Goal: Task Accomplishment & Management: Use online tool/utility

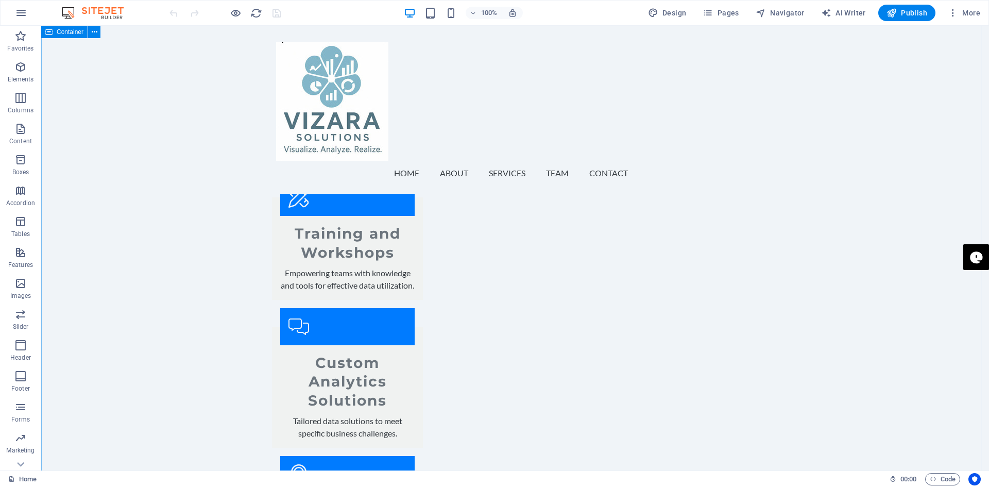
scroll to position [1133, 0]
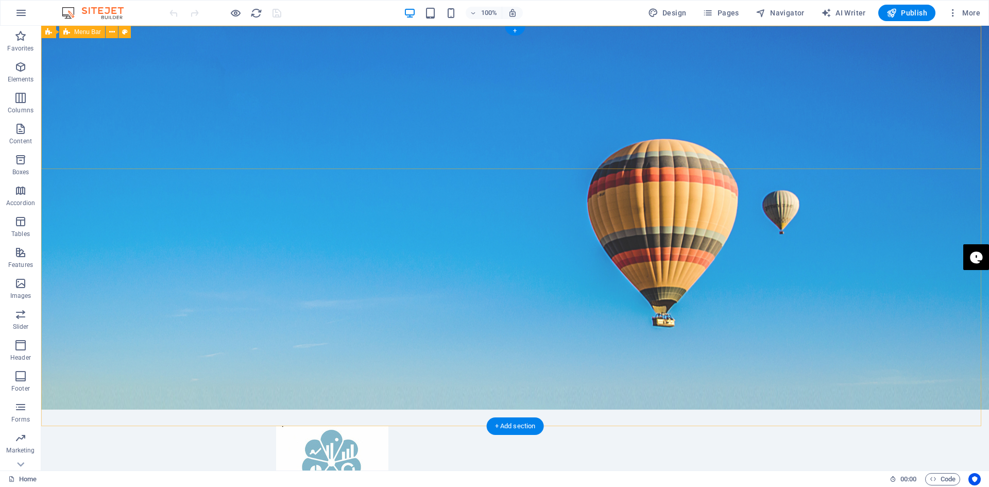
scroll to position [0, 0]
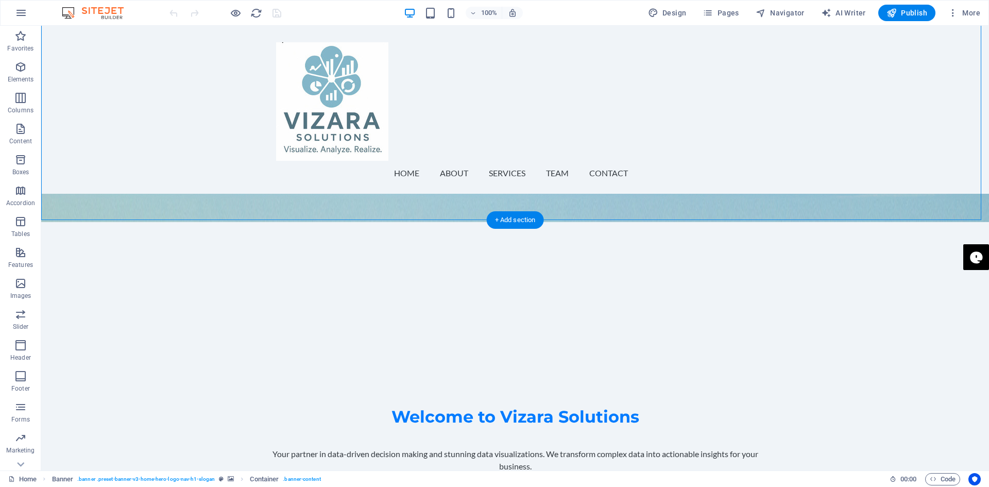
scroll to position [206, 0]
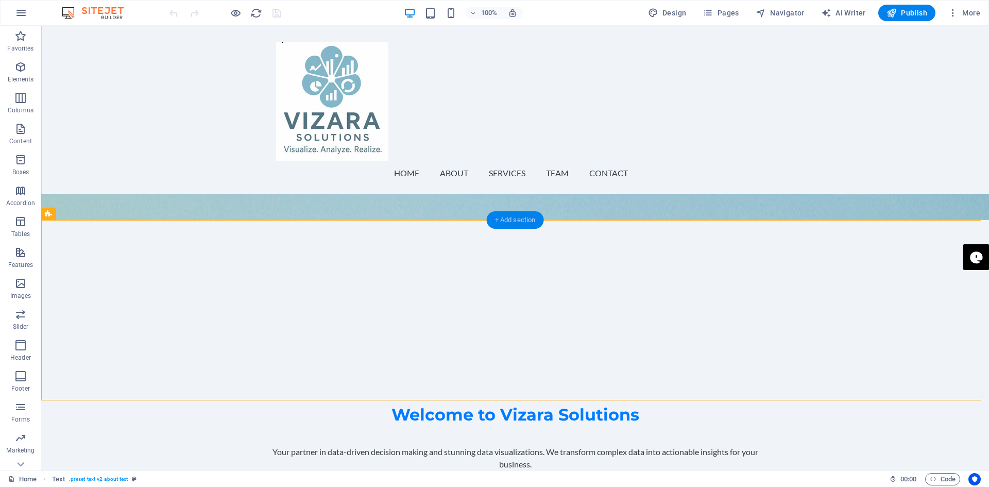
click at [498, 221] on div "+ Add section" at bounding box center [515, 220] width 57 height 18
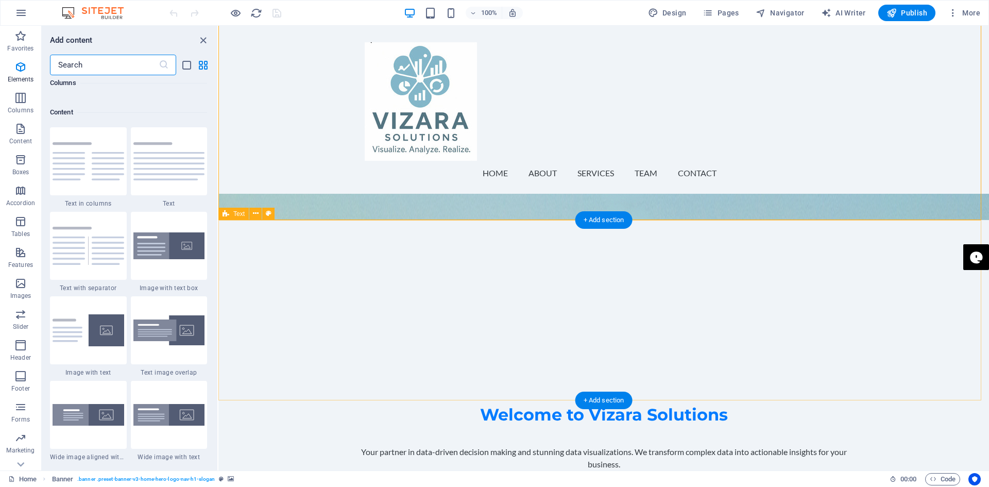
scroll to position [1802, 0]
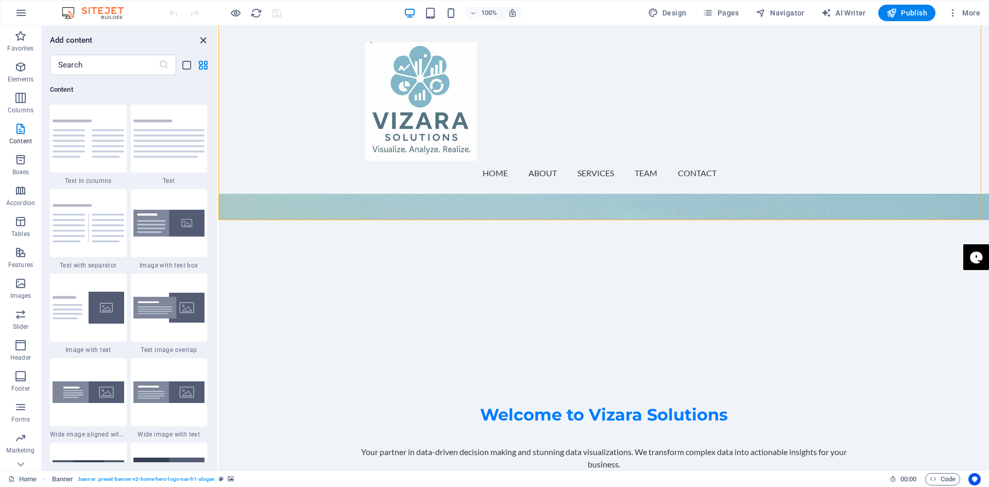
click at [203, 38] on icon "close panel" at bounding box center [203, 41] width 12 height 12
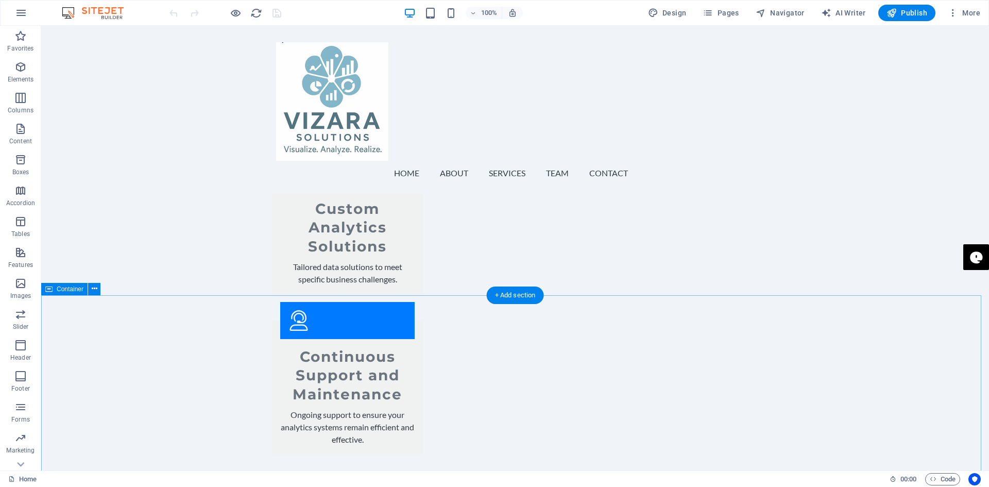
scroll to position [1597, 0]
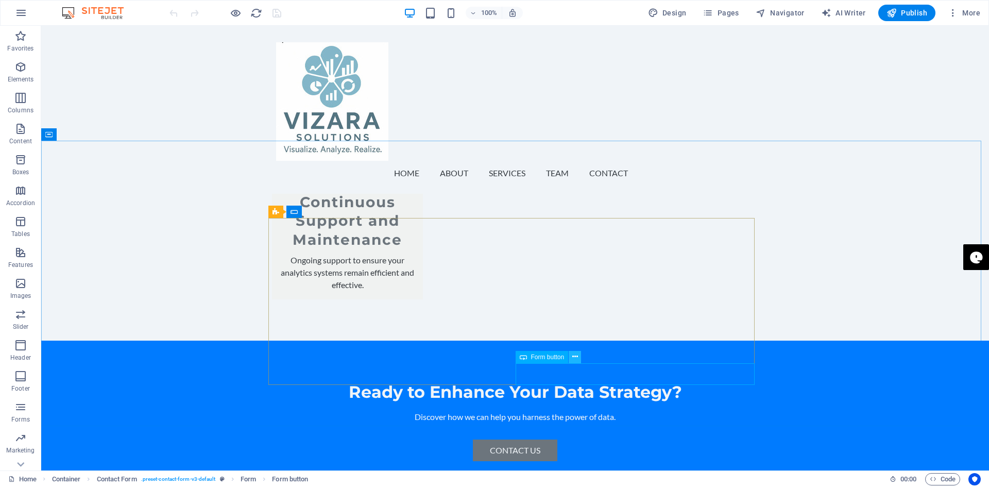
click at [573, 355] on icon at bounding box center [575, 356] width 6 height 11
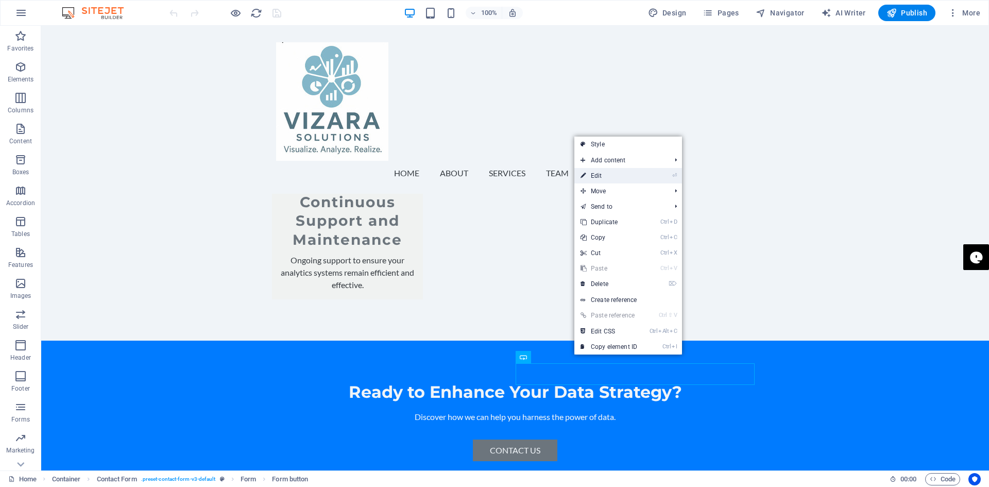
click at [594, 177] on link "⏎ Edit" at bounding box center [608, 175] width 69 height 15
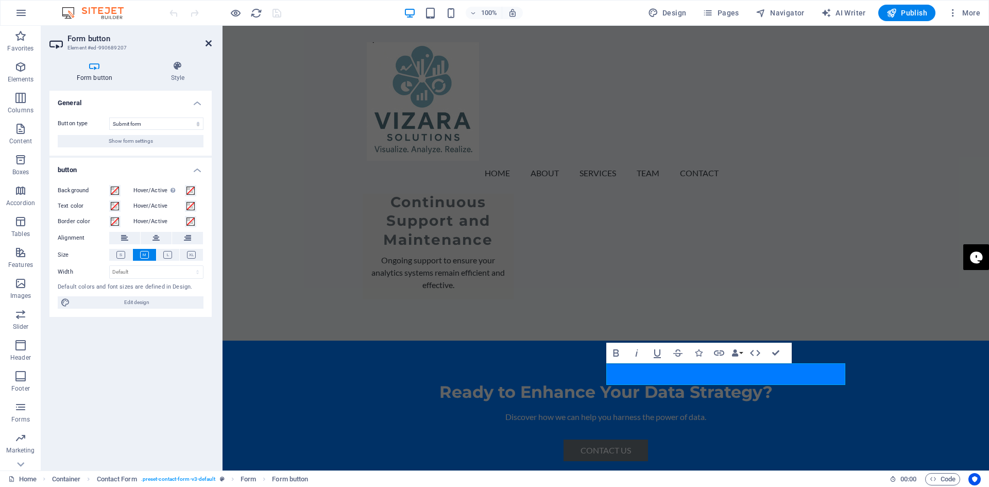
click at [207, 42] on icon at bounding box center [209, 43] width 6 height 8
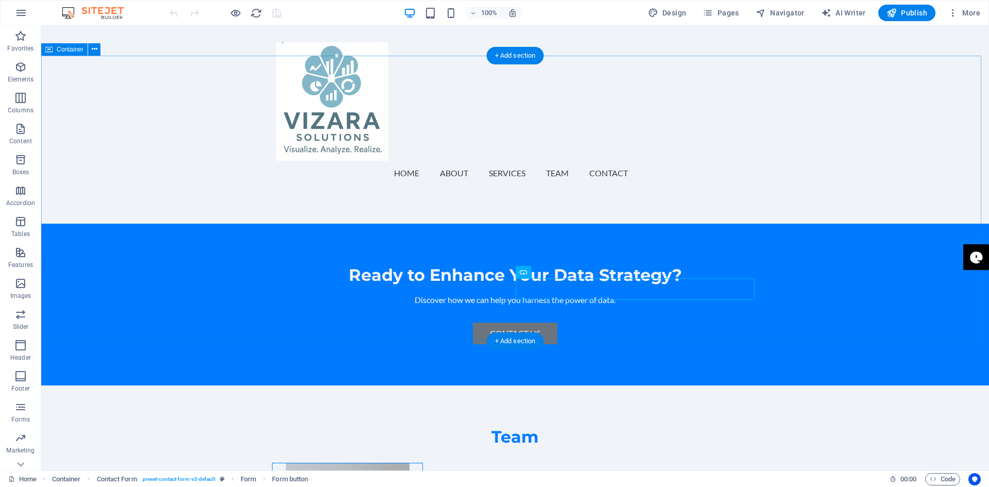
scroll to position [1748, 0]
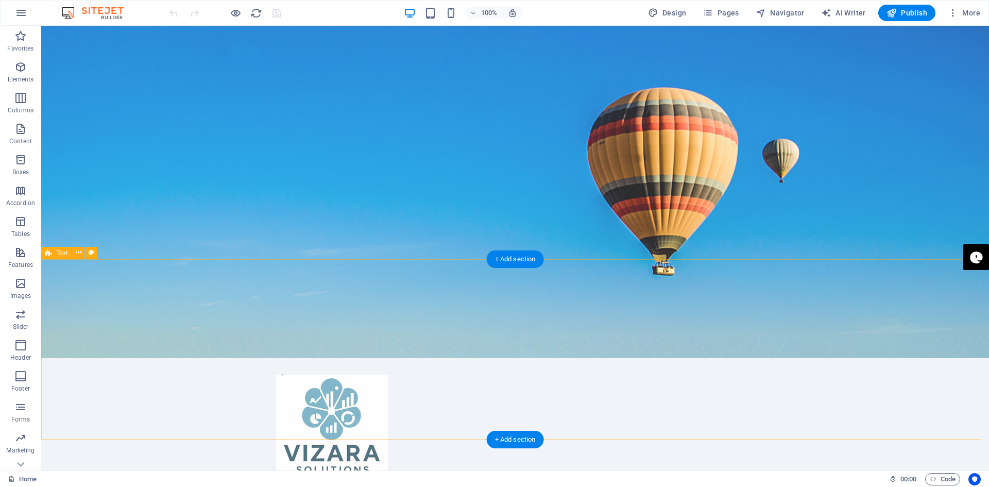
scroll to position [0, 0]
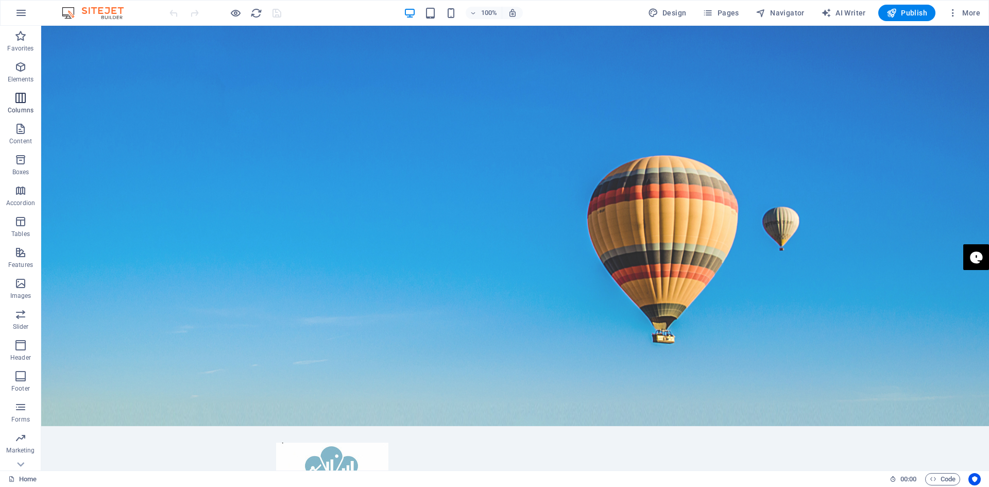
click at [21, 100] on icon "button" at bounding box center [20, 98] width 12 height 12
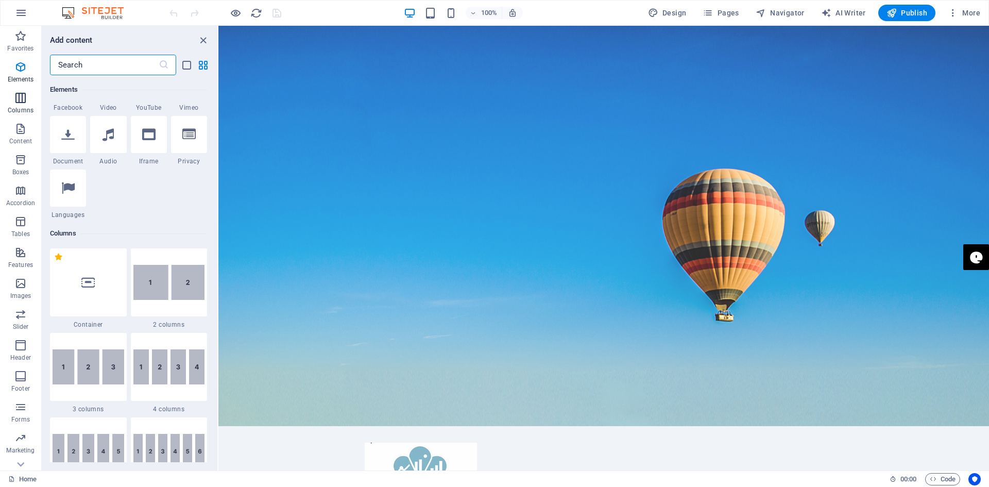
scroll to position [510, 0]
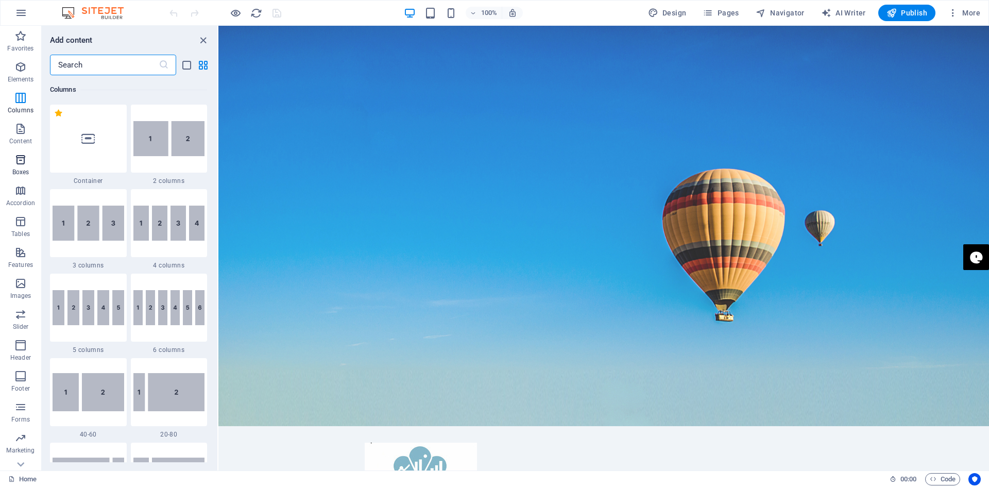
click at [22, 158] on icon "button" at bounding box center [20, 159] width 12 height 12
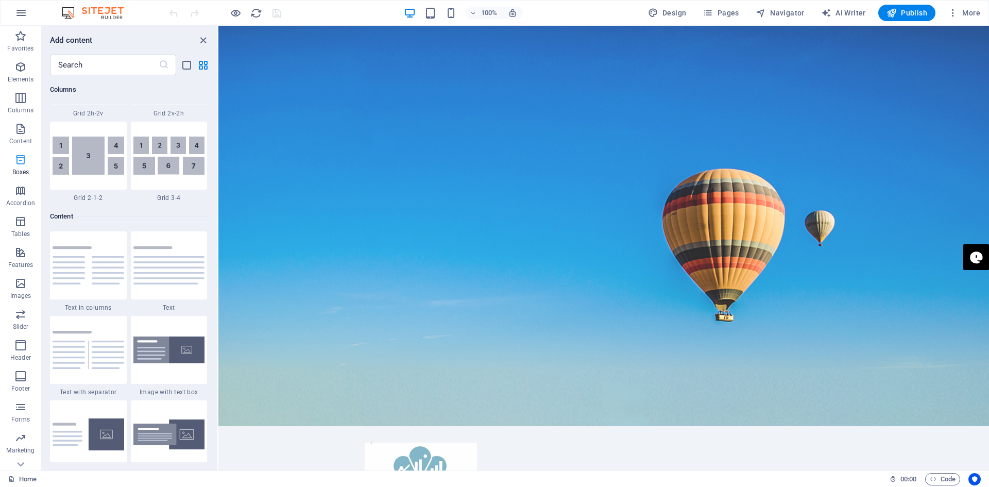
scroll to position [2841, 0]
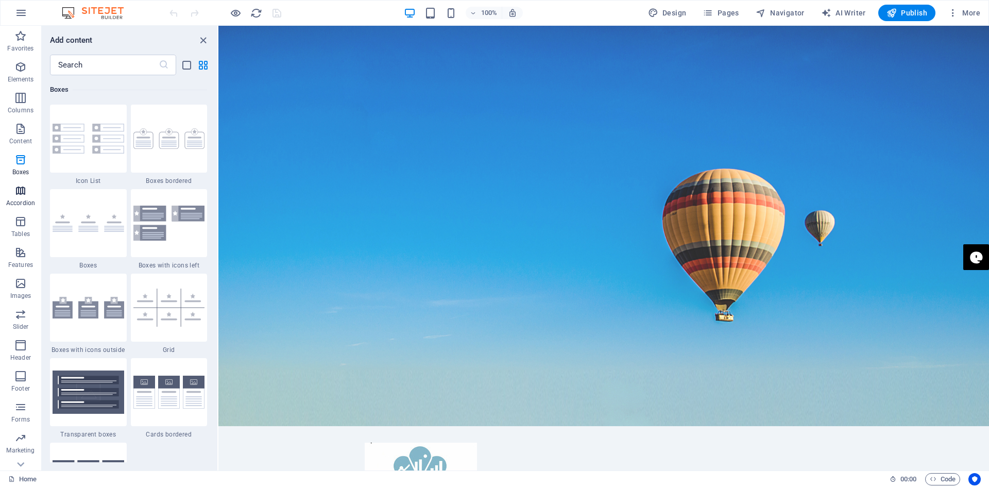
click at [20, 193] on icon "button" at bounding box center [20, 190] width 12 height 12
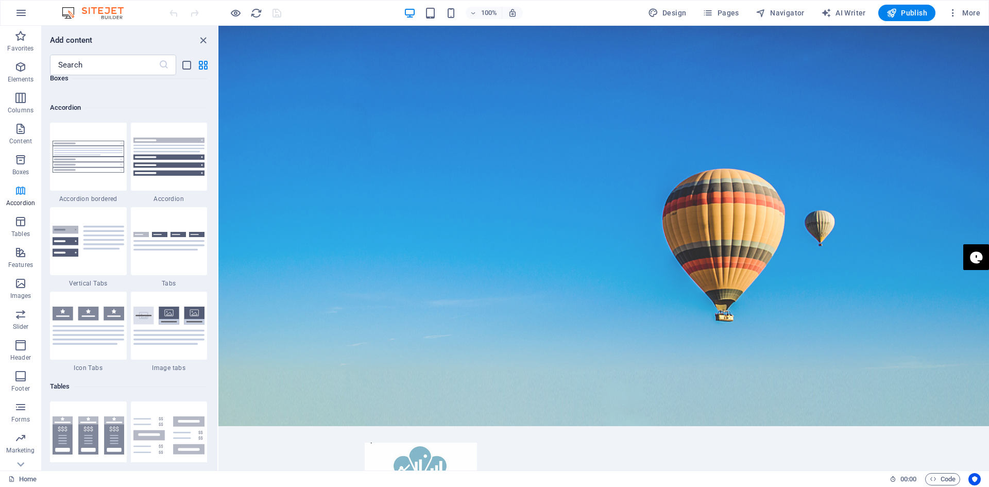
scroll to position [3289, 0]
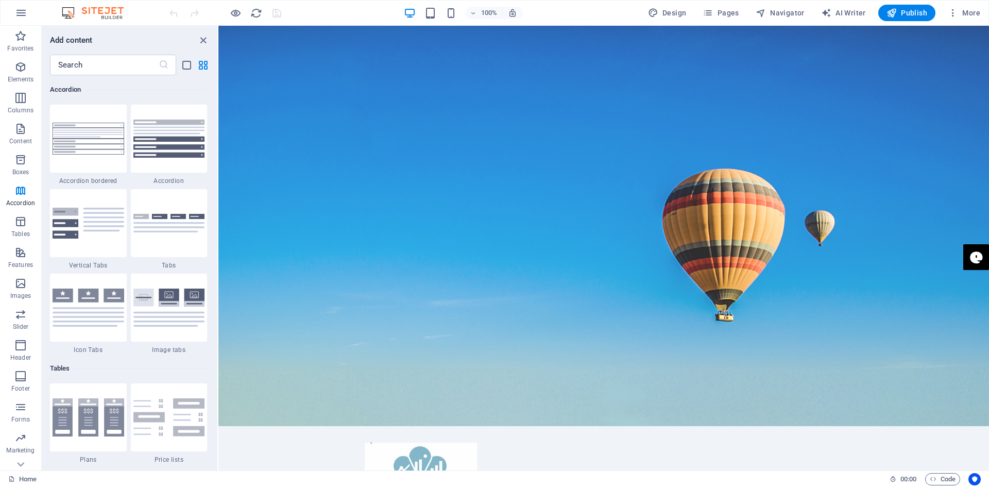
click at [94, 10] on img at bounding box center [97, 13] width 77 height 12
click at [22, 9] on icon "button" at bounding box center [21, 13] width 12 height 12
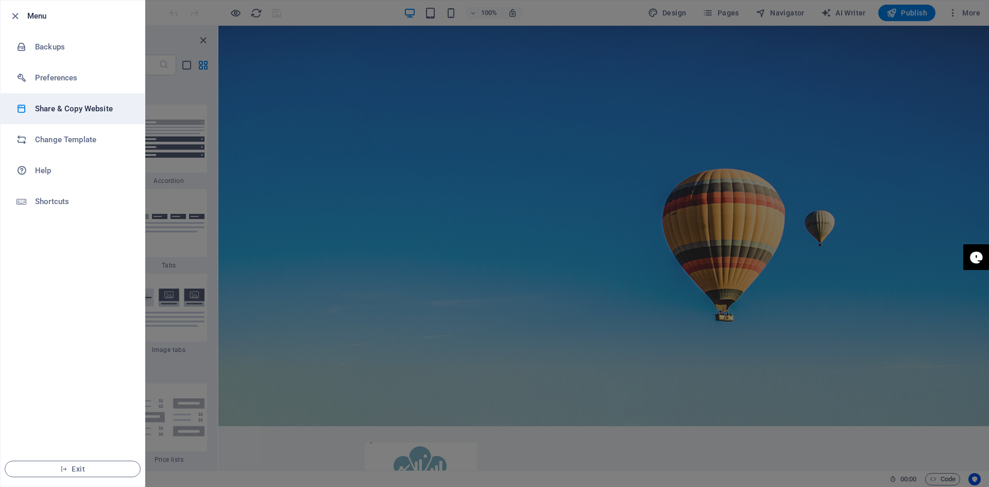
click at [60, 103] on h6 "Share & Copy Website" at bounding box center [82, 108] width 95 height 12
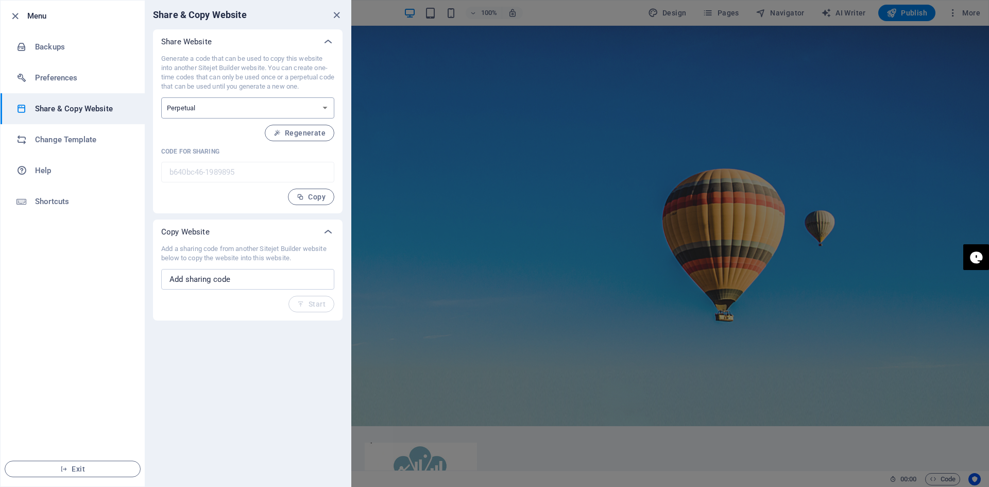
click at [298, 106] on select "One-time Perpetual" at bounding box center [247, 107] width 173 height 21
select select "onetime"
click at [161, 97] on select "One-time Perpetual" at bounding box center [247, 107] width 173 height 21
click at [310, 131] on span "Generate" at bounding box center [303, 133] width 44 height 8
type input "aa8a4368-1989895"
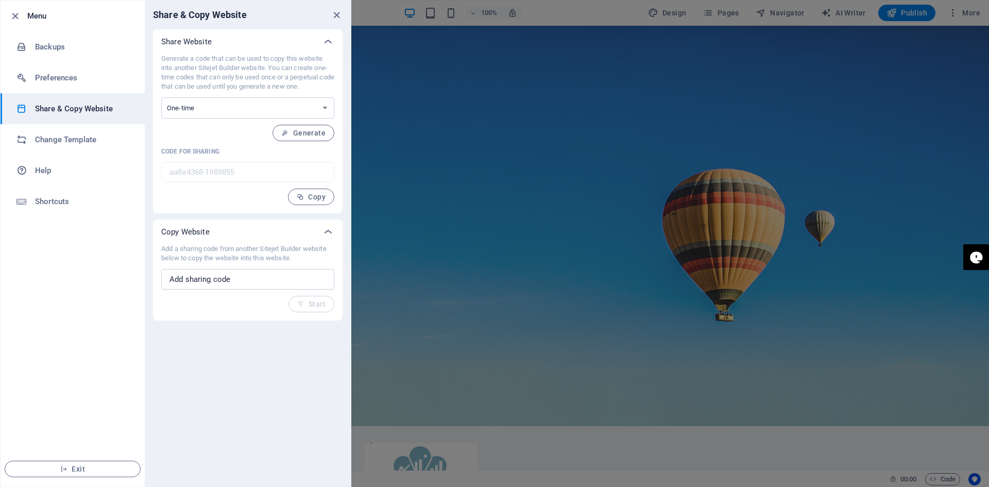
click at [241, 144] on div "Generate a code that can be used to copy this website into another Sitejet Buil…" at bounding box center [247, 129] width 173 height 151
click at [327, 104] on select "One-time Perpetual" at bounding box center [247, 107] width 173 height 21
click at [214, 142] on div "Generate a code that can be used to copy this website into another Sitejet Buil…" at bounding box center [247, 129] width 173 height 151
click at [338, 12] on icon "close" at bounding box center [337, 15] width 12 height 12
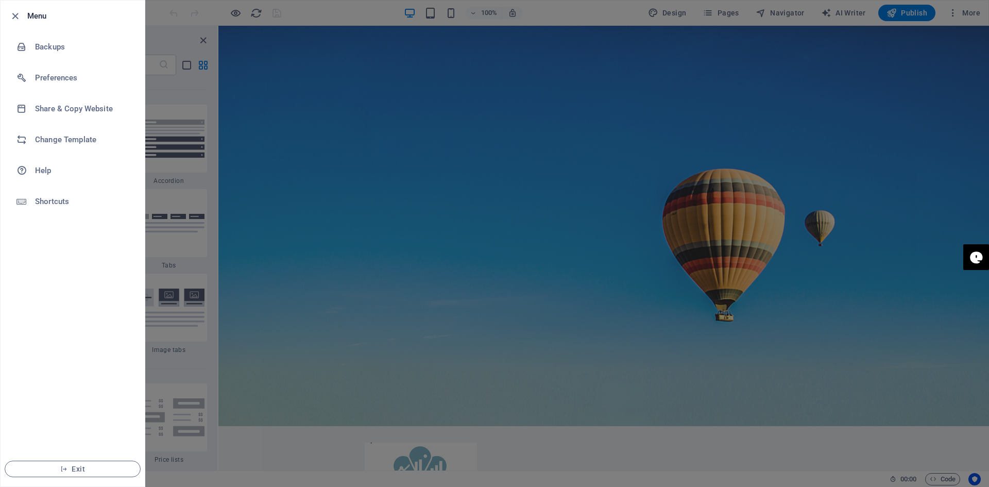
click at [97, 265] on ul "Menu Backups Preferences Share & Copy Website Change Template Help Shortcuts Ex…" at bounding box center [73, 244] width 144 height 486
click at [17, 18] on icon "button" at bounding box center [15, 16] width 12 height 12
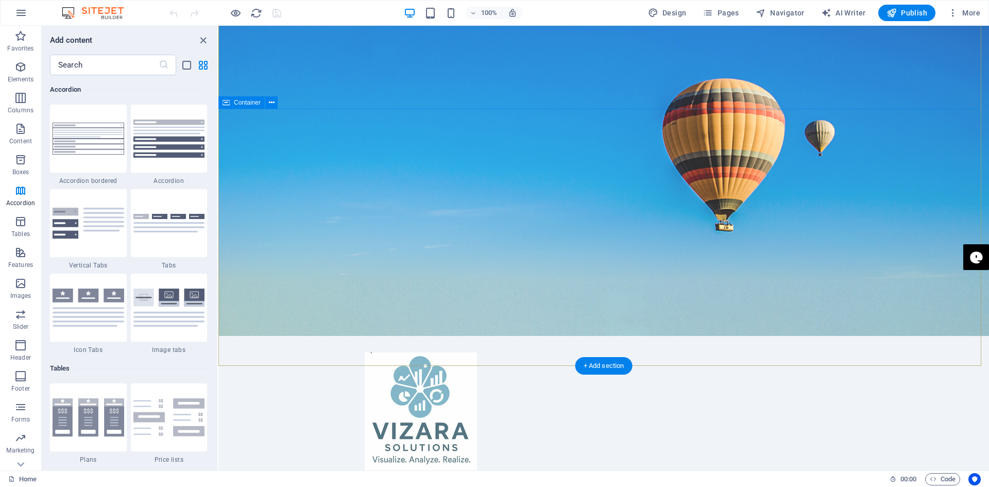
scroll to position [103, 0]
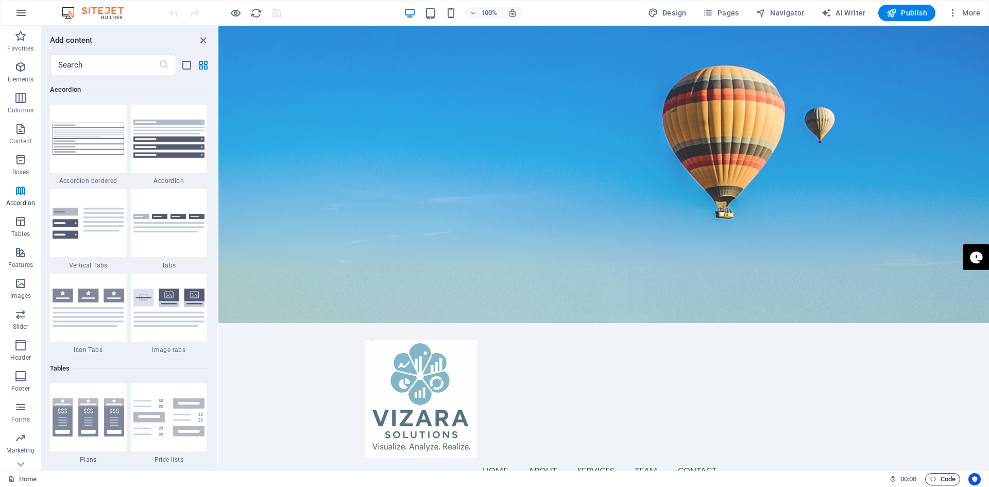
click at [949, 481] on span "Code" at bounding box center [943, 479] width 26 height 12
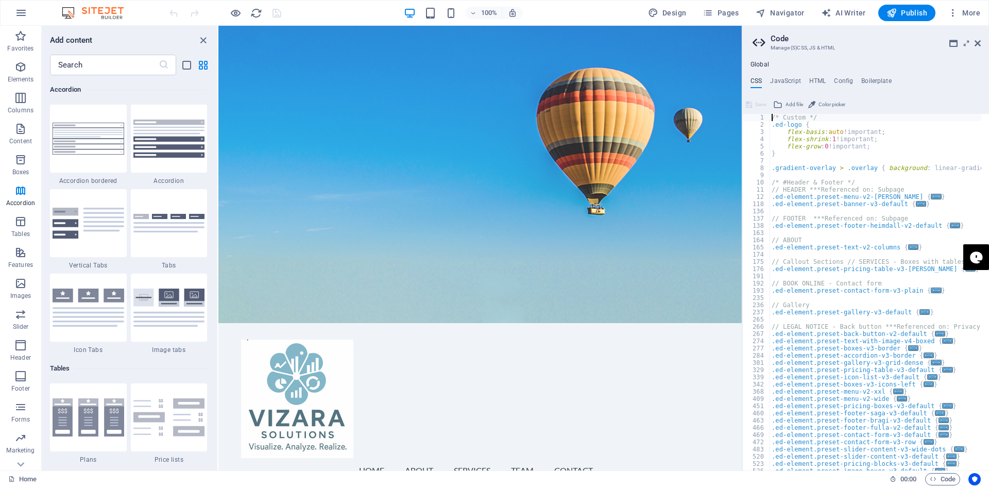
scroll to position [0, 0]
click at [784, 77] on h4 "JavaScript" at bounding box center [785, 82] width 30 height 11
type textarea "/* JS for preset "Menu V2" */"
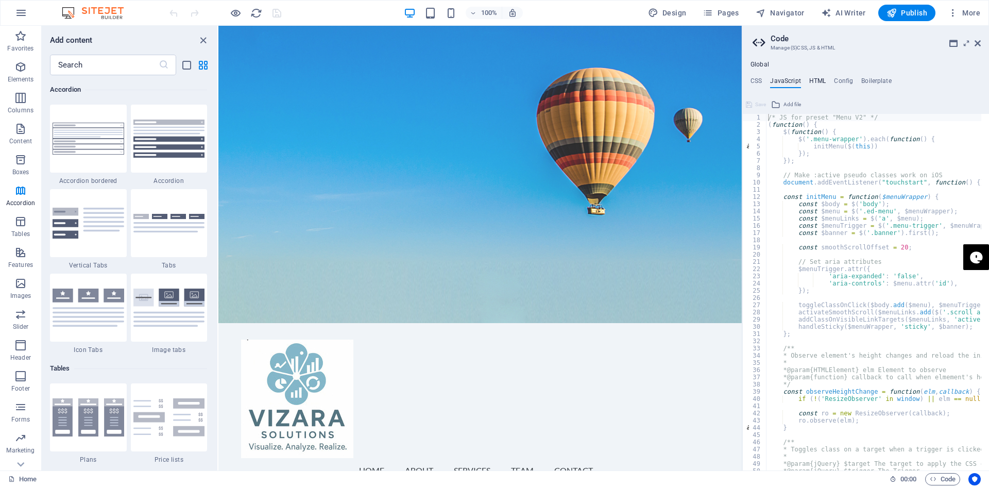
click at [817, 77] on h4 "HTML" at bounding box center [817, 82] width 17 height 11
type textarea "<a href="#main-content" class="wv-link-content button">Skip to main content</a>"
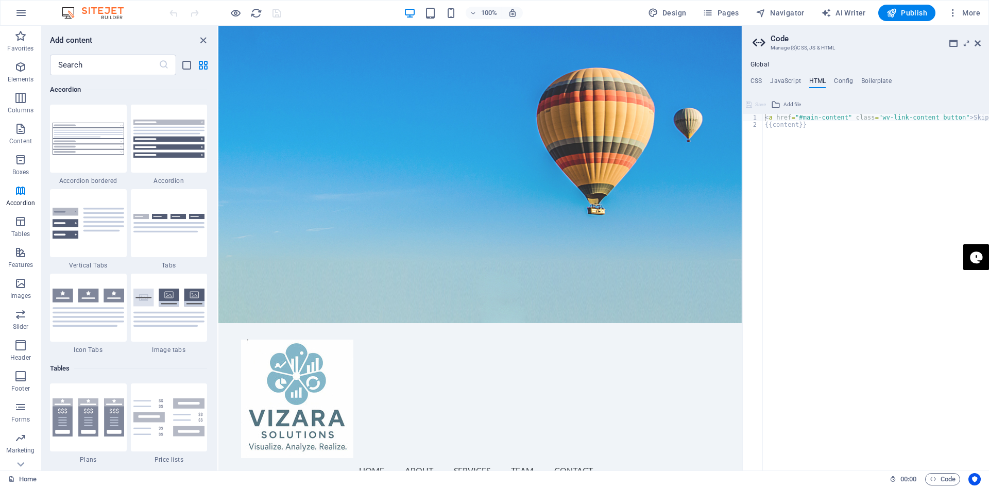
click at [837, 75] on div "Global CSS JavaScript HTML Config Boilerplate /* Custom */ 1 2 3 4 5 6 7 8 9 10…" at bounding box center [865, 265] width 247 height 409
click at [839, 77] on h4 "Config" at bounding box center [843, 82] width 19 height 11
type textarea "$color-background: #F0F4F8;"
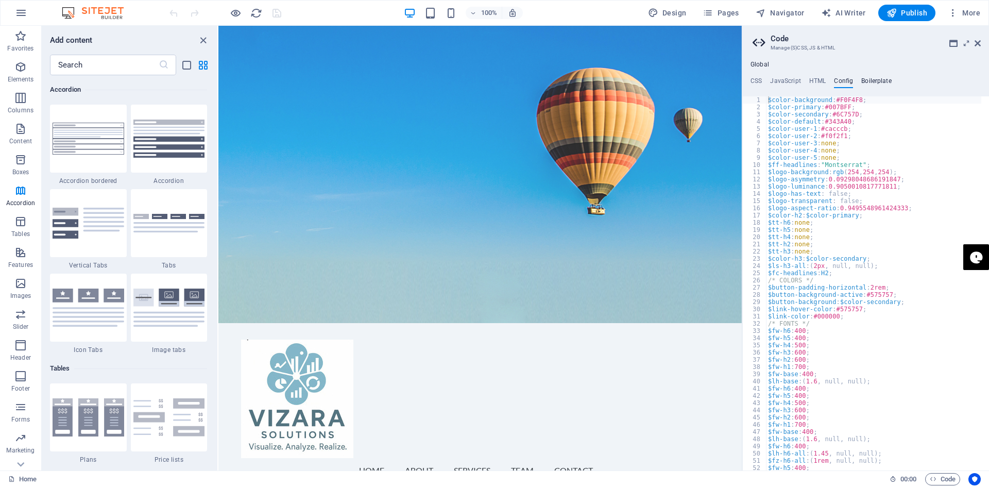
click at [876, 80] on h4 "Boilerplate" at bounding box center [876, 82] width 30 height 11
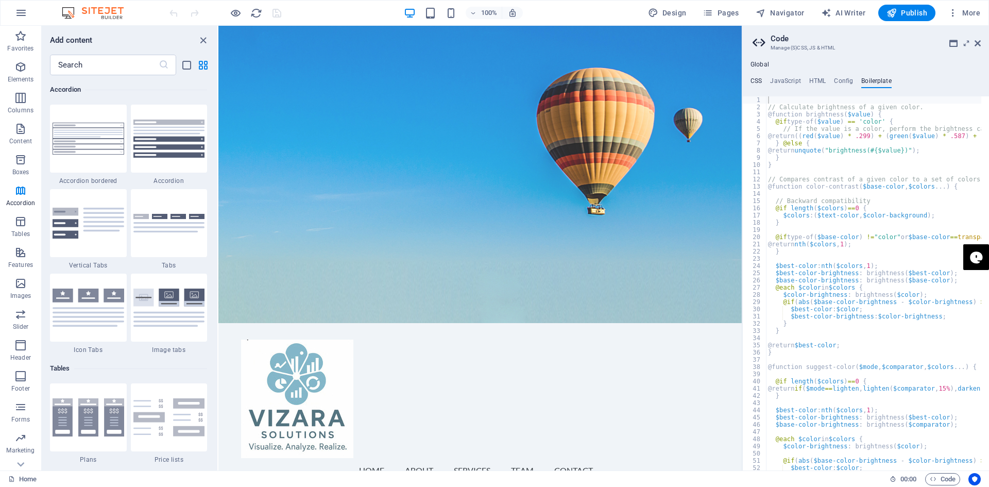
click at [754, 77] on h4 "CSS" at bounding box center [755, 82] width 11 height 11
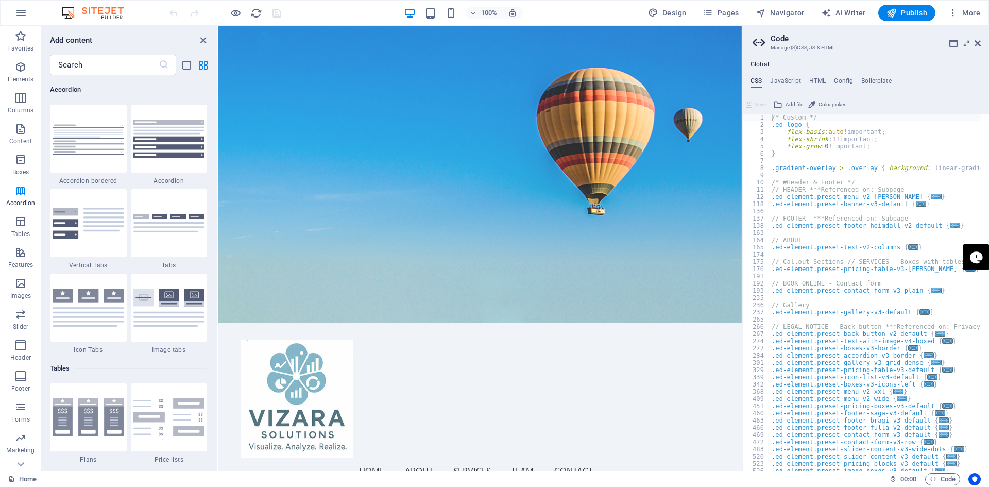
click at [757, 63] on h4 "Global" at bounding box center [759, 65] width 19 height 8
click at [953, 44] on icon at bounding box center [953, 43] width 8 height 8
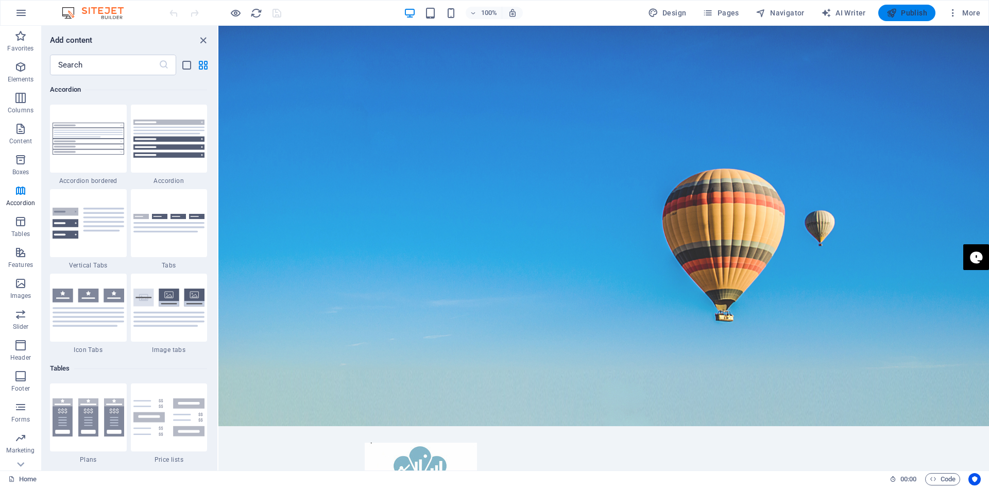
click at [916, 13] on span "Publish" at bounding box center [906, 13] width 41 height 10
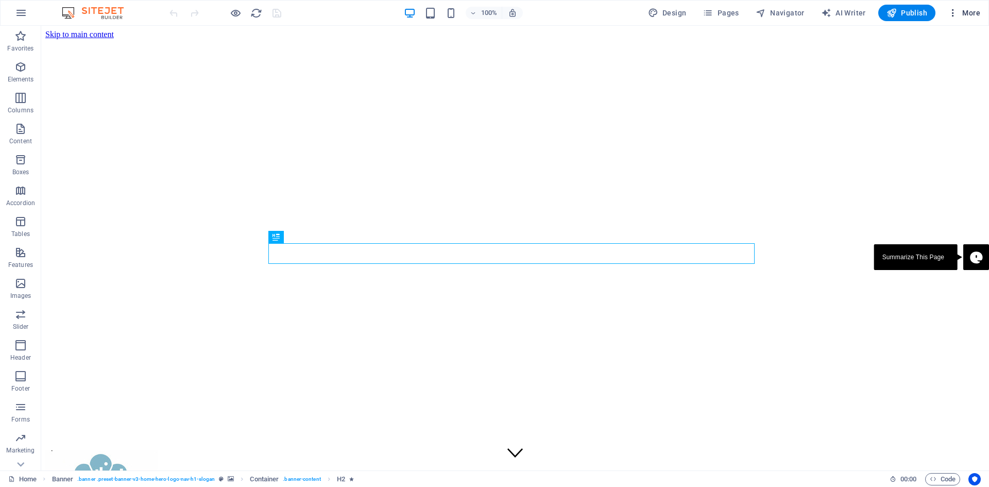
click at [971, 13] on span "More" at bounding box center [964, 13] width 32 height 10
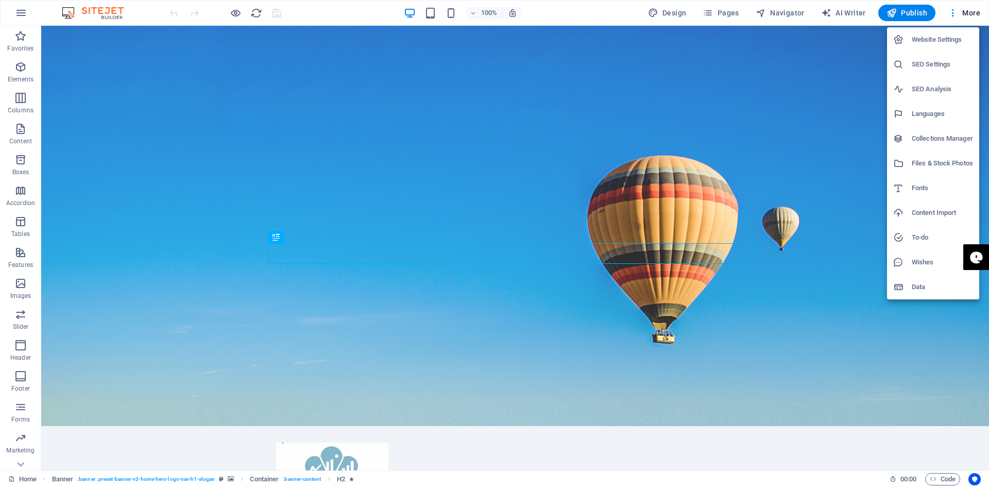
click at [952, 14] on div at bounding box center [494, 243] width 989 height 487
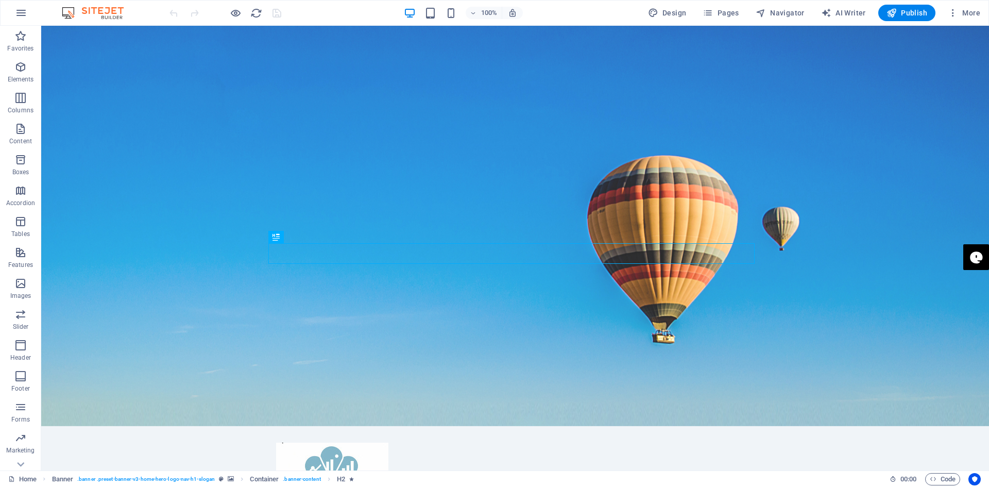
click at [952, 14] on icon "button" at bounding box center [953, 13] width 10 height 10
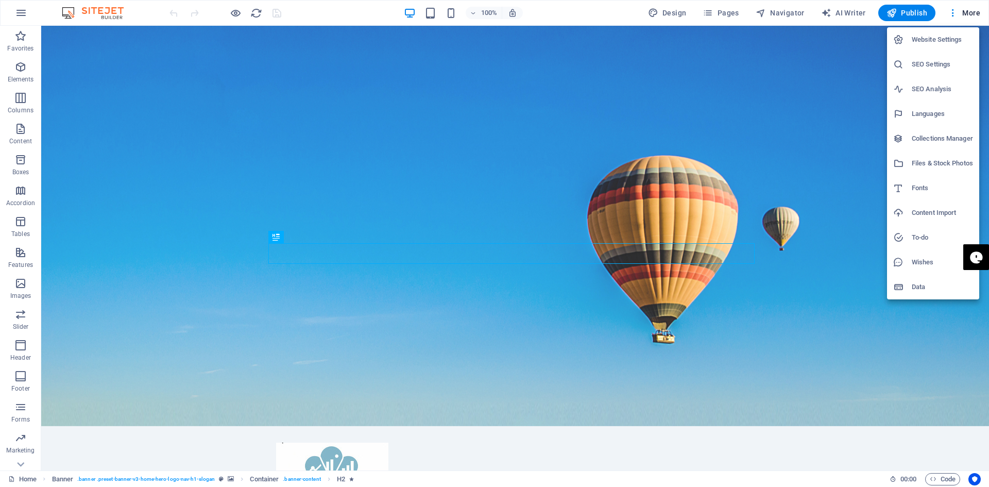
click at [939, 33] on h6 "Website Settings" at bounding box center [942, 39] width 61 height 12
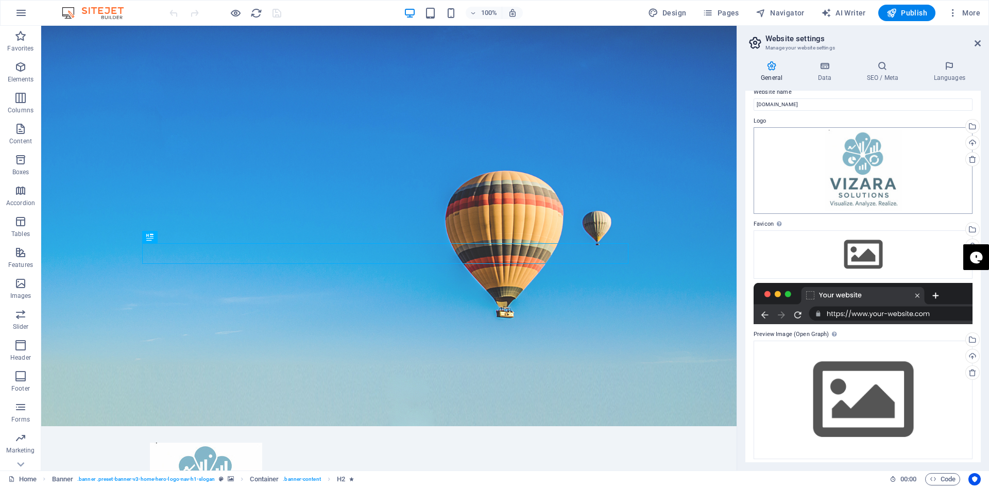
scroll to position [18, 0]
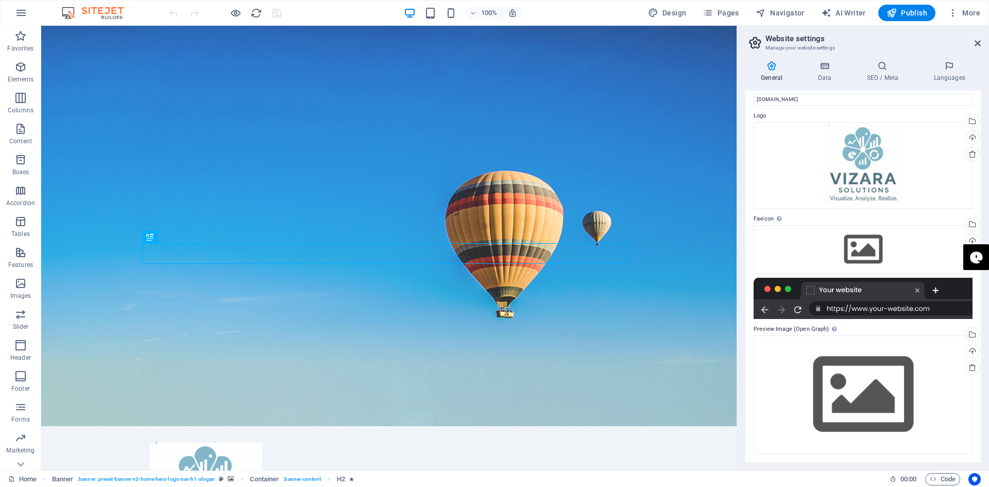
click at [982, 40] on aside "Website settings Manage your website settings General Data SEO / Meta Languages…" at bounding box center [863, 248] width 252 height 444
click at [978, 40] on icon at bounding box center [977, 43] width 6 height 8
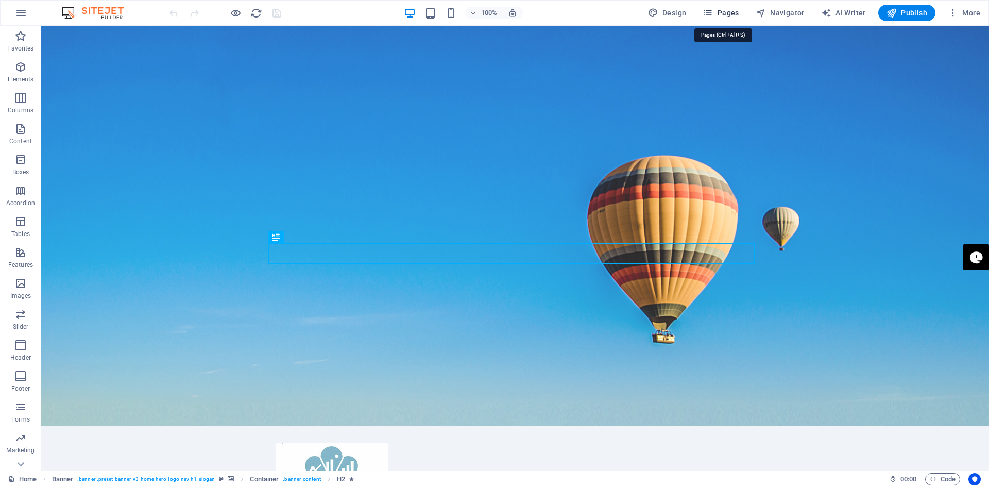
click at [733, 11] on span "Pages" at bounding box center [721, 13] width 36 height 10
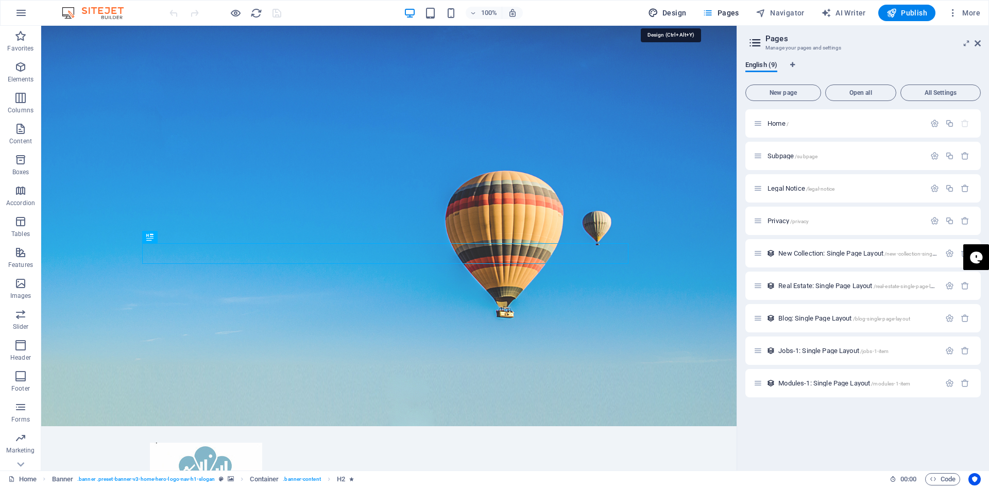
click at [673, 12] on span "Design" at bounding box center [667, 13] width 39 height 10
select select "rem"
select select "200"
select select "px"
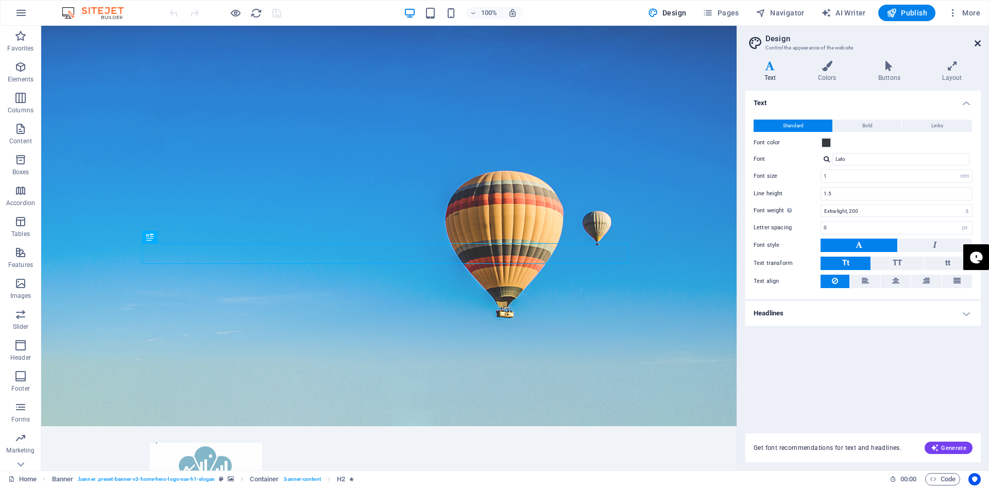
click at [979, 41] on icon at bounding box center [977, 43] width 6 height 8
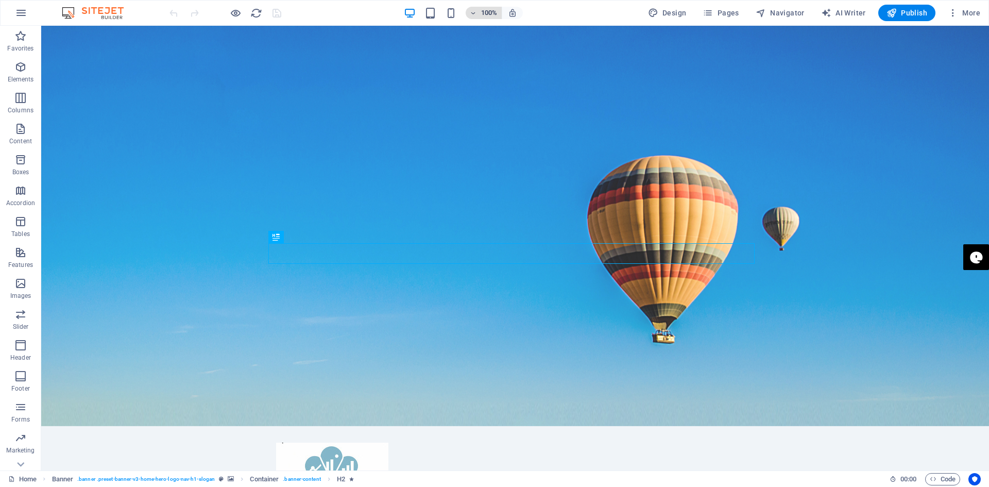
click at [492, 14] on h6 "100%" at bounding box center [489, 13] width 16 height 12
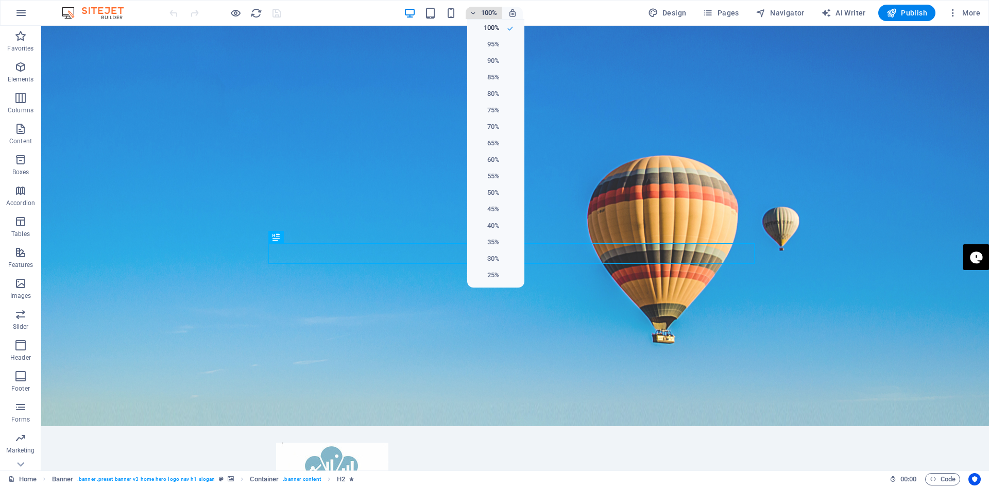
click at [492, 14] on div at bounding box center [494, 243] width 989 height 487
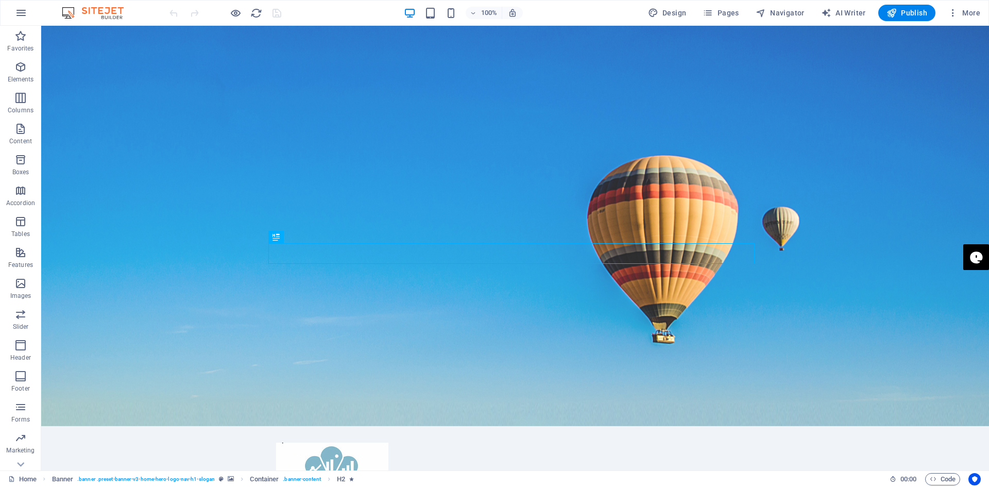
click at [275, 13] on div at bounding box center [224, 13] width 115 height 16
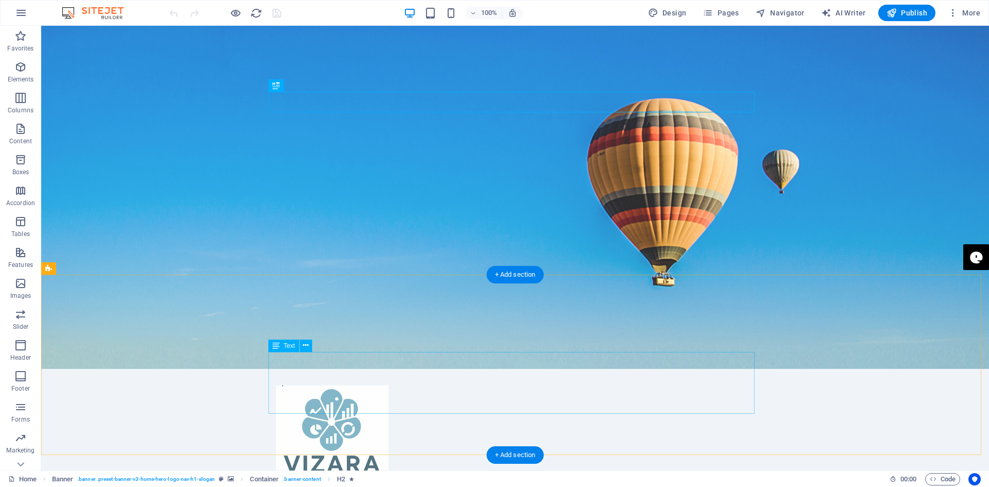
scroll to position [155, 0]
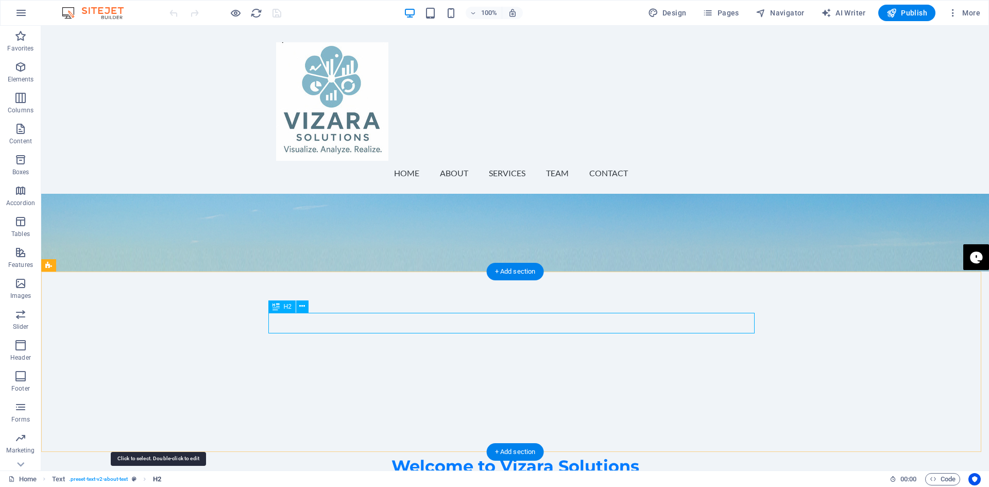
click at [161, 477] on span "H2" at bounding box center [157, 479] width 8 height 12
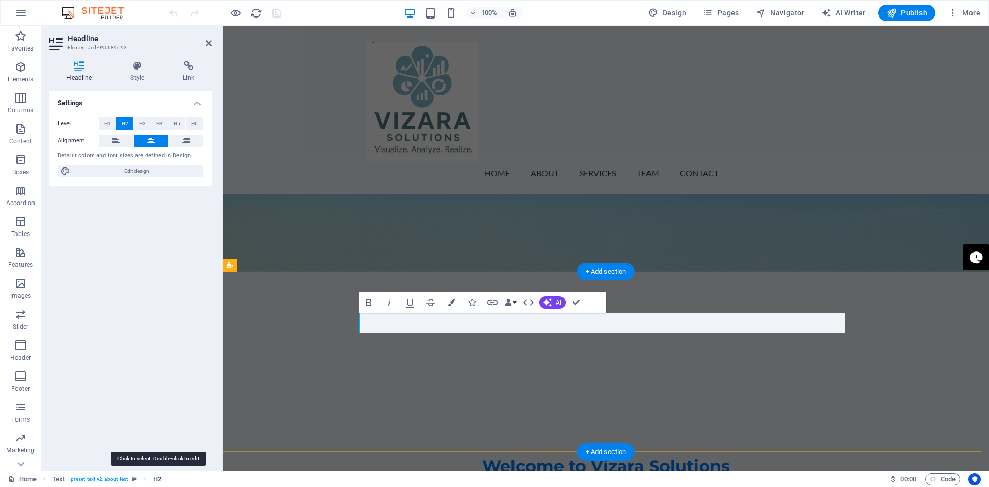
click at [161, 477] on span "H2" at bounding box center [157, 479] width 8 height 12
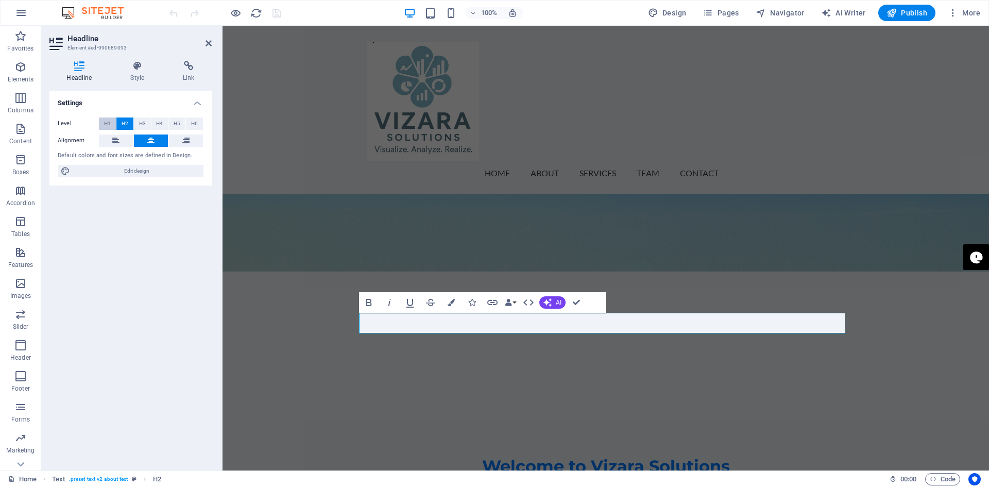
click at [109, 123] on span "H1" at bounding box center [107, 123] width 7 height 12
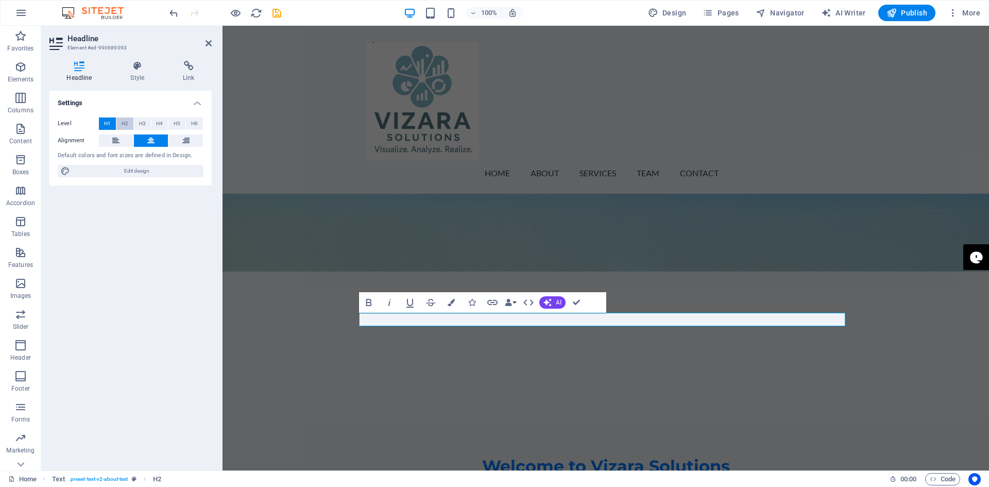
click at [121, 122] on button "H2" at bounding box center [124, 123] width 17 height 12
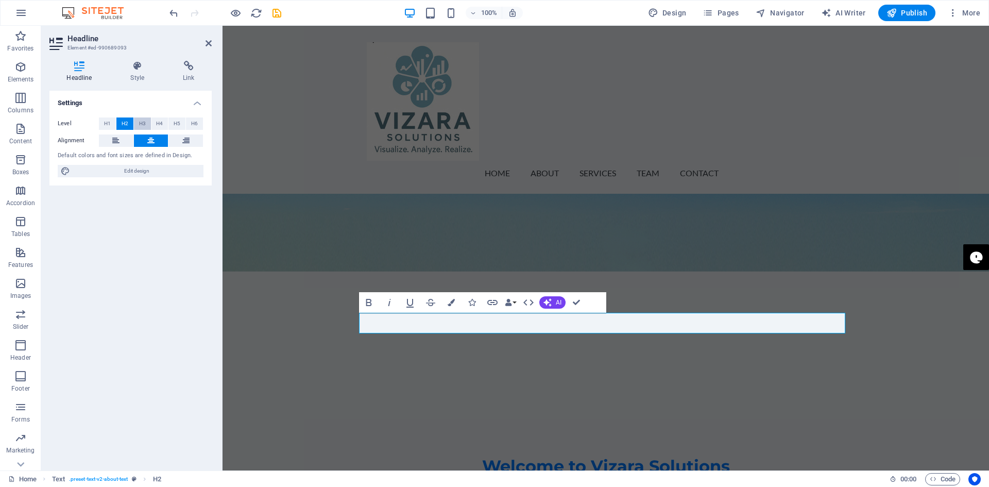
click at [140, 121] on span "H3" at bounding box center [142, 123] width 7 height 12
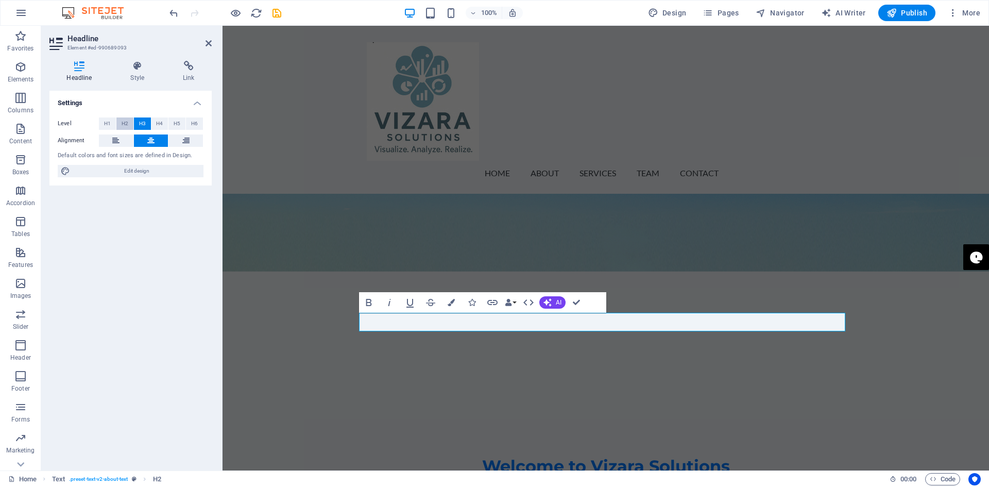
click at [127, 123] on span "H2" at bounding box center [125, 123] width 7 height 12
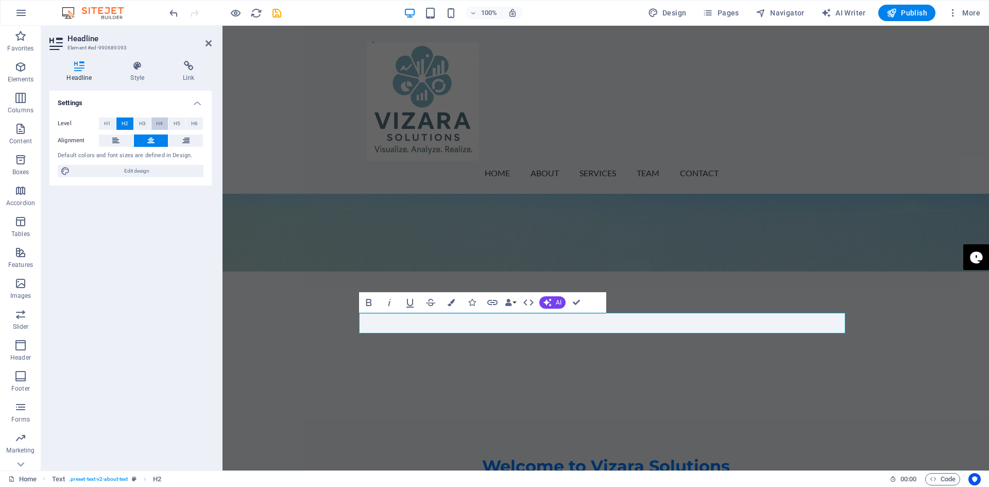
click at [160, 121] on span "H4" at bounding box center [159, 123] width 7 height 12
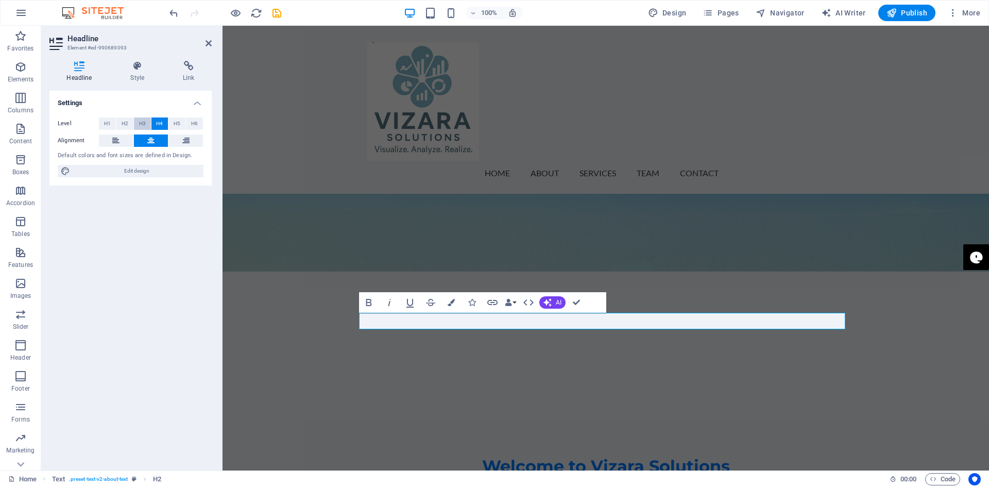
click at [144, 123] on span "H3" at bounding box center [142, 123] width 7 height 12
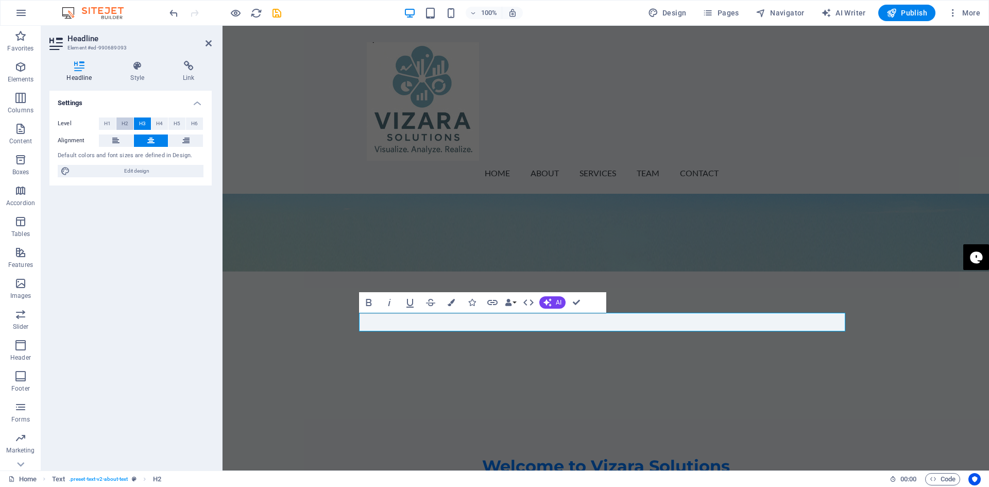
click at [125, 123] on span "H2" at bounding box center [125, 123] width 7 height 12
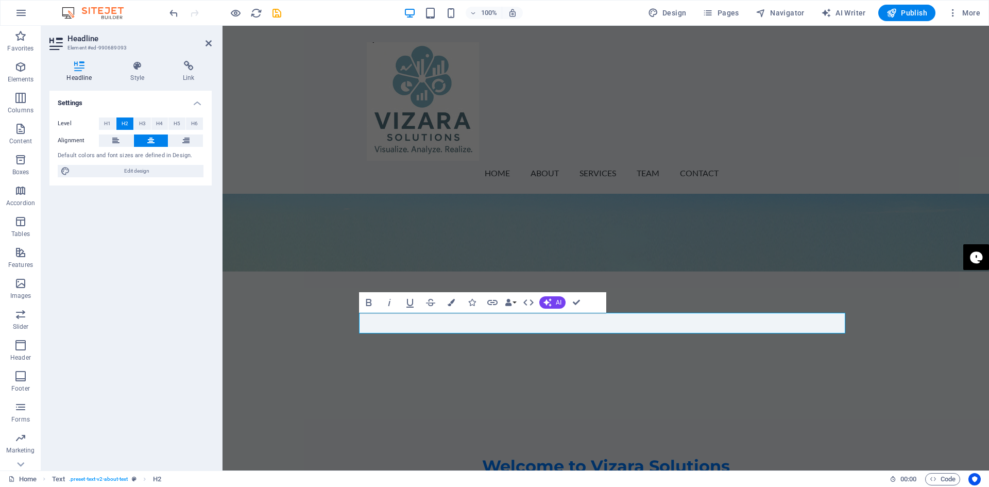
click at [150, 324] on div "Settings Level H1 H2 H3 H4 H5 H6 Alignment Default colors and font sizes are de…" at bounding box center [130, 276] width 162 height 371
click at [452, 107] on div at bounding box center [606, 101] width 478 height 118
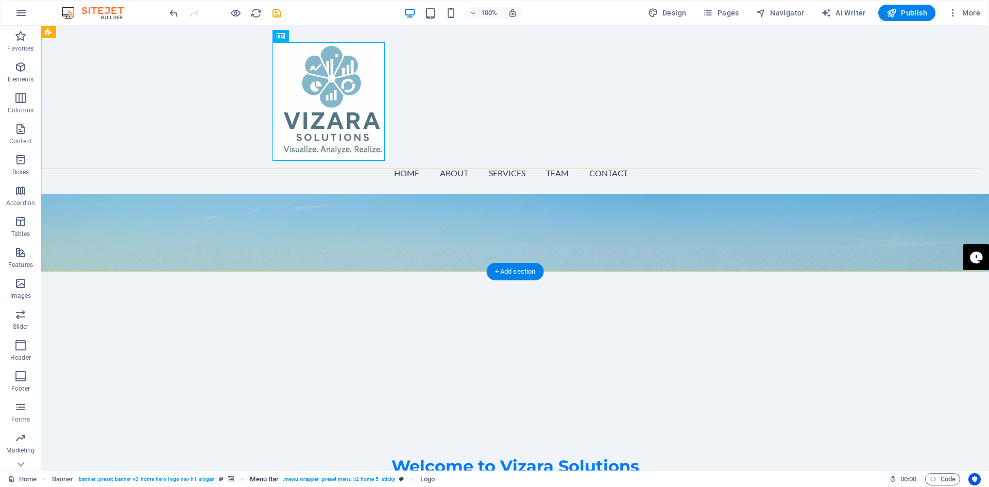
click at [284, 481] on span ". menu-wrapper .preset-menu-v2-home-5 .sticky" at bounding box center [339, 479] width 112 height 12
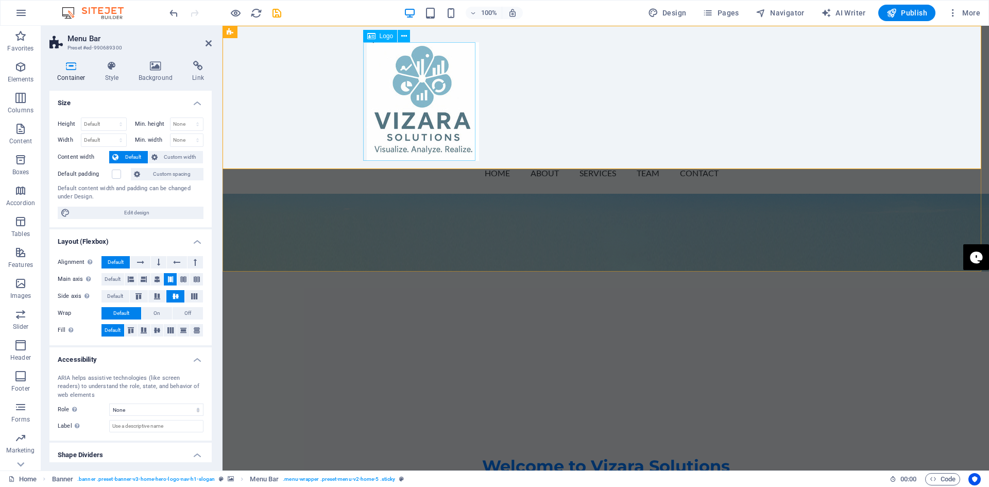
click at [414, 92] on div at bounding box center [606, 101] width 478 height 118
click at [383, 83] on div at bounding box center [606, 101] width 478 height 118
select select "px"
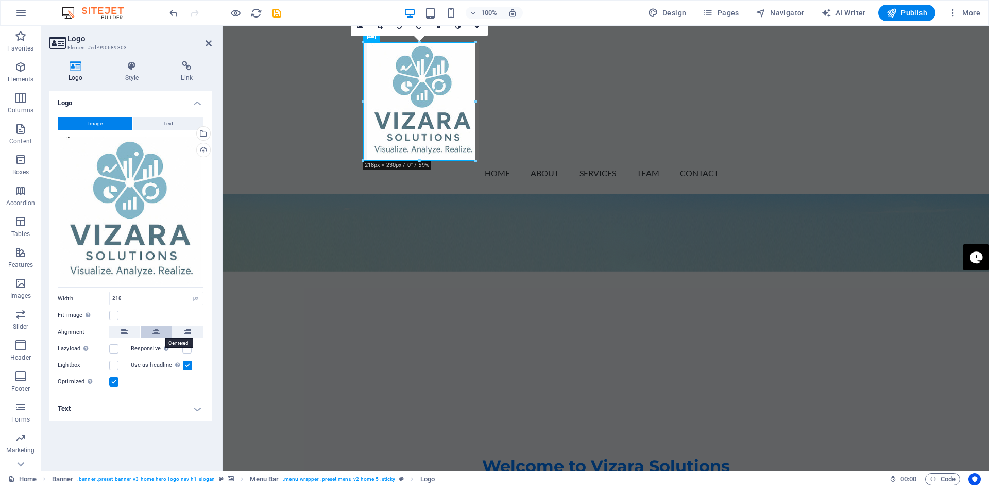
click at [158, 331] on icon at bounding box center [155, 332] width 7 height 12
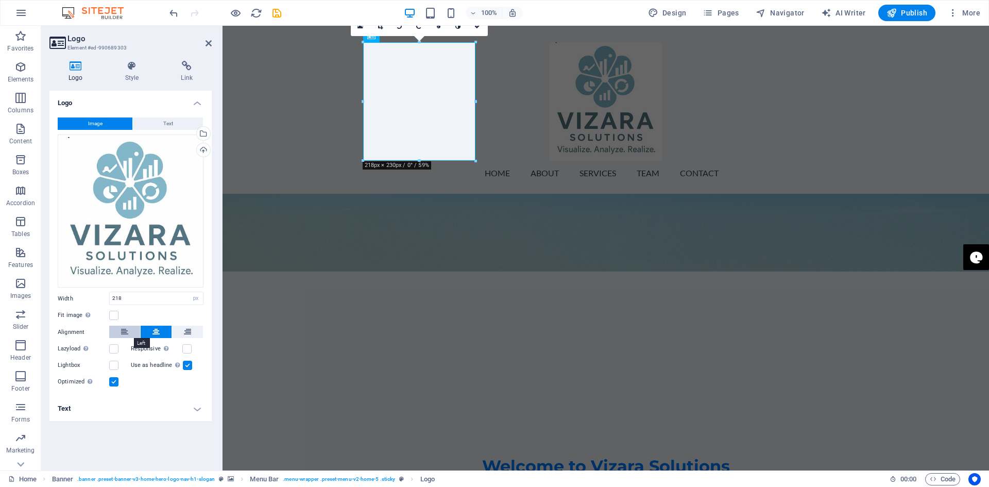
click at [124, 331] on icon at bounding box center [124, 332] width 7 height 12
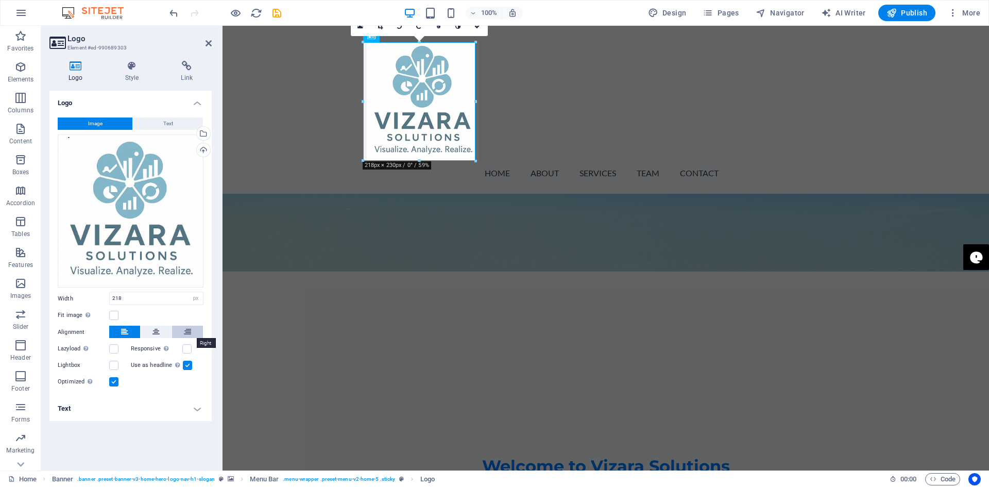
click at [183, 330] on button at bounding box center [187, 332] width 31 height 12
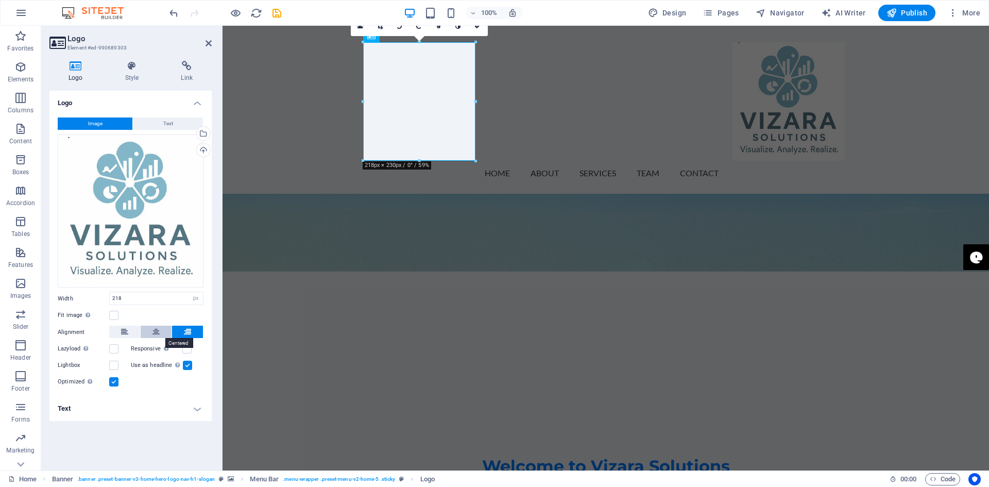
click at [154, 333] on icon at bounding box center [155, 332] width 7 height 12
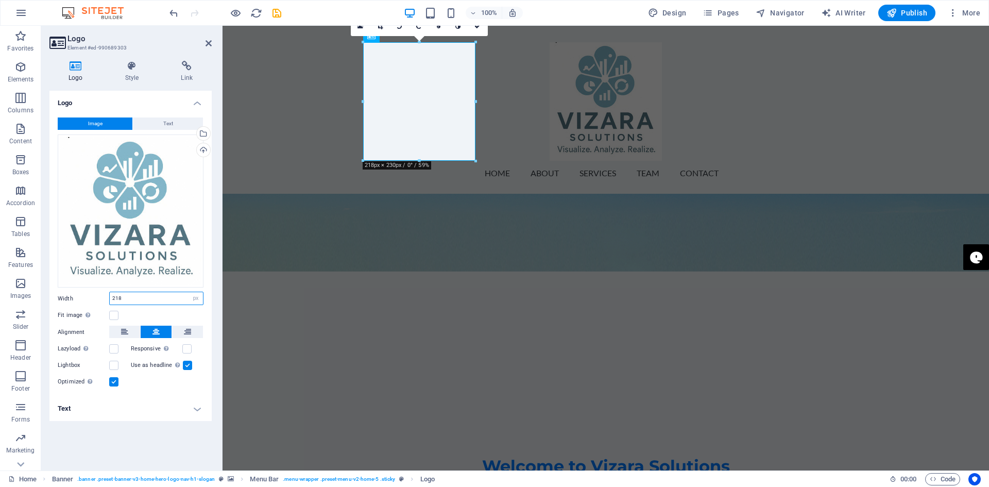
click at [138, 297] on input "218" at bounding box center [156, 298] width 93 height 12
click at [163, 121] on span "Text" at bounding box center [168, 123] width 10 height 12
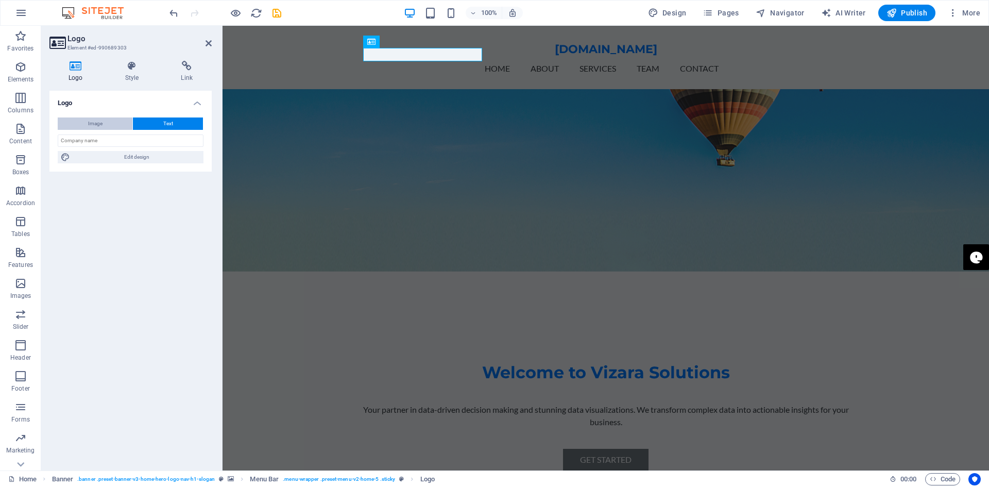
click at [93, 122] on span "Image" at bounding box center [95, 123] width 14 height 12
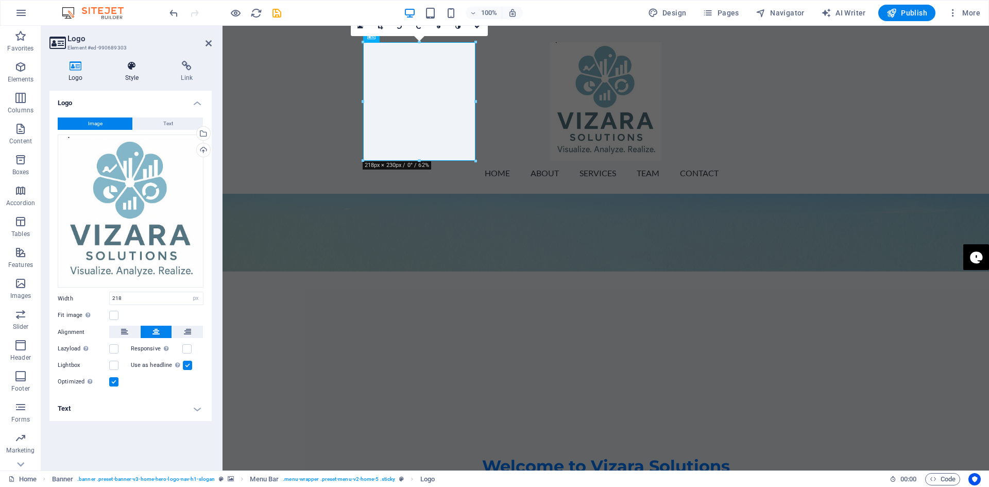
click at [132, 71] on h4 "Style" at bounding box center [134, 72] width 56 height 22
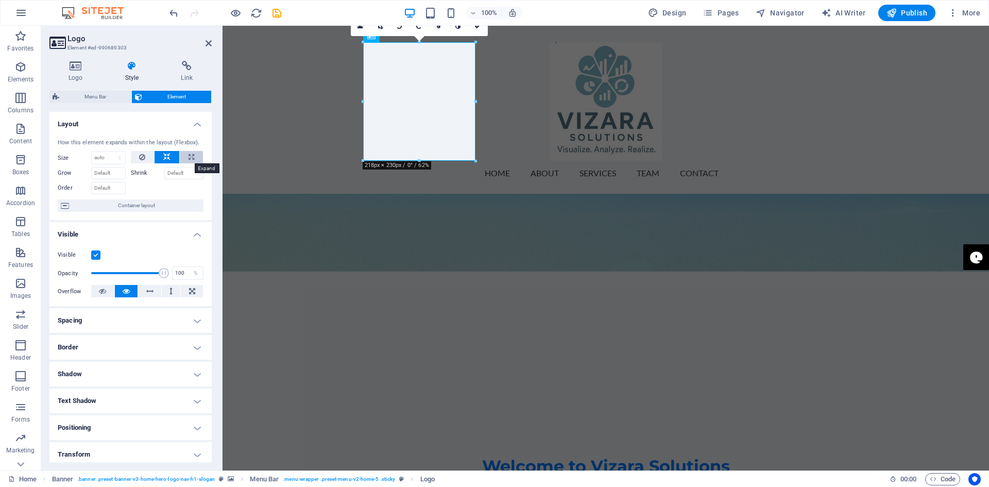
click at [190, 156] on icon at bounding box center [192, 157] width 6 height 12
type input "100"
select select "%"
click at [166, 157] on icon at bounding box center [166, 157] width 7 height 12
select select "DISABLED_OPTION_VALUE"
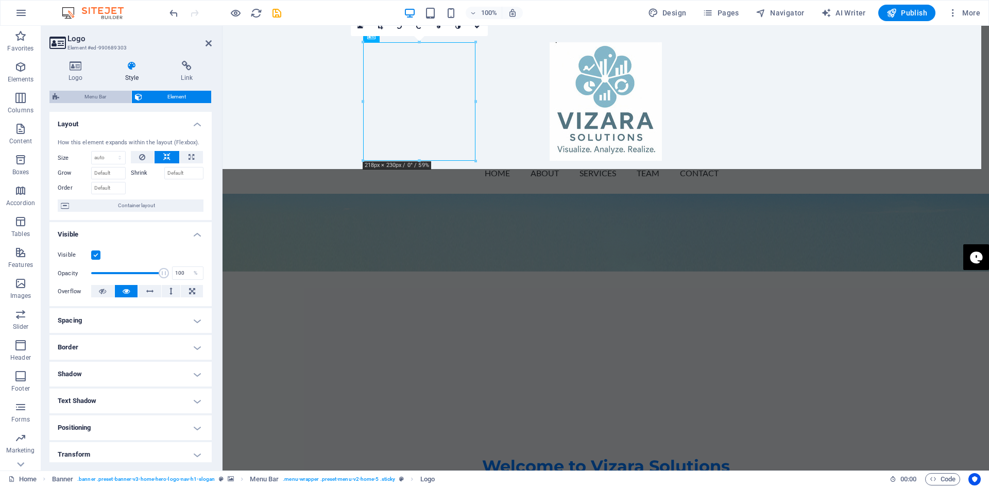
click at [105, 97] on span "Menu Bar" at bounding box center [95, 97] width 66 height 12
select select "rem"
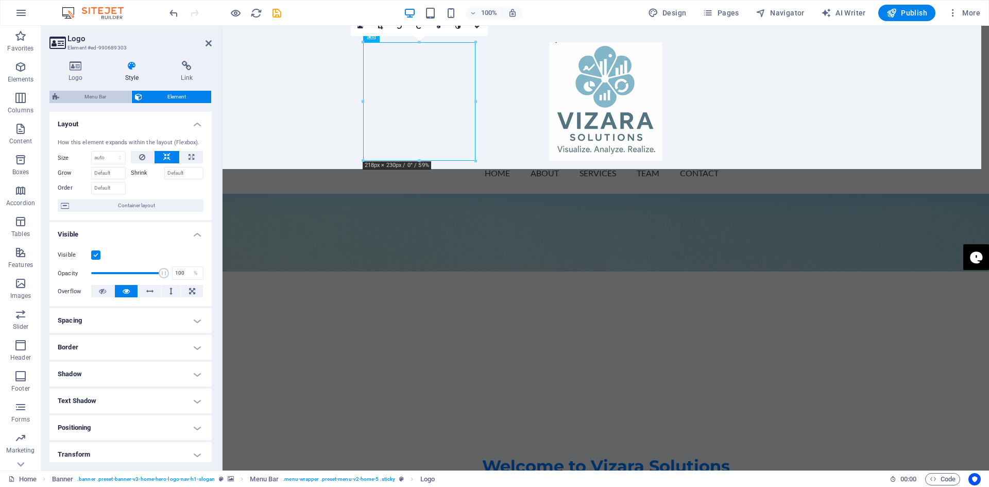
select select "preset-menu-v2-home-5"
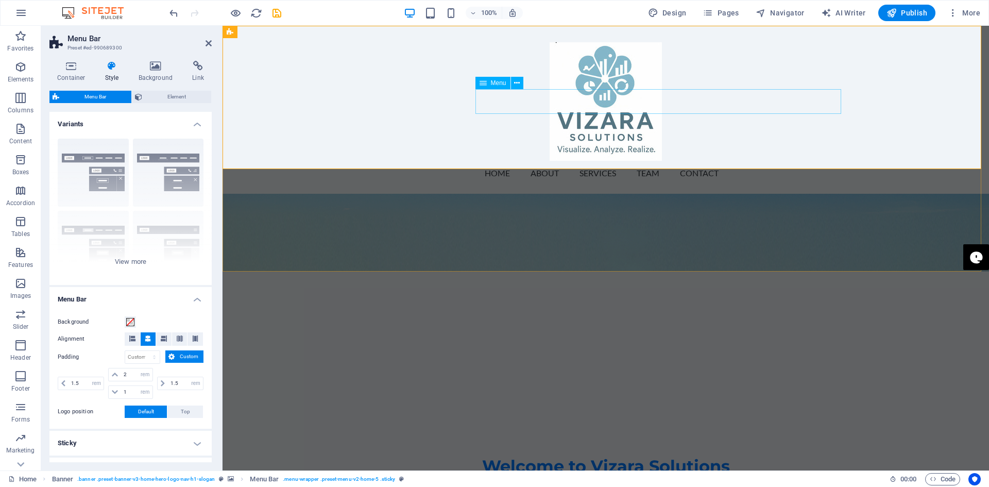
click at [559, 161] on nav "Home About Services Team Contact" at bounding box center [606, 173] width 478 height 25
drag, startPoint x: 560, startPoint y: 111, endPoint x: 544, endPoint y: 146, distance: 38.8
click at [557, 157] on div "Home About Services Team Contact Menu" at bounding box center [606, 110] width 766 height 168
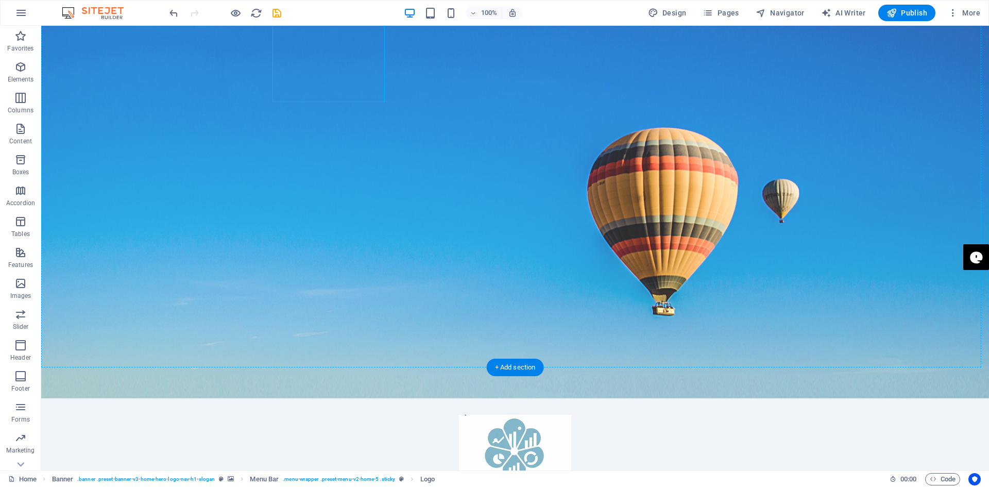
scroll to position [0, 0]
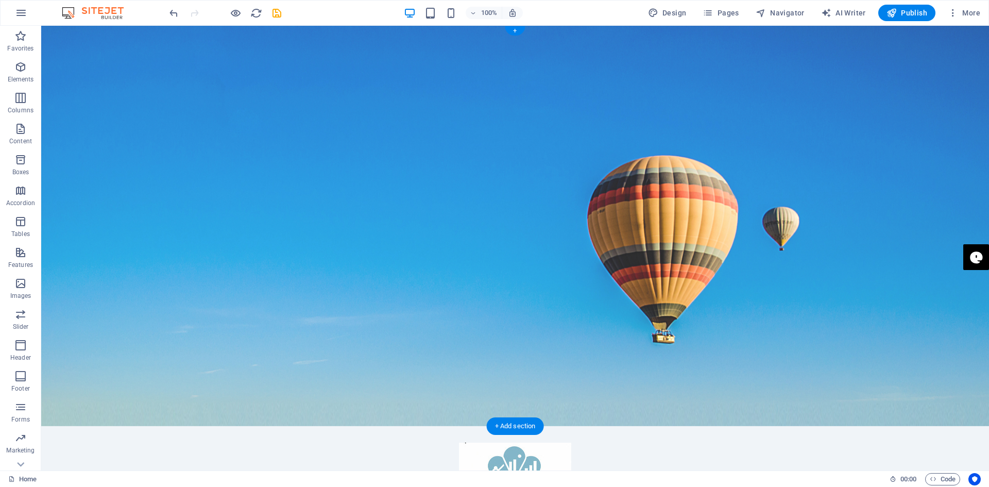
drag, startPoint x: 264, startPoint y: 96, endPoint x: 361, endPoint y: 133, distance: 103.7
click at [515, 30] on div "+" at bounding box center [515, 30] width 20 height 9
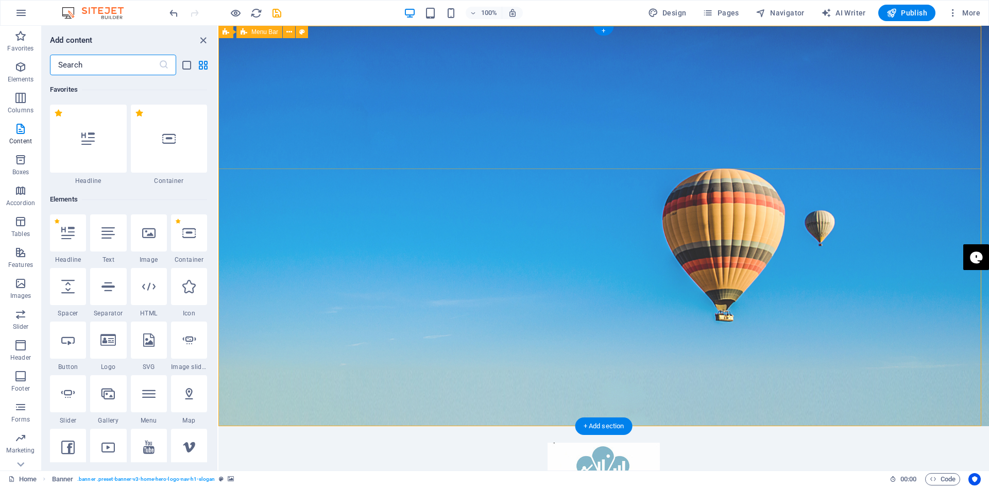
scroll to position [1802, 0]
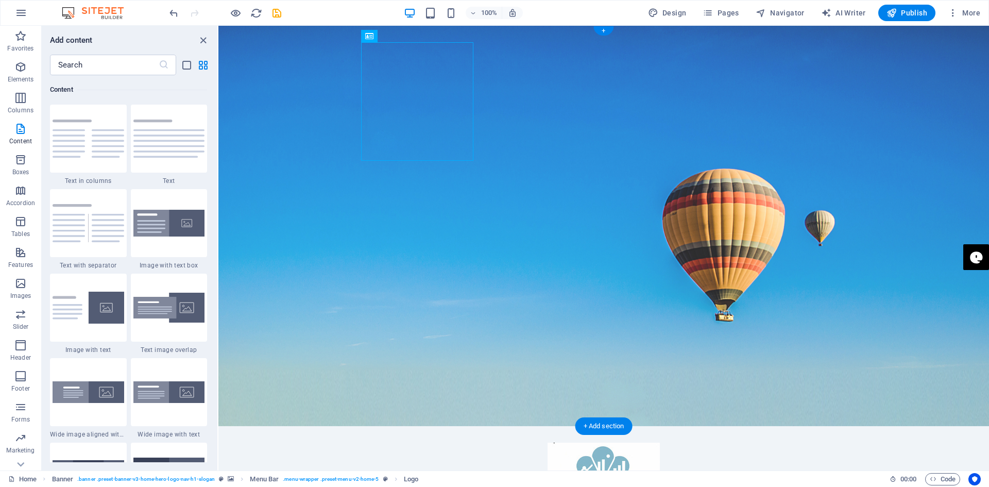
drag, startPoint x: 430, startPoint y: 83, endPoint x: 395, endPoint y: 74, distance: 36.2
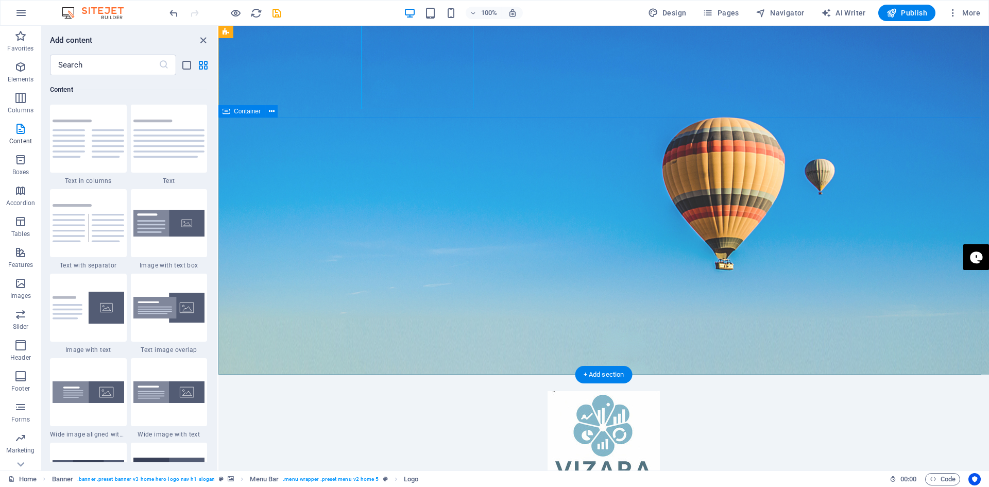
scroll to position [0, 0]
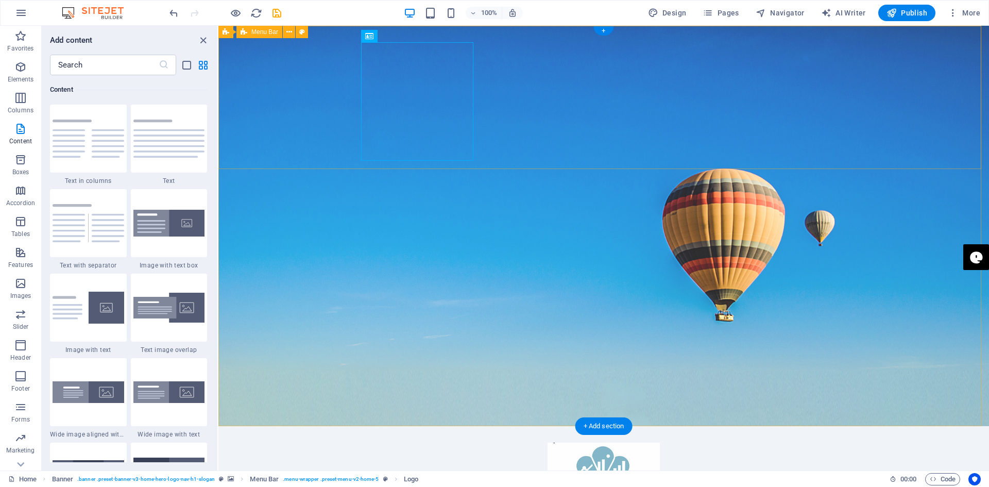
click at [206, 39] on icon "close panel" at bounding box center [203, 41] width 12 height 12
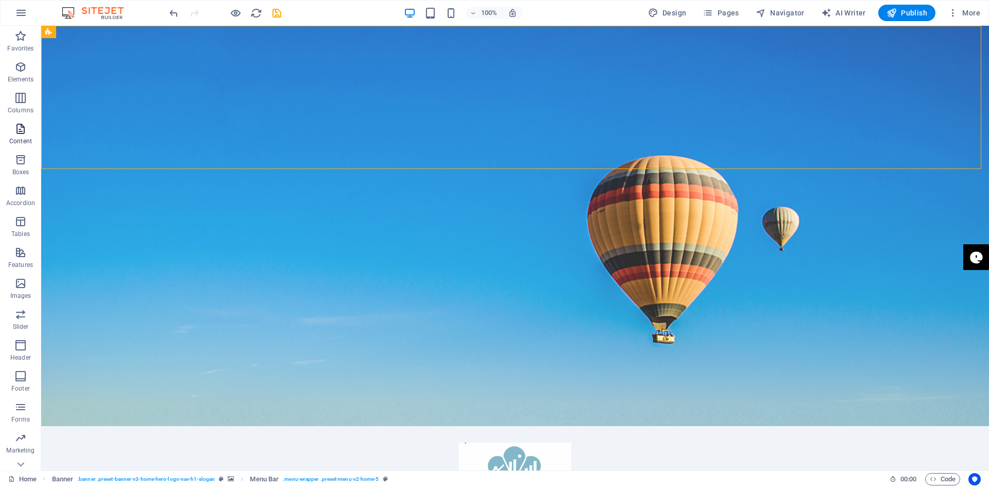
click at [18, 126] on icon "button" at bounding box center [20, 129] width 12 height 12
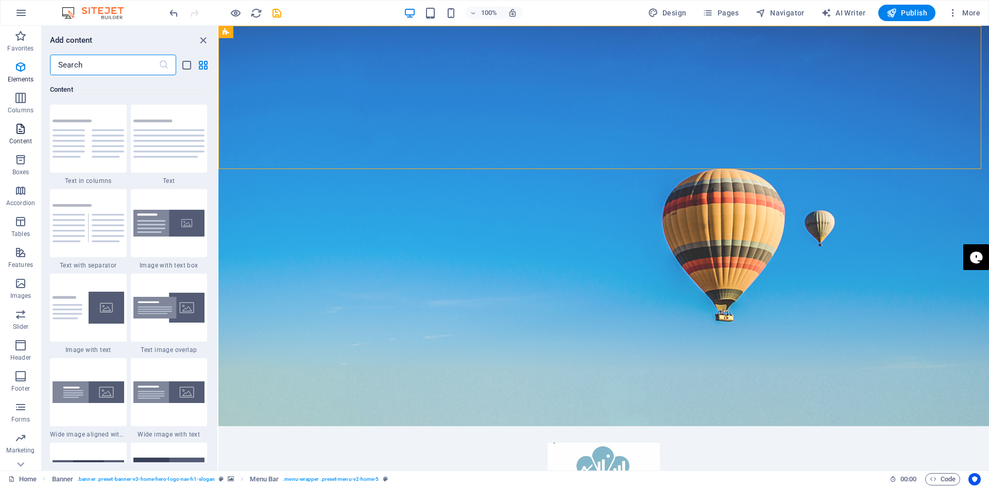
scroll to position [1802, 0]
click at [603, 29] on div "+" at bounding box center [603, 30] width 20 height 9
click at [204, 37] on icon "close panel" at bounding box center [203, 41] width 12 height 12
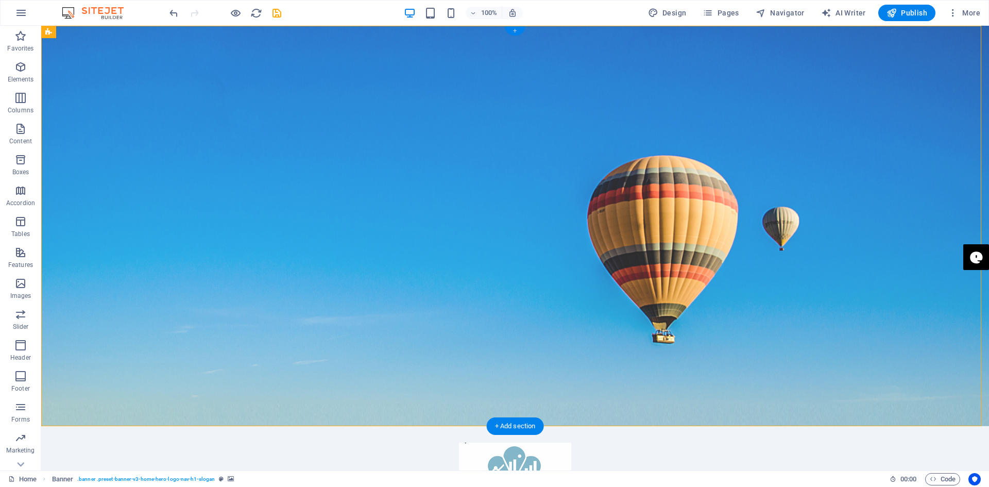
click at [514, 30] on div "+" at bounding box center [515, 30] width 20 height 9
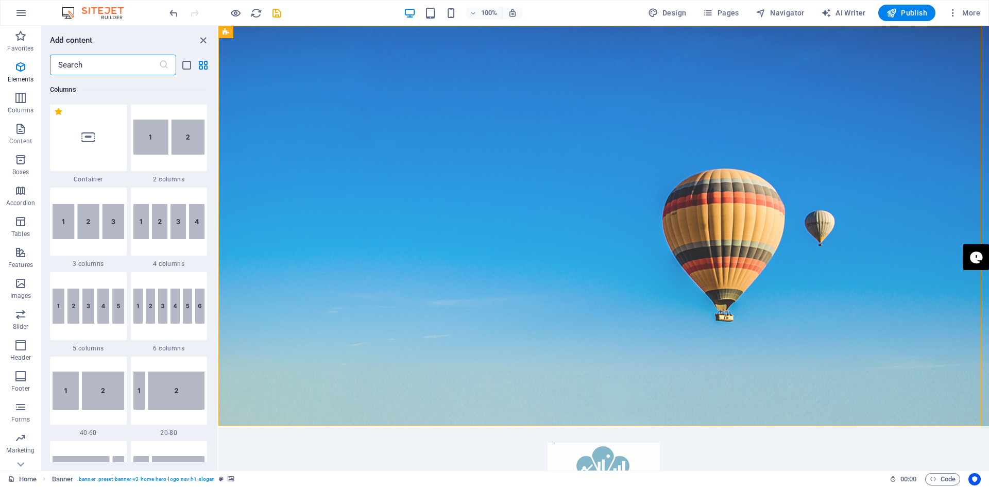
scroll to position [515, 0]
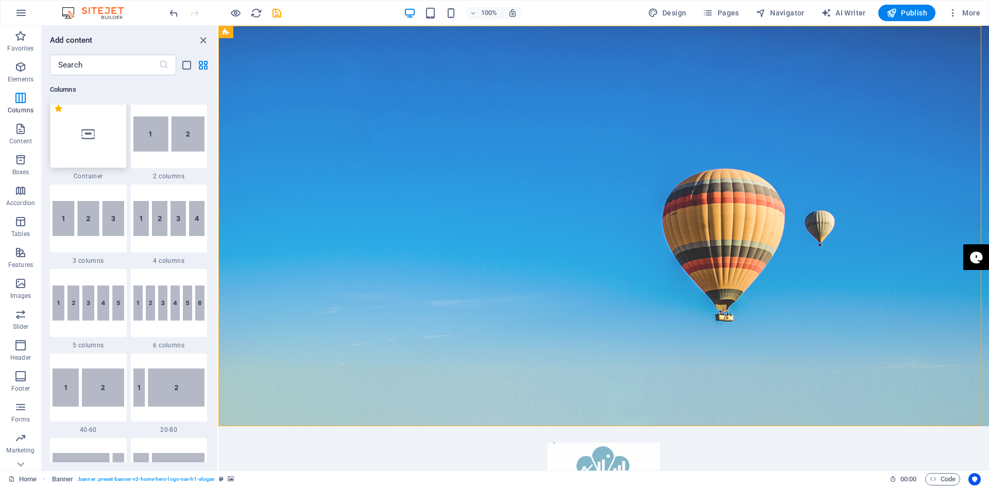
click at [91, 142] on div at bounding box center [88, 134] width 77 height 68
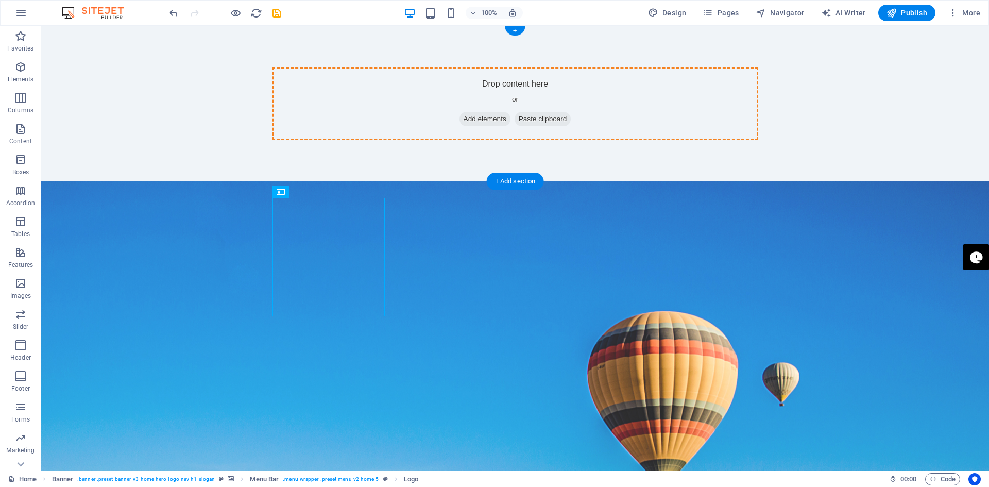
drag, startPoint x: 226, startPoint y: 260, endPoint x: 531, endPoint y: 106, distance: 341.1
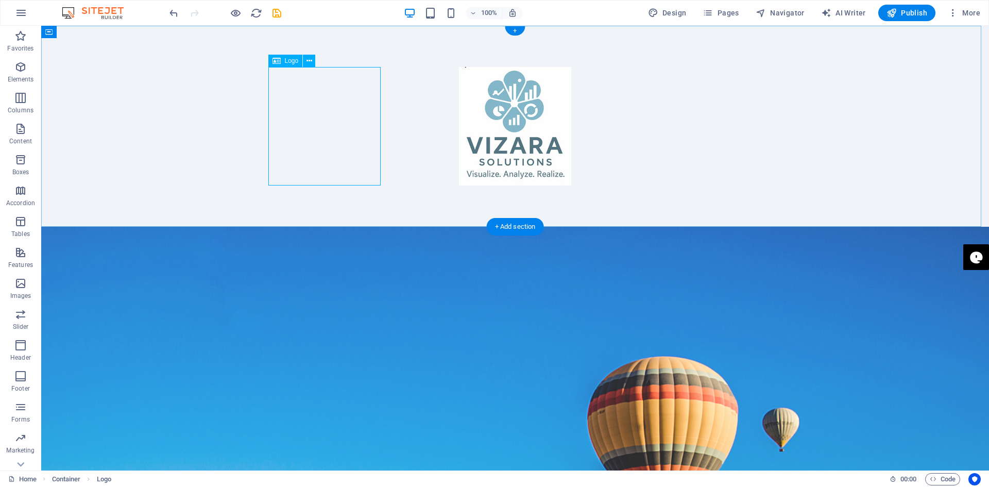
click at [361, 71] on div at bounding box center [515, 126] width 486 height 118
click at [355, 73] on div at bounding box center [515, 126] width 486 height 118
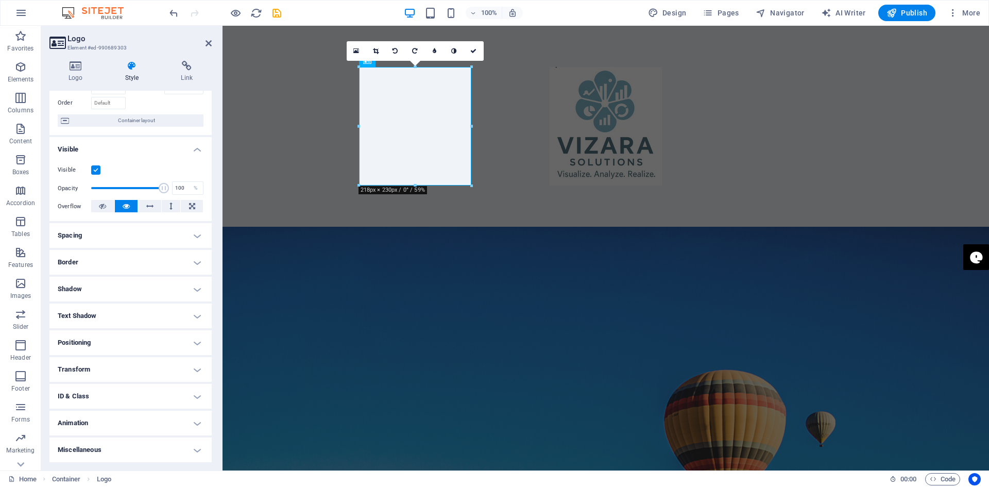
scroll to position [0, 0]
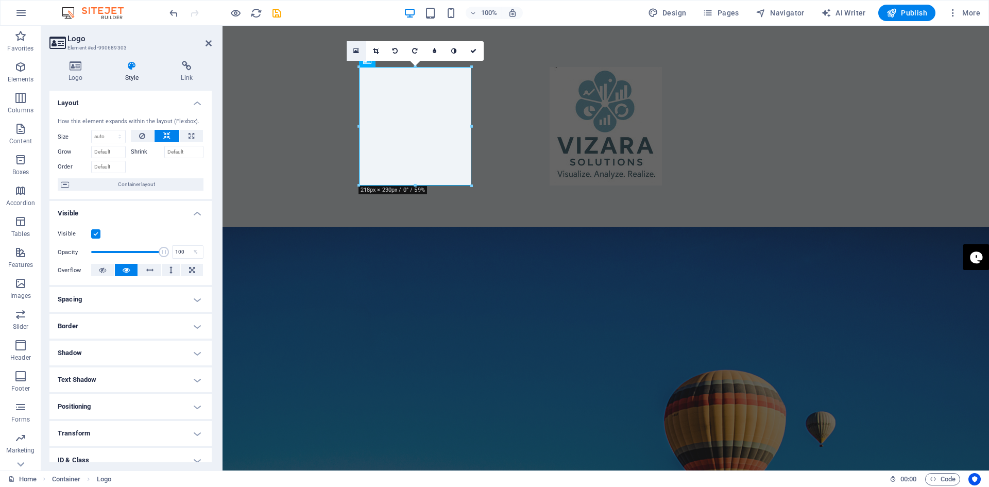
click at [356, 50] on icon at bounding box center [356, 50] width 6 height 7
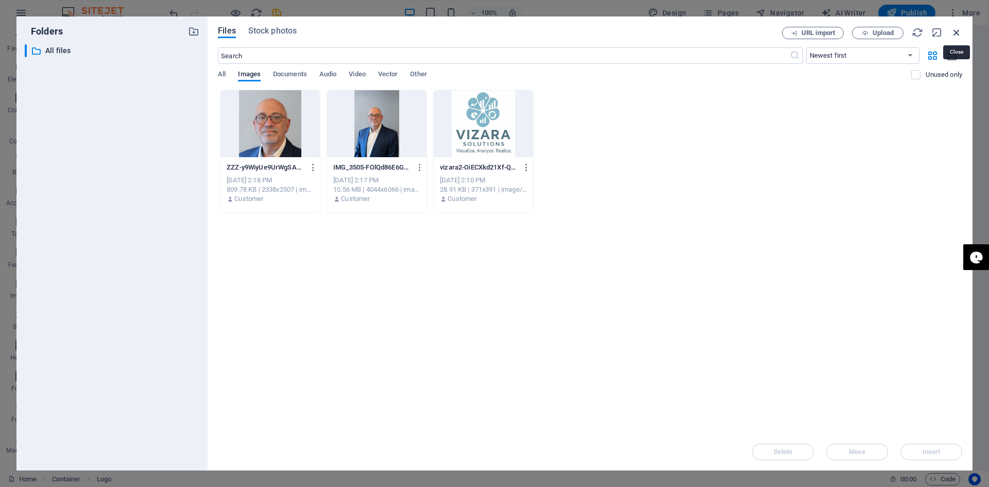
click at [955, 29] on icon "button" at bounding box center [956, 32] width 11 height 11
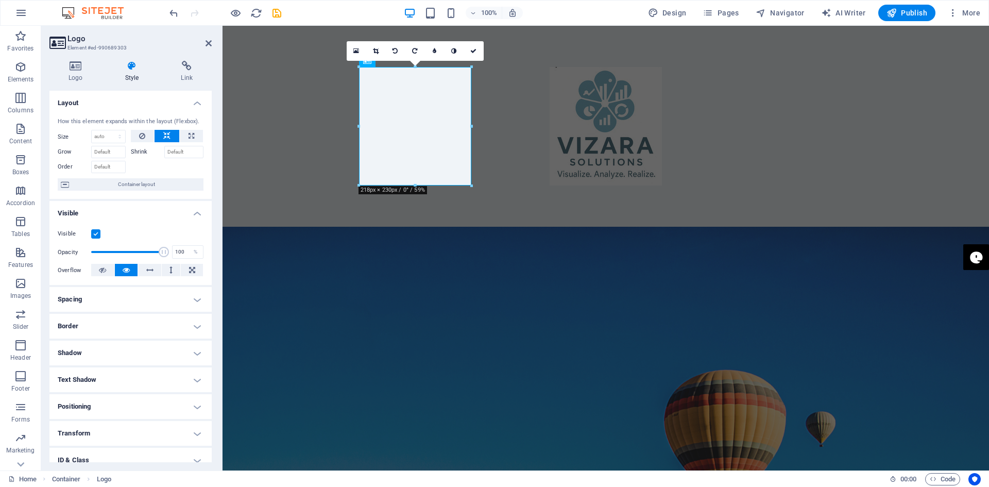
click at [196, 298] on h4 "Spacing" at bounding box center [130, 299] width 162 height 25
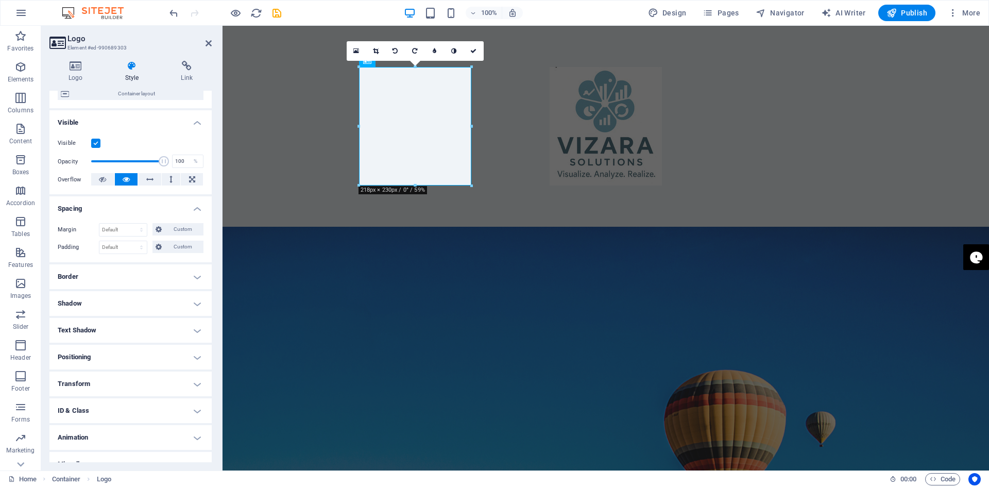
scroll to position [103, 0]
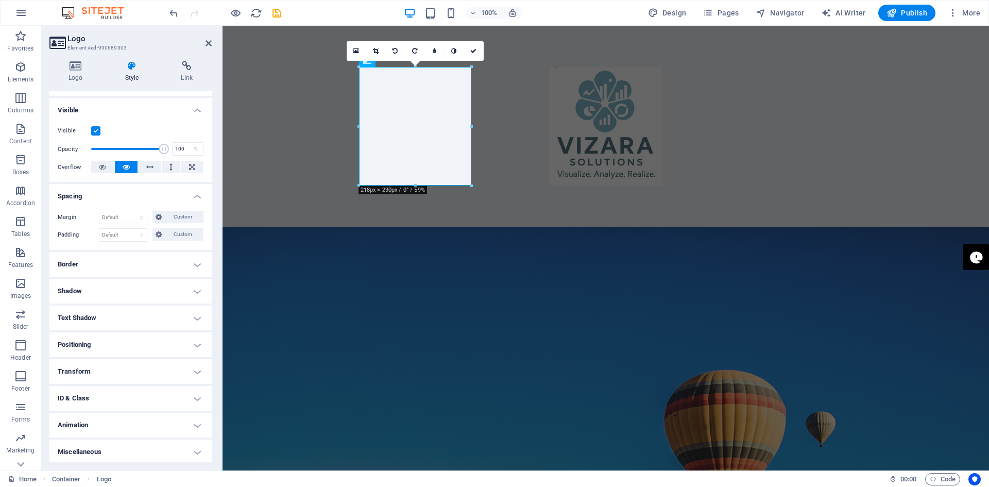
click at [194, 346] on h4 "Positioning" at bounding box center [130, 344] width 162 height 25
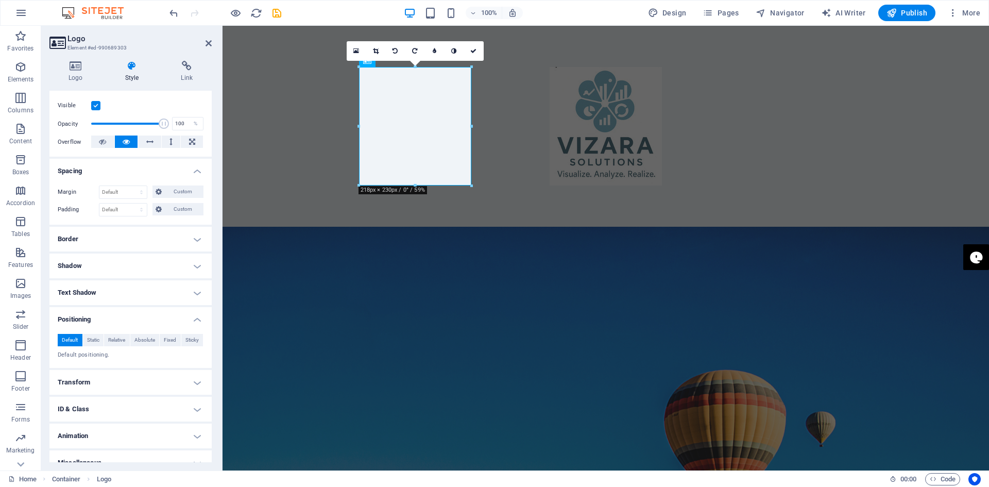
scroll to position [141, 0]
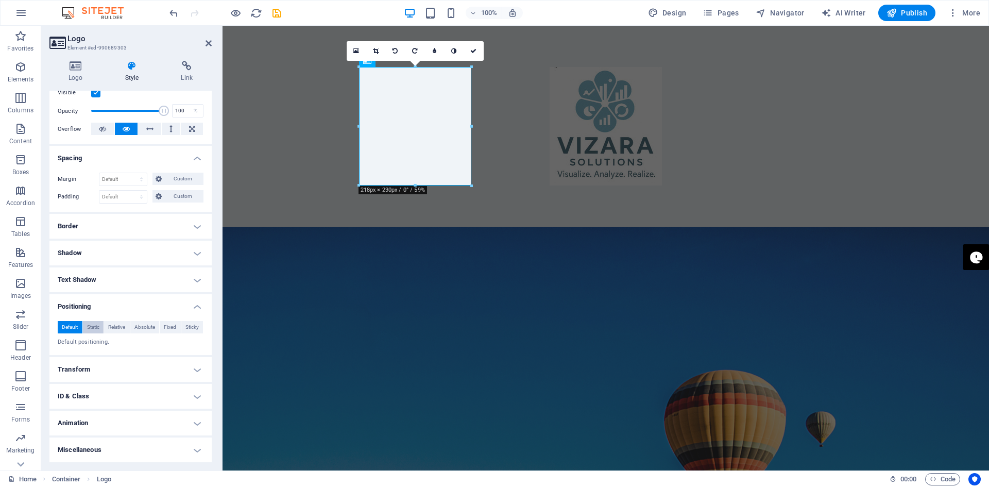
click at [92, 324] on span "Static" at bounding box center [93, 327] width 12 height 12
click at [112, 324] on span "Relative" at bounding box center [116, 327] width 17 height 12
click at [71, 322] on span "Default" at bounding box center [70, 327] width 16 height 12
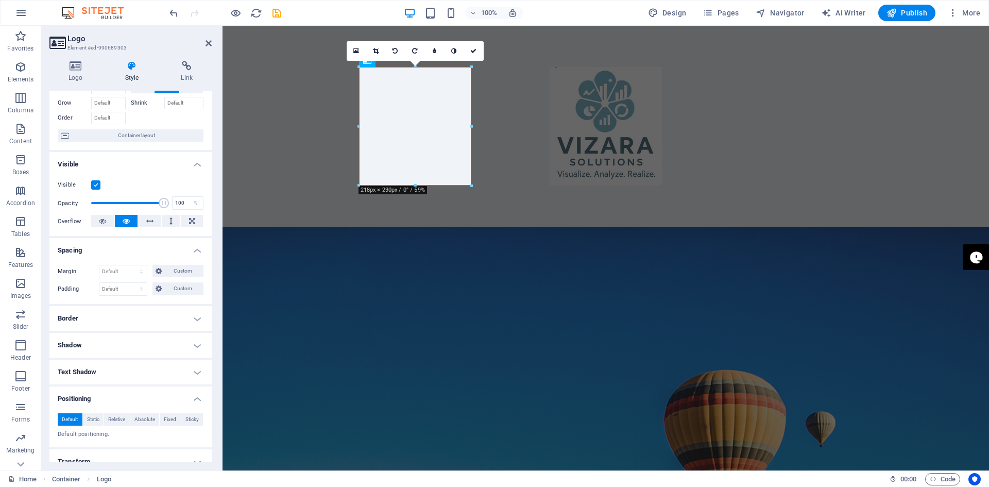
scroll to position [0, 0]
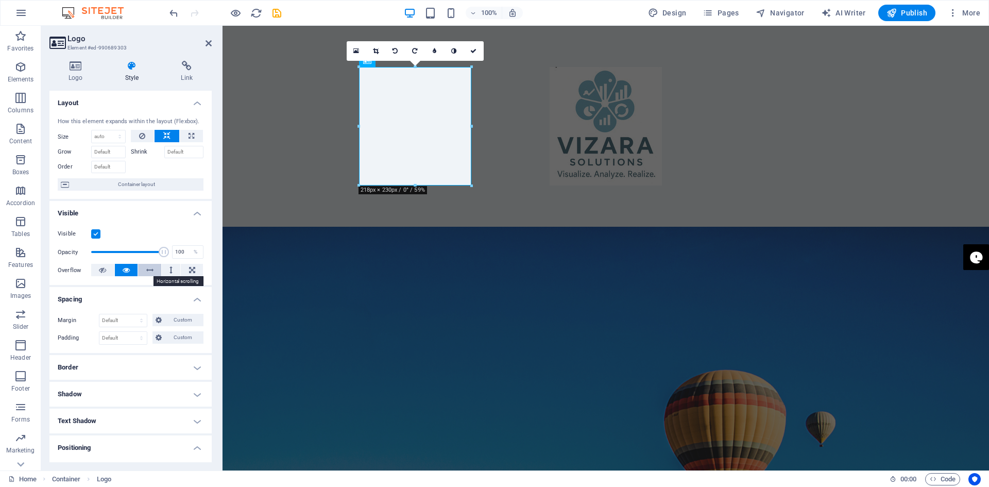
click at [148, 269] on icon at bounding box center [149, 270] width 7 height 12
click at [128, 270] on icon at bounding box center [126, 270] width 7 height 12
click at [132, 184] on span "Container layout" at bounding box center [136, 184] width 128 height 12
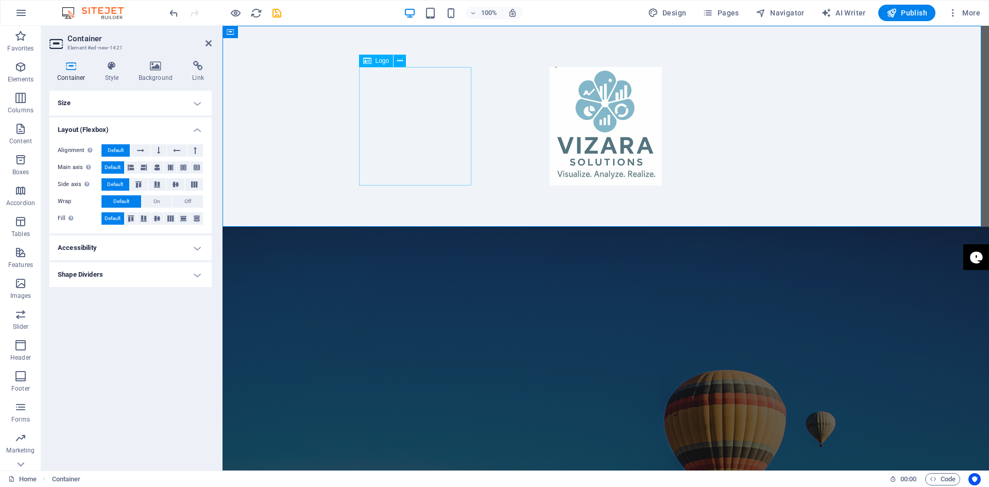
click at [465, 127] on div at bounding box center [606, 126] width 486 height 118
click at [453, 100] on div at bounding box center [606, 126] width 486 height 118
click at [397, 58] on icon at bounding box center [400, 61] width 6 height 11
click at [673, 145] on div at bounding box center [606, 126] width 766 height 201
click at [450, 152] on div at bounding box center [606, 126] width 486 height 118
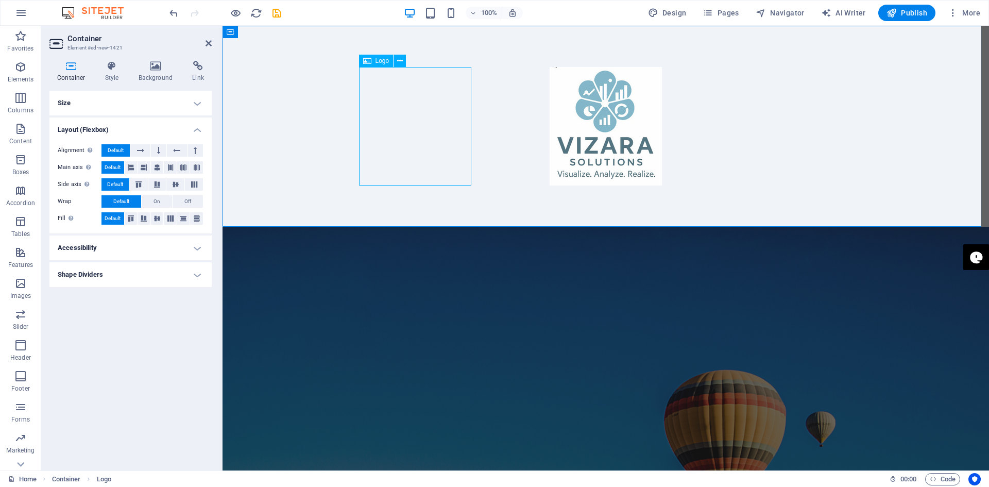
click at [467, 181] on div at bounding box center [606, 126] width 486 height 118
click at [471, 184] on div at bounding box center [606, 126] width 486 height 118
click at [466, 181] on div at bounding box center [606, 126] width 486 height 118
click at [141, 150] on icon at bounding box center [140, 150] width 7 height 12
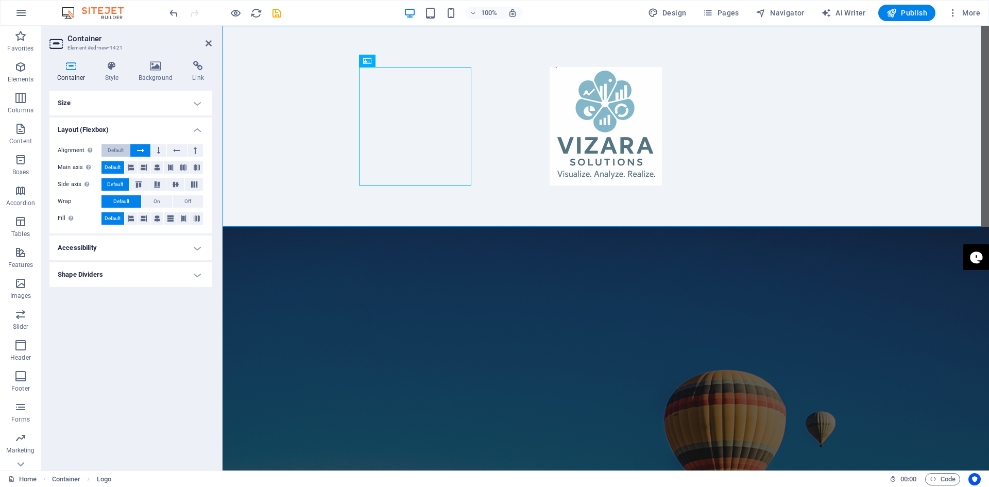
click at [116, 150] on span "Default" at bounding box center [116, 150] width 16 height 12
click at [141, 105] on h4 "Size" at bounding box center [130, 103] width 162 height 25
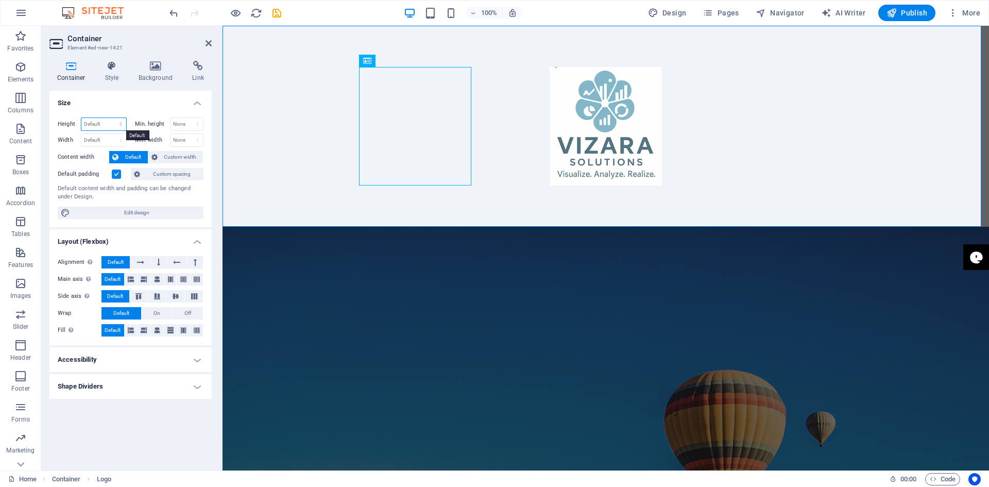
click at [98, 125] on select "Default px rem % vh vw" at bounding box center [103, 124] width 45 height 12
click at [149, 107] on h4 "Size" at bounding box center [130, 100] width 162 height 19
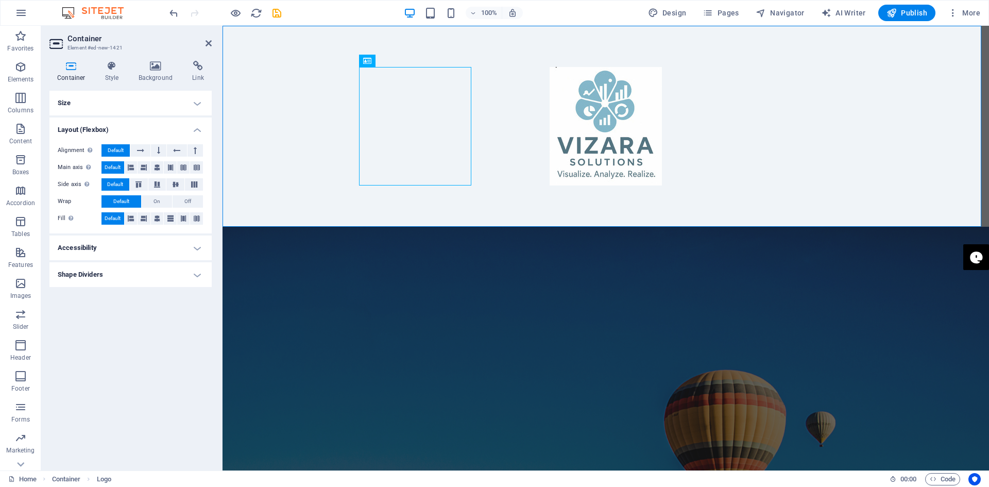
click at [150, 107] on h4 "Size" at bounding box center [130, 103] width 162 height 25
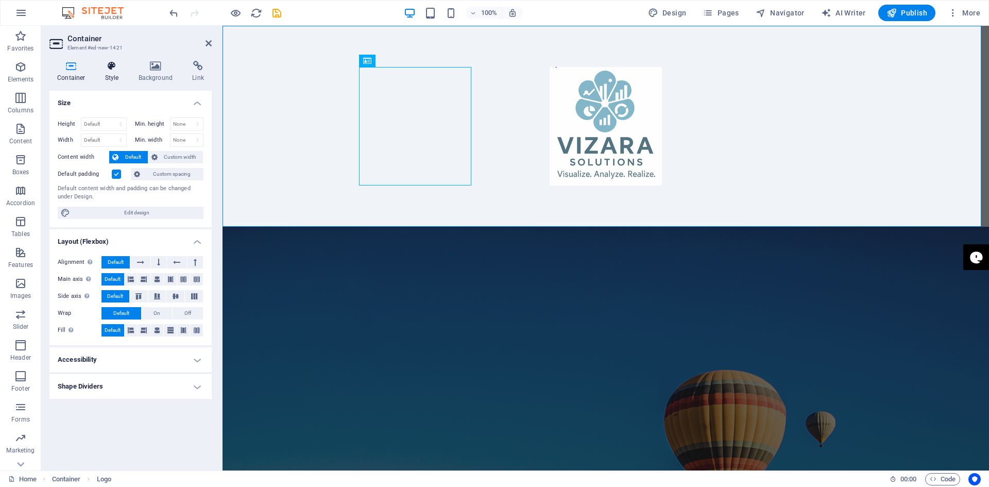
click at [114, 71] on h4 "Style" at bounding box center [113, 72] width 33 height 22
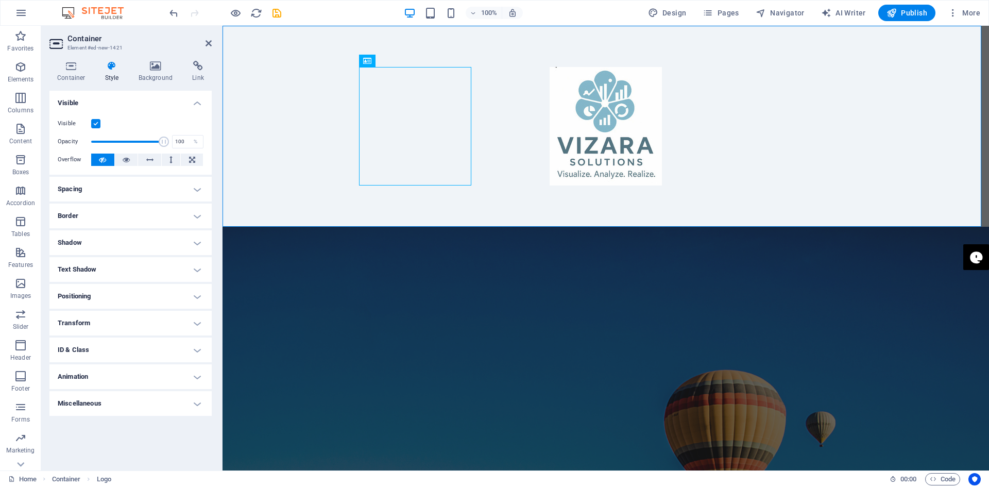
click at [96, 124] on label at bounding box center [95, 123] width 9 height 9
click at [0, 0] on input "Visible" at bounding box center [0, 0] width 0 height 0
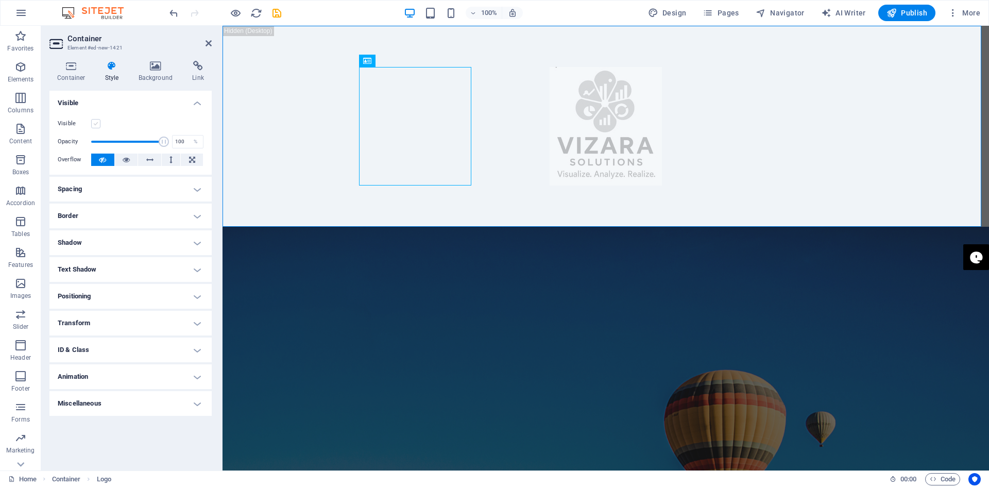
click at [96, 124] on label at bounding box center [95, 123] width 9 height 9
click at [0, 0] on input "Visible" at bounding box center [0, 0] width 0 height 0
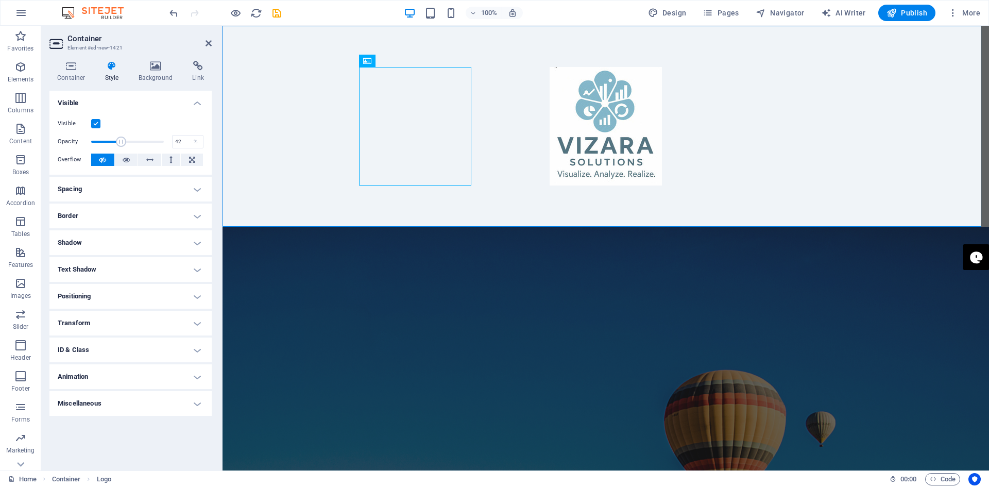
drag, startPoint x: 163, startPoint y: 140, endPoint x: 121, endPoint y: 142, distance: 41.8
click at [121, 142] on span at bounding box center [121, 141] width 10 height 10
type input "100"
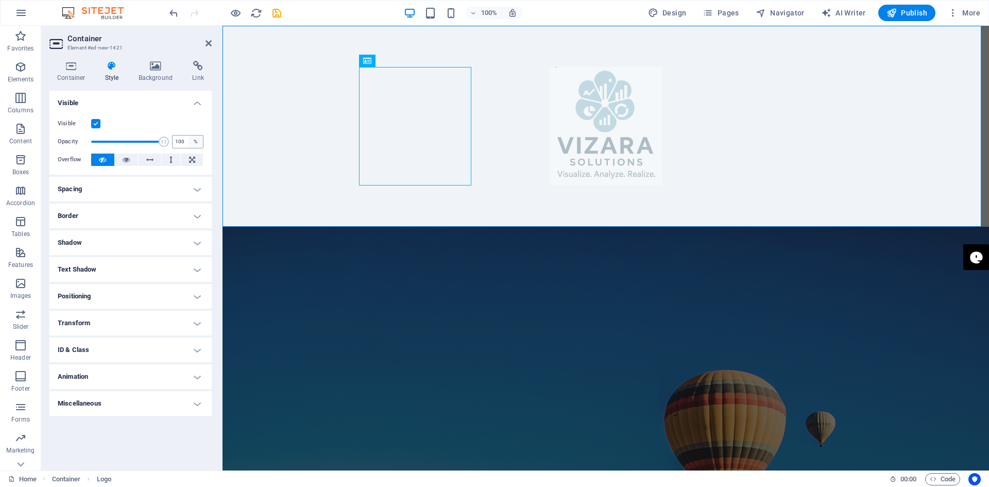
drag, startPoint x: 121, startPoint y: 142, endPoint x: 194, endPoint y: 145, distance: 72.7
click at [194, 145] on div "Opacity 100 %" at bounding box center [131, 141] width 146 height 15
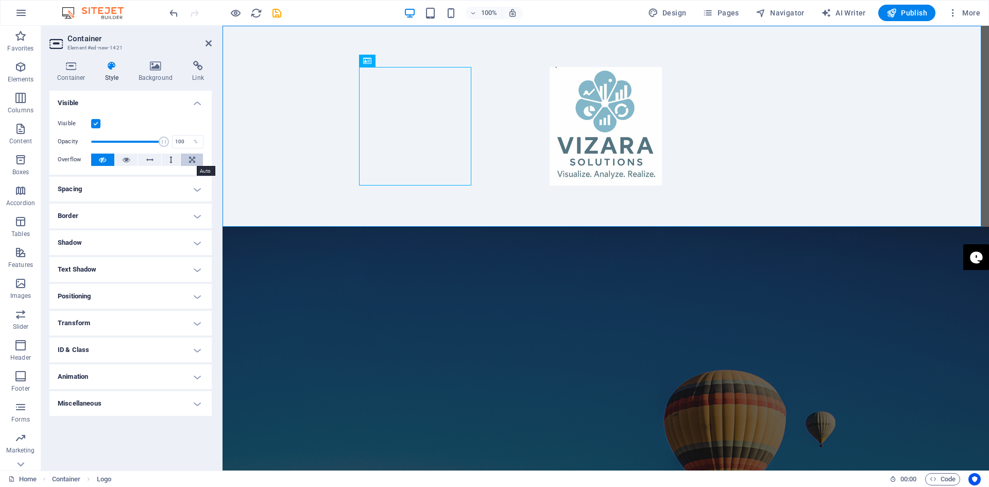
click at [192, 159] on icon at bounding box center [192, 159] width 6 height 12
click at [126, 158] on icon at bounding box center [126, 159] width 7 height 12
click at [91, 189] on h4 "Spacing" at bounding box center [130, 189] width 162 height 25
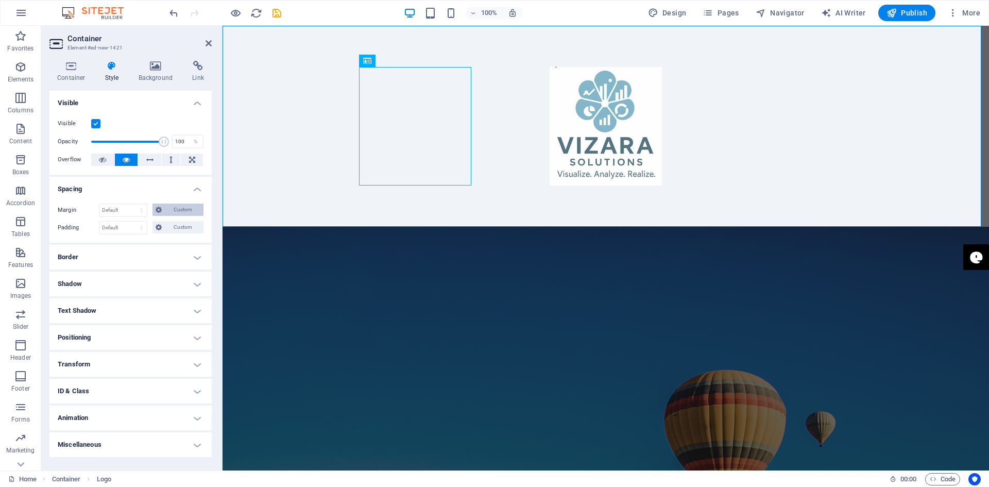
click at [178, 208] on span "Custom" at bounding box center [183, 209] width 36 height 12
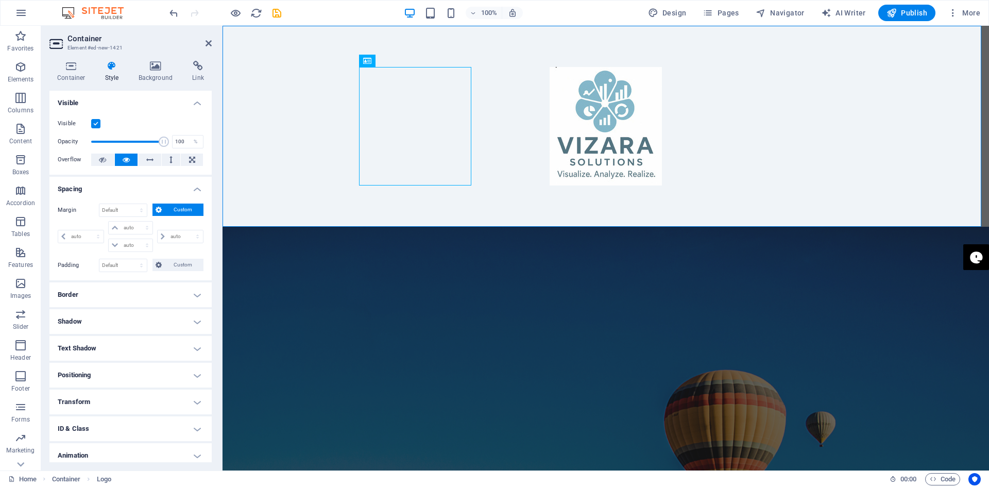
click at [178, 208] on span "Custom" at bounding box center [183, 209] width 36 height 12
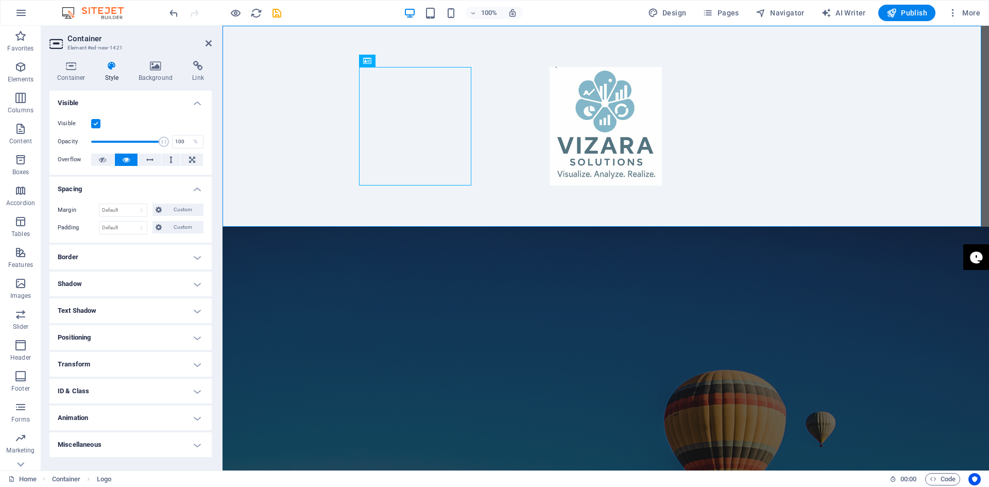
click at [98, 330] on h4 "Positioning" at bounding box center [130, 337] width 162 height 25
click at [116, 361] on span "Relative" at bounding box center [116, 358] width 17 height 12
click at [94, 356] on span "Static" at bounding box center [93, 358] width 12 height 12
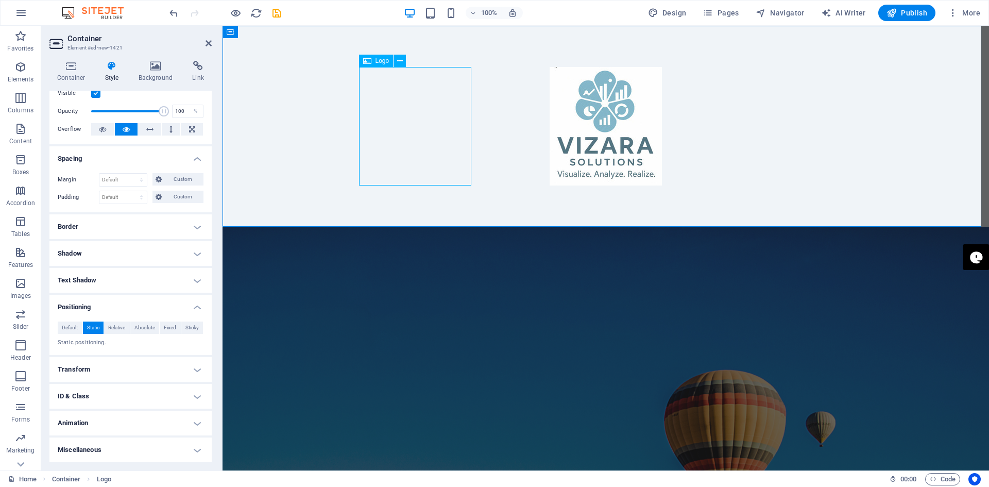
click at [468, 144] on div at bounding box center [606, 126] width 486 height 118
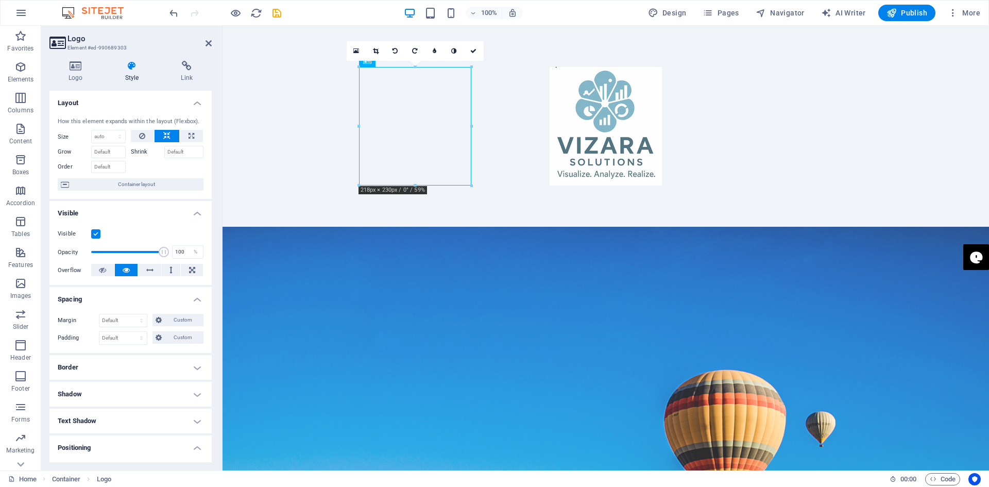
drag, startPoint x: 468, startPoint y: 144, endPoint x: 476, endPoint y: 138, distance: 10.6
click at [476, 138] on div at bounding box center [606, 126] width 766 height 201
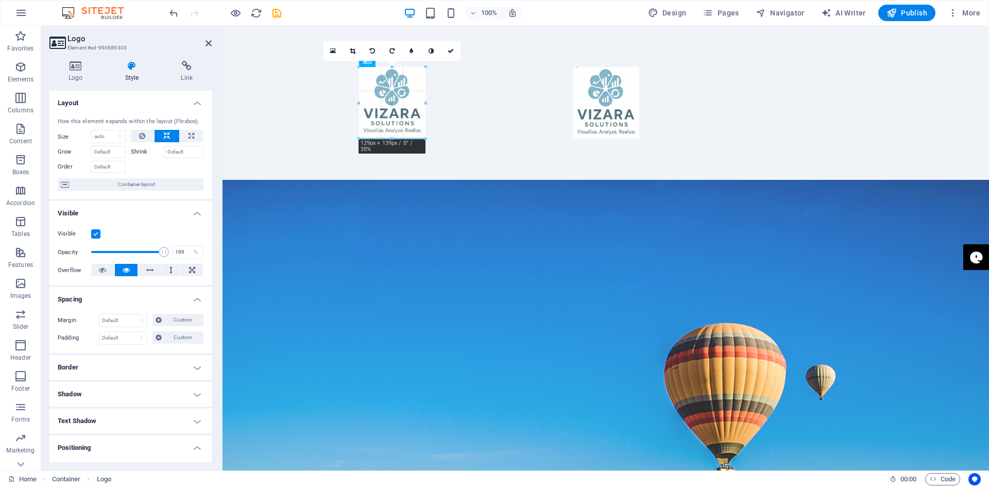
drag, startPoint x: 472, startPoint y: 127, endPoint x: 428, endPoint y: 127, distance: 43.8
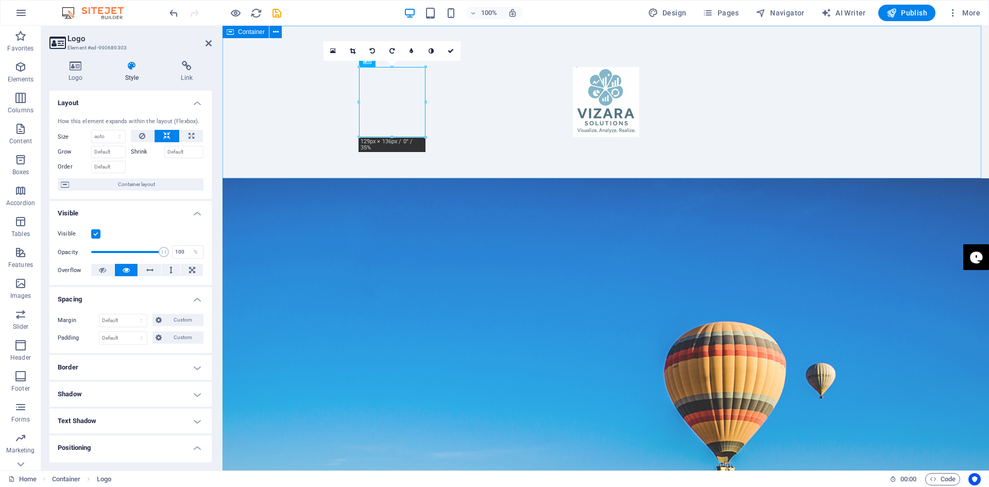
click at [554, 112] on div at bounding box center [606, 102] width 766 height 152
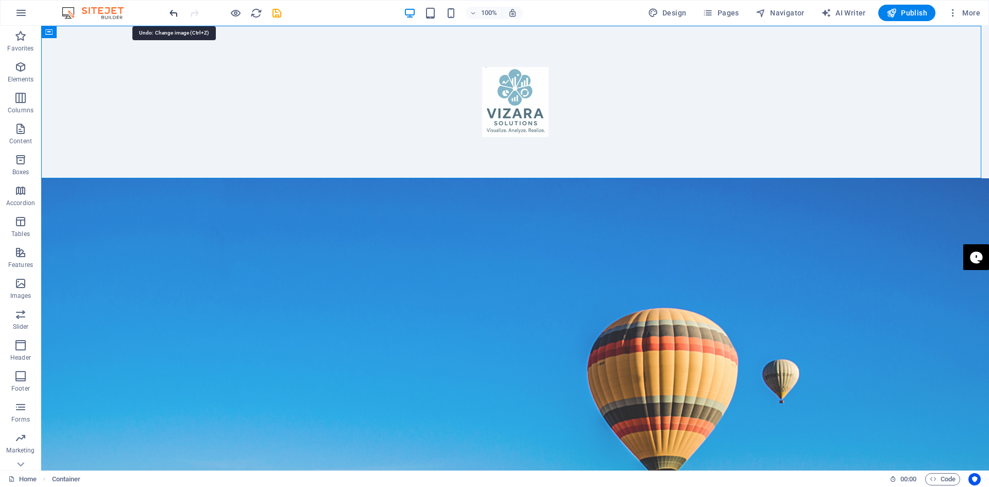
click at [172, 13] on icon "undo" at bounding box center [174, 13] width 12 height 12
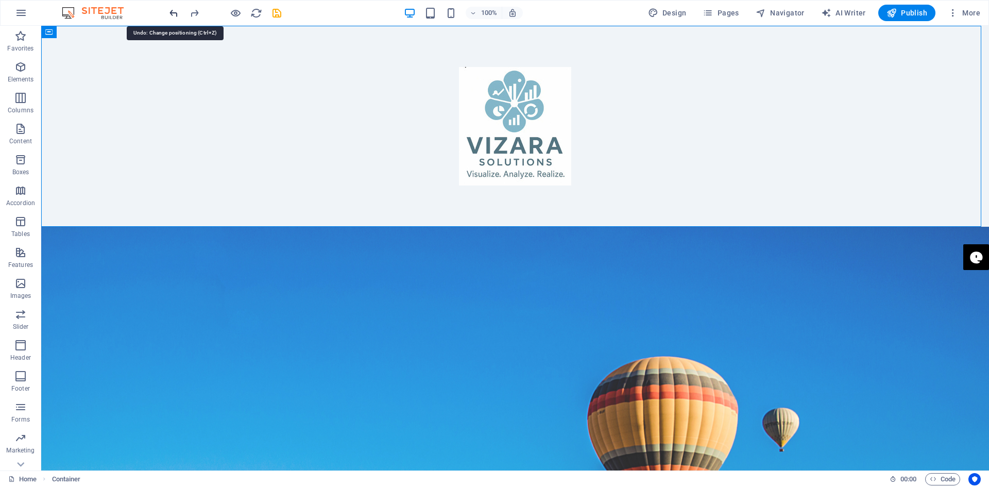
click at [172, 13] on icon "undo" at bounding box center [174, 13] width 12 height 12
click at [172, 10] on icon "undo" at bounding box center [174, 13] width 12 height 12
click at [173, 10] on icon "undo" at bounding box center [174, 13] width 12 height 12
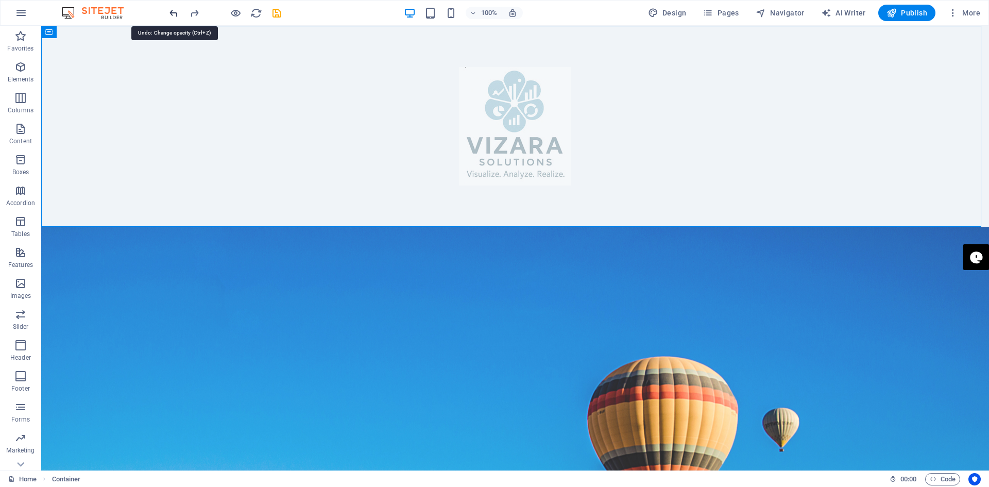
click at [173, 10] on icon "undo" at bounding box center [174, 13] width 12 height 12
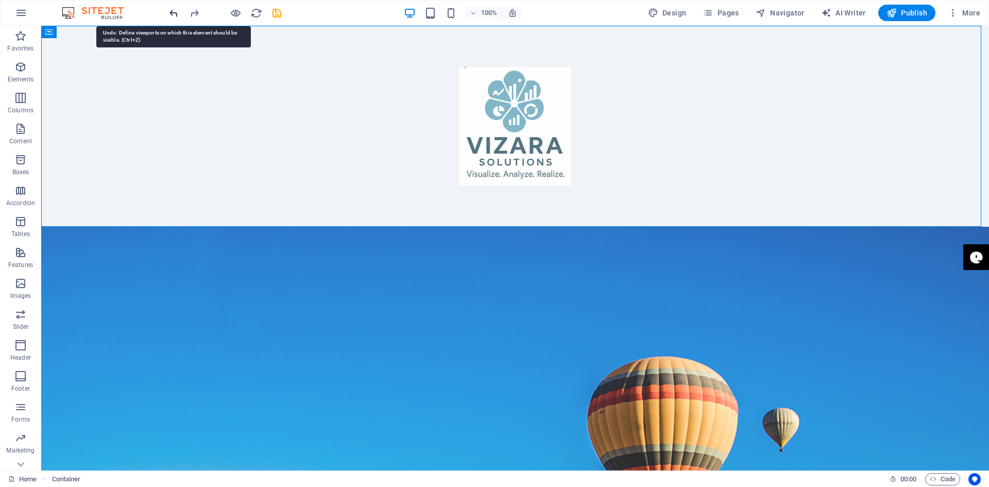
click at [173, 10] on icon "undo" at bounding box center [174, 13] width 12 height 12
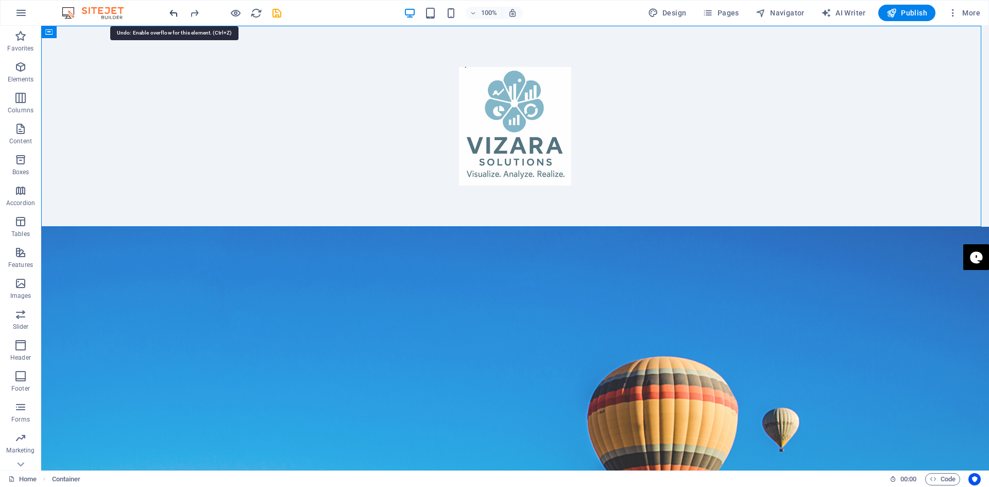
click at [173, 10] on icon "undo" at bounding box center [174, 13] width 12 height 12
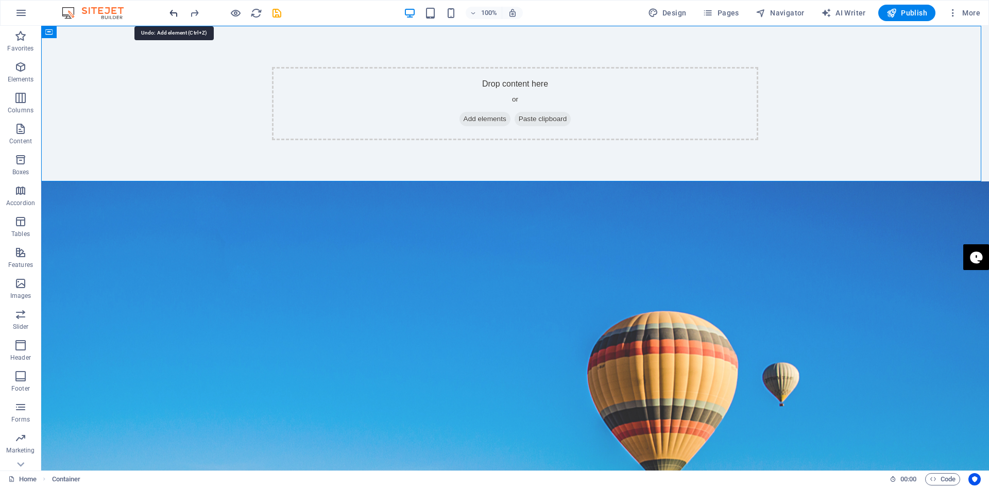
click at [173, 10] on icon "undo" at bounding box center [174, 13] width 12 height 12
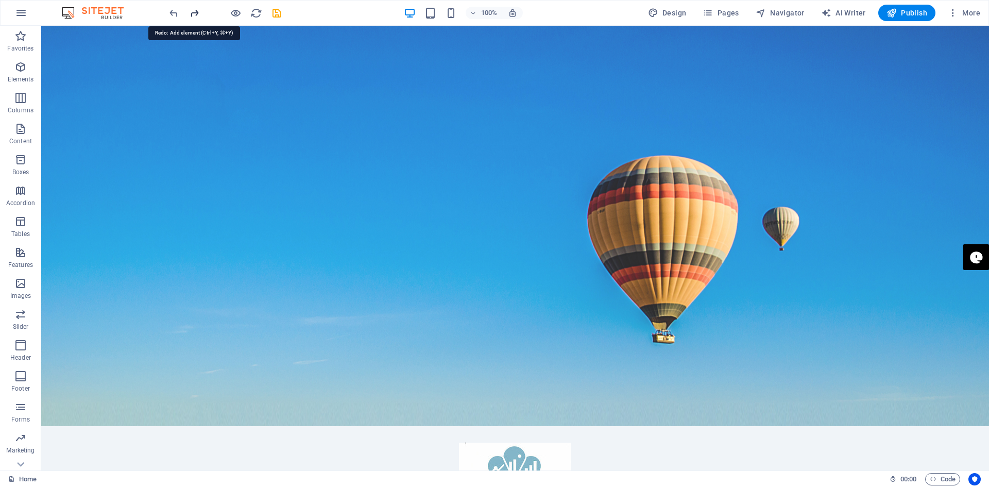
click at [192, 9] on icon "redo" at bounding box center [195, 13] width 12 height 12
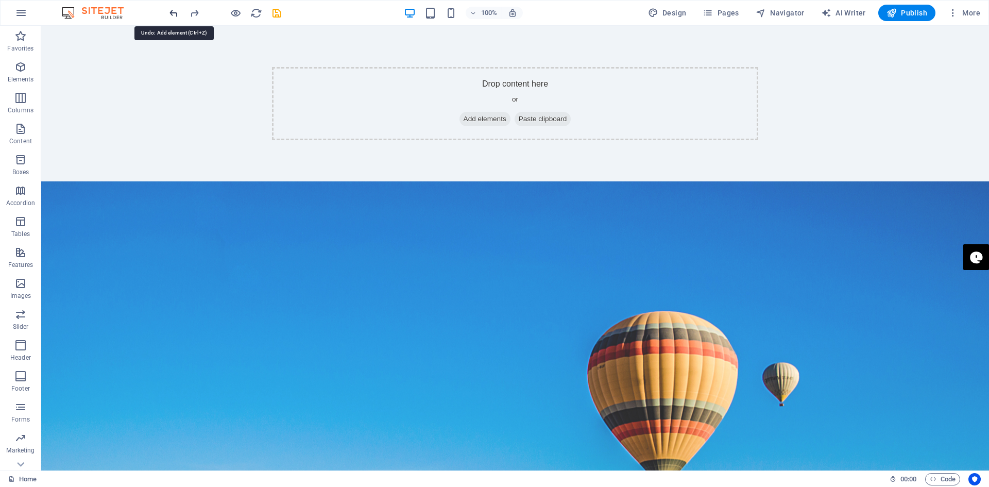
click at [168, 10] on icon "undo" at bounding box center [174, 13] width 12 height 12
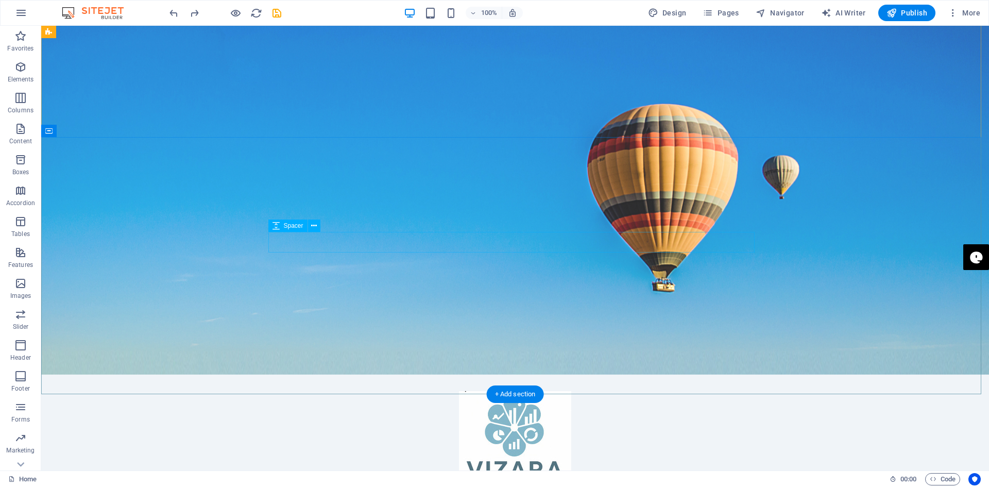
scroll to position [0, 0]
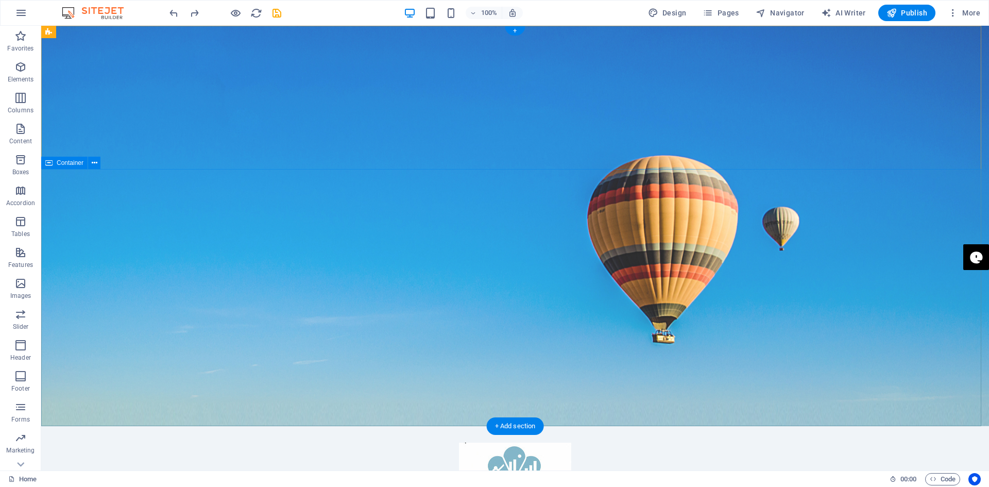
drag, startPoint x: 376, startPoint y: 89, endPoint x: 320, endPoint y: 113, distance: 61.1
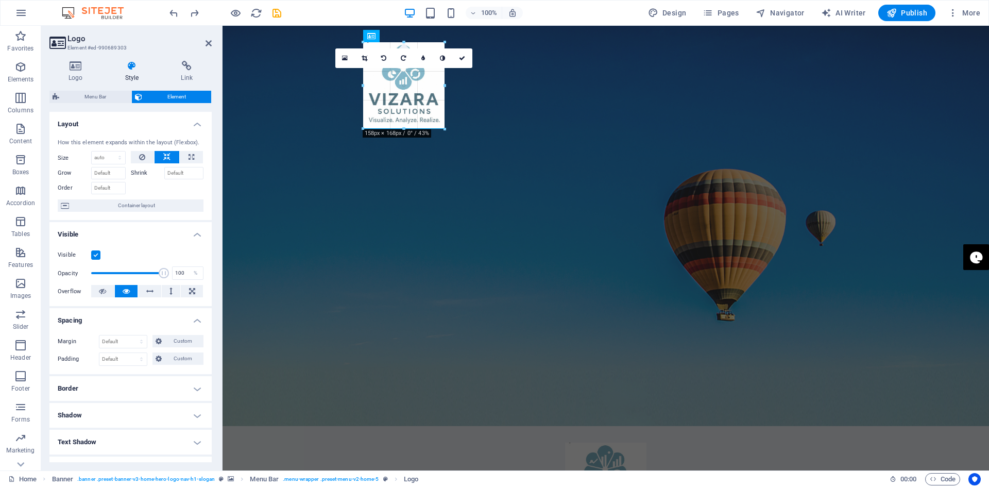
drag, startPoint x: 473, startPoint y: 161, endPoint x: 442, endPoint y: 124, distance: 48.3
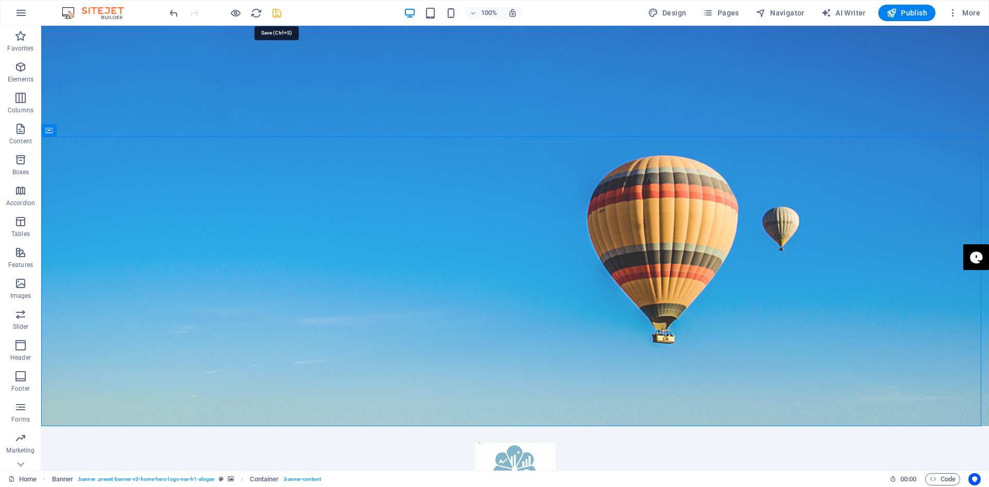
click at [280, 16] on icon "save" at bounding box center [277, 13] width 12 height 12
checkbox input "false"
click at [21, 12] on icon "button" at bounding box center [21, 13] width 12 height 12
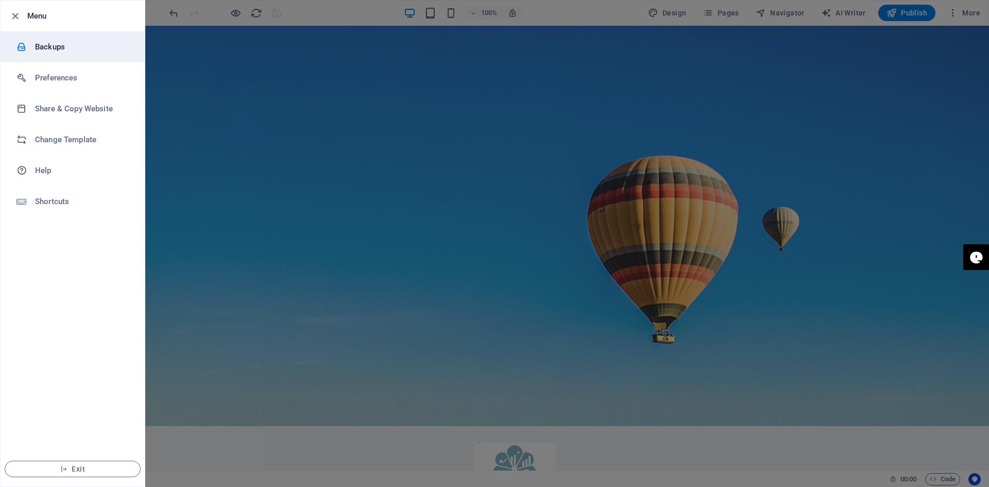
click at [47, 47] on h6 "Backups" at bounding box center [82, 47] width 95 height 12
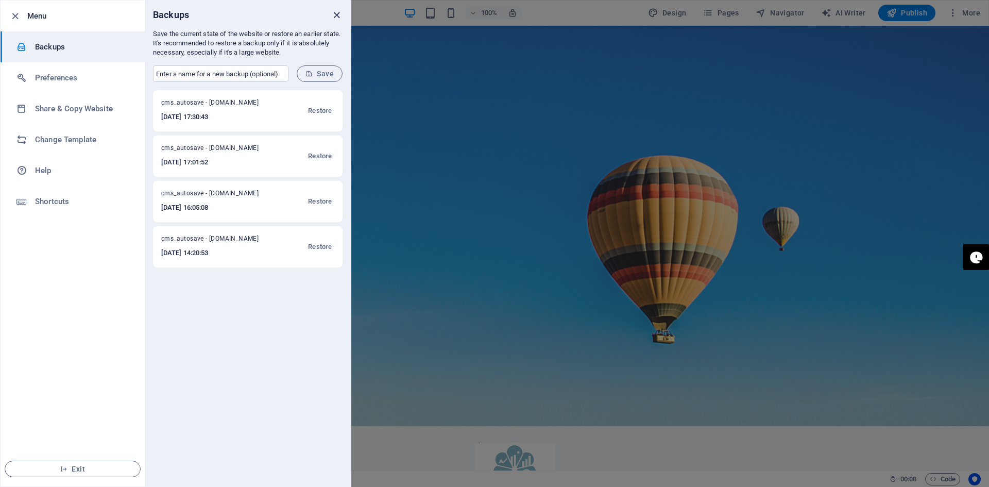
click at [335, 9] on icon "close" at bounding box center [337, 15] width 12 height 12
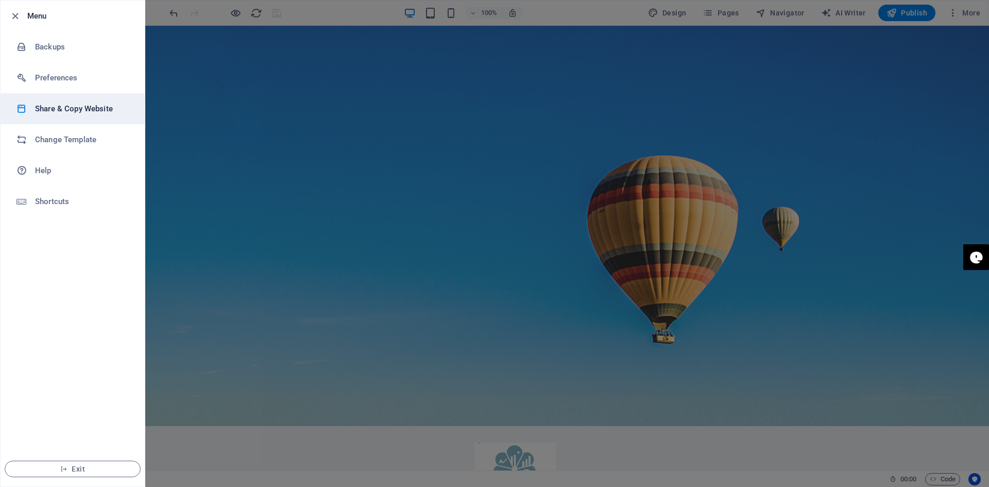
click at [93, 107] on h6 "Share & Copy Website" at bounding box center [82, 108] width 95 height 12
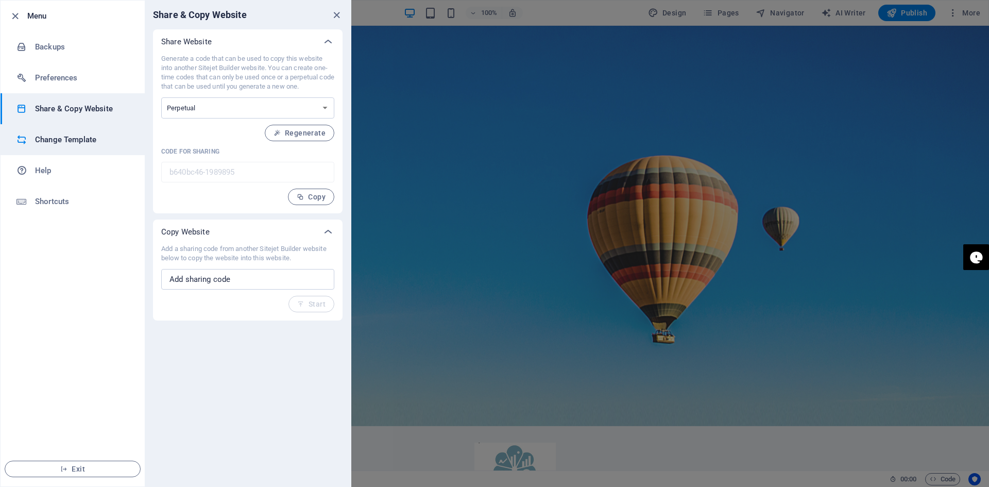
click at [65, 143] on h6 "Change Template" at bounding box center [82, 139] width 95 height 12
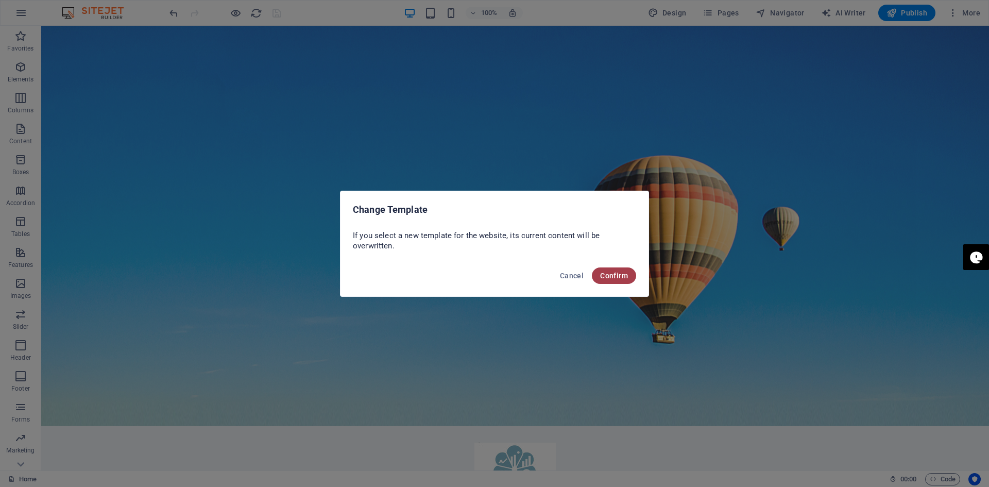
click at [608, 274] on span "Confirm" at bounding box center [614, 275] width 28 height 8
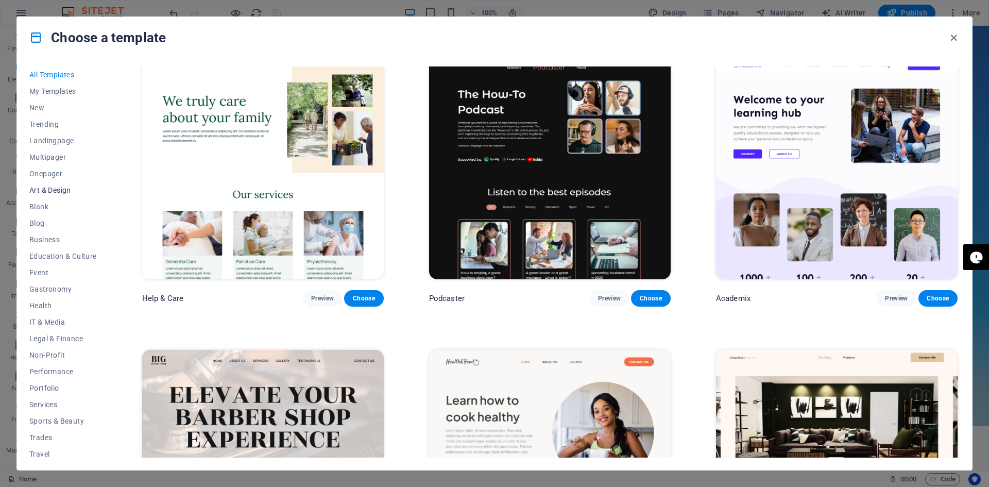
scroll to position [21, 0]
click at [51, 298] on span "IT & Media" at bounding box center [62, 301] width 67 height 8
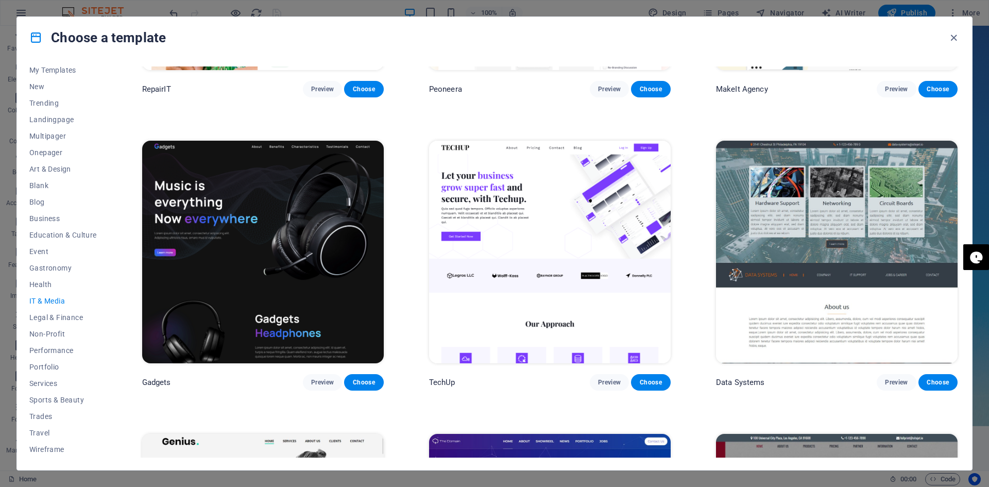
scroll to position [530, 0]
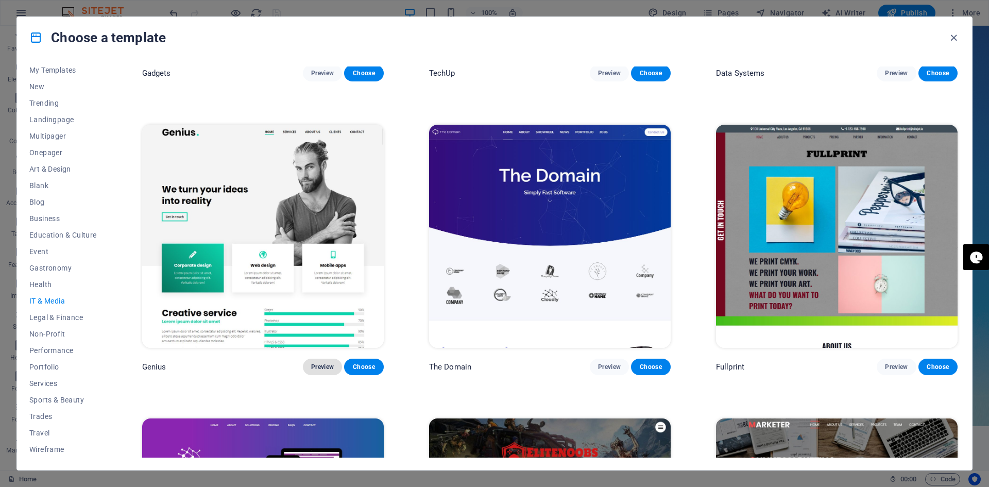
click at [320, 363] on span "Preview" at bounding box center [322, 367] width 23 height 8
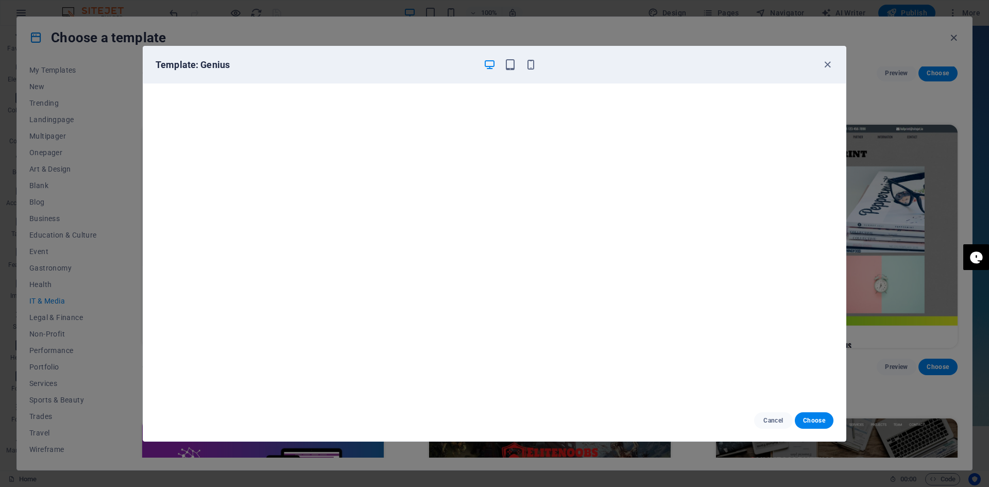
scroll to position [3, 0]
click at [831, 62] on icon "button" at bounding box center [828, 65] width 12 height 12
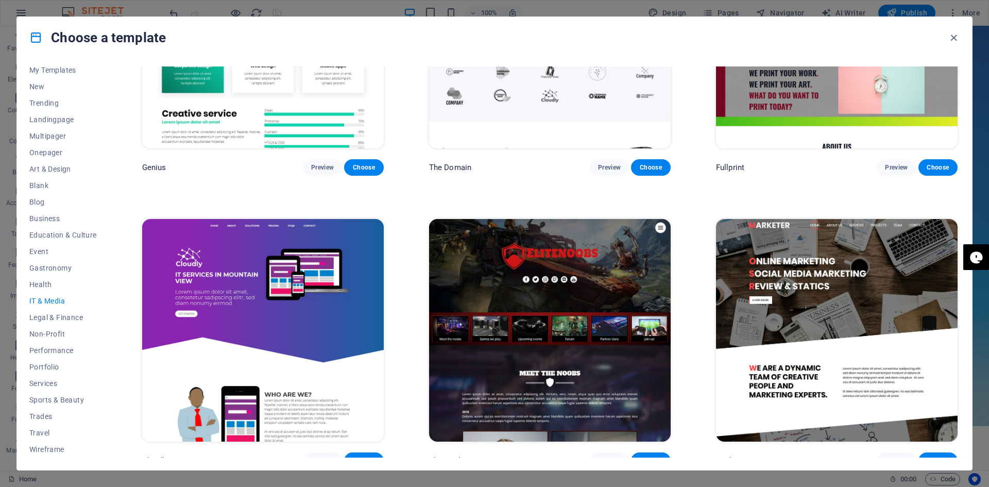
scroll to position [736, 0]
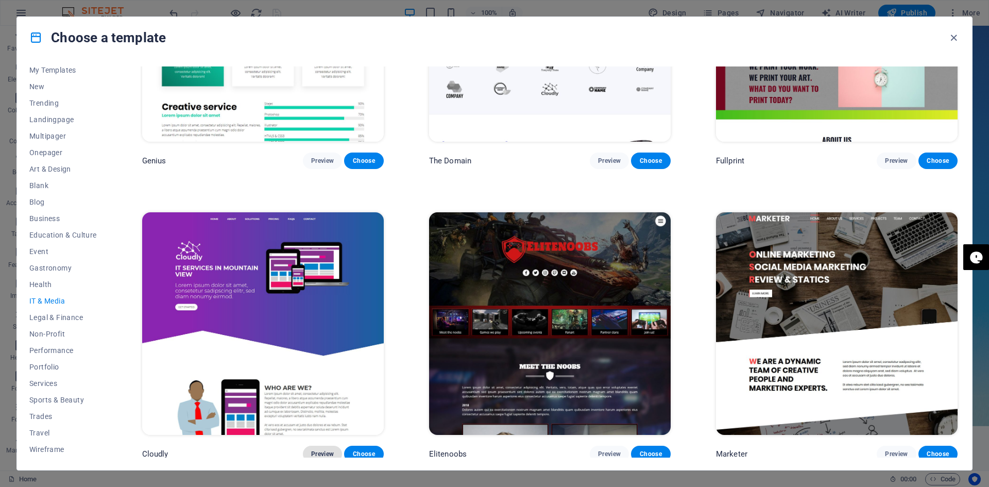
click at [319, 450] on span "Preview" at bounding box center [322, 454] width 23 height 8
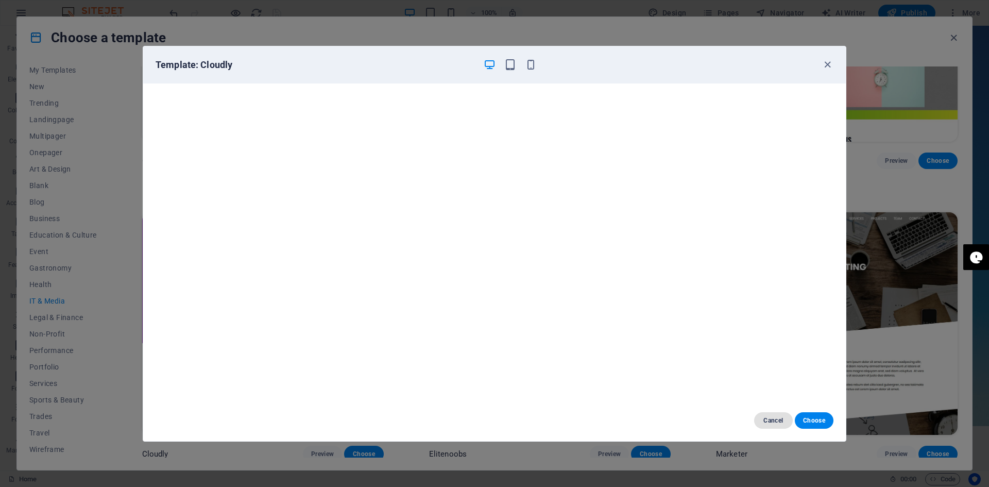
click at [774, 419] on span "Cancel" at bounding box center [773, 420] width 22 height 8
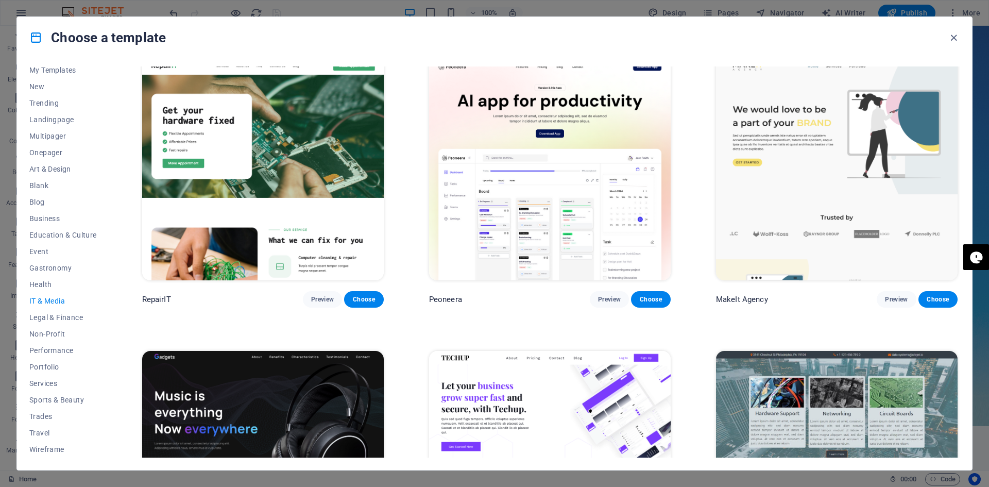
scroll to position [0, 0]
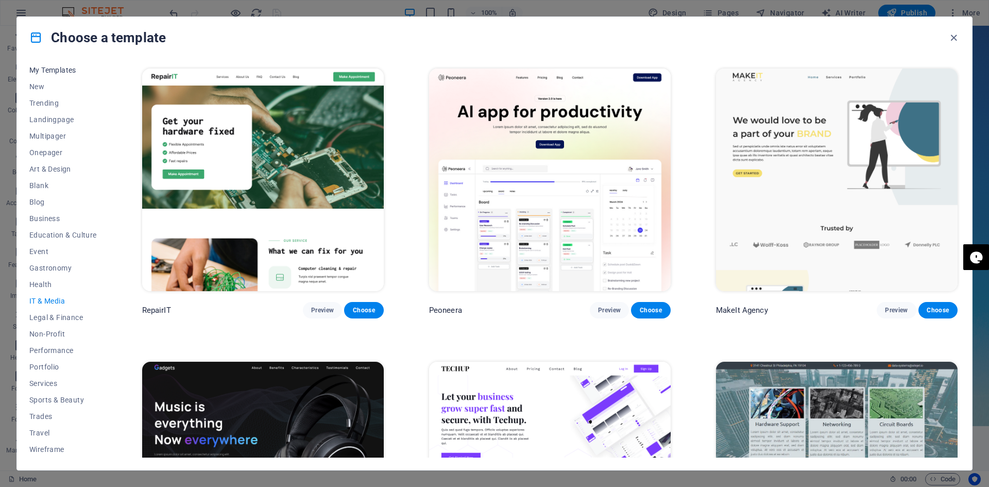
click at [56, 71] on span "My Templates" at bounding box center [62, 70] width 67 height 8
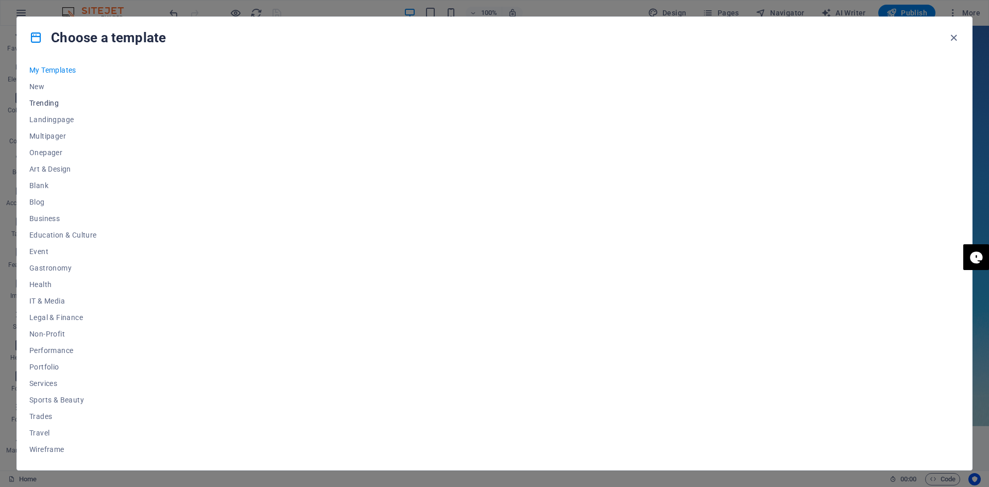
click at [52, 100] on span "Trending" at bounding box center [62, 103] width 67 height 8
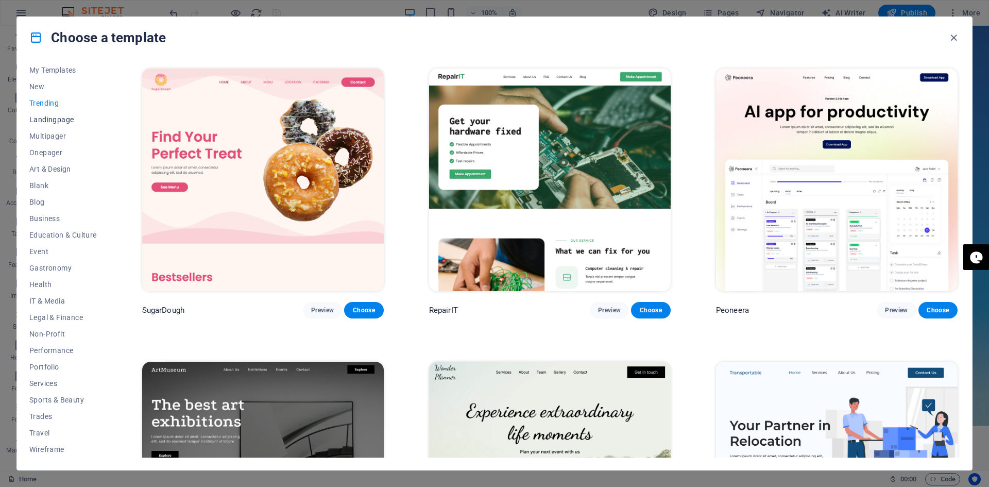
click at [55, 116] on span "Landingpage" at bounding box center [62, 119] width 67 height 8
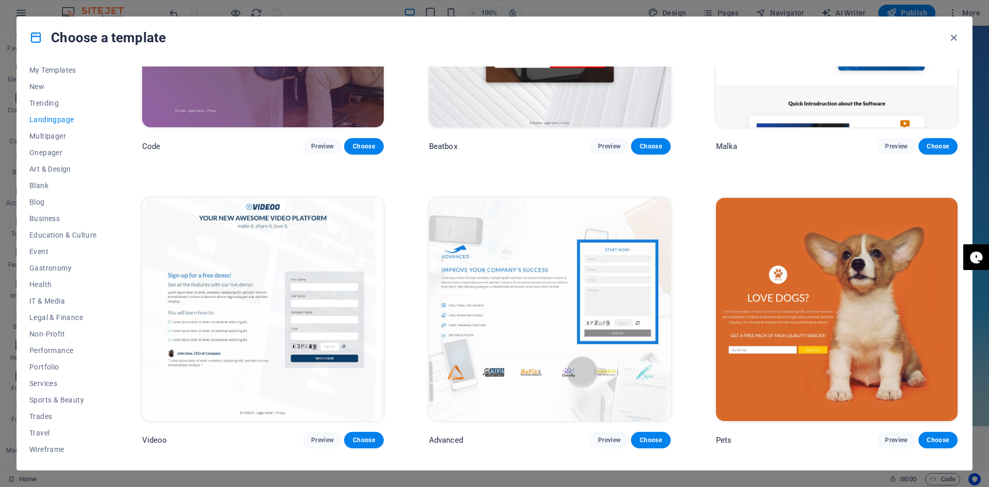
scroll to position [464, 0]
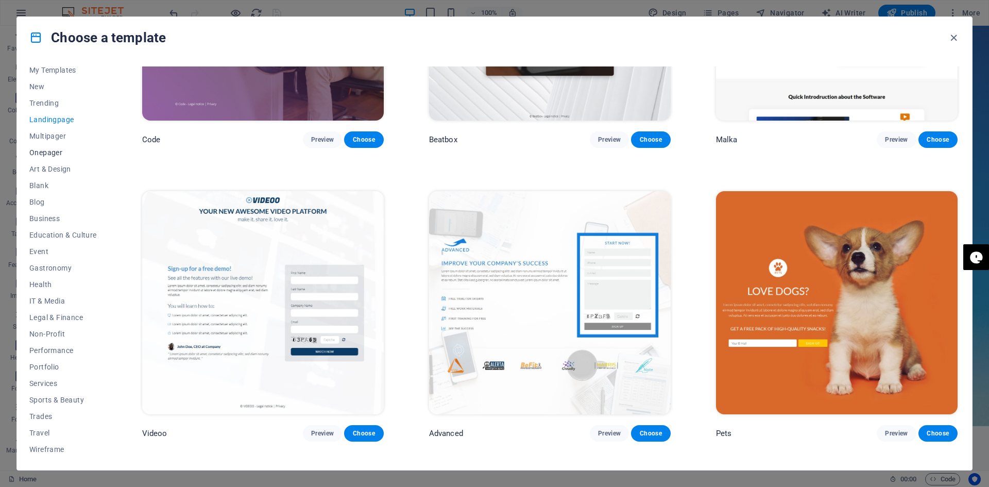
click at [55, 153] on span "Onepager" at bounding box center [62, 152] width 67 height 8
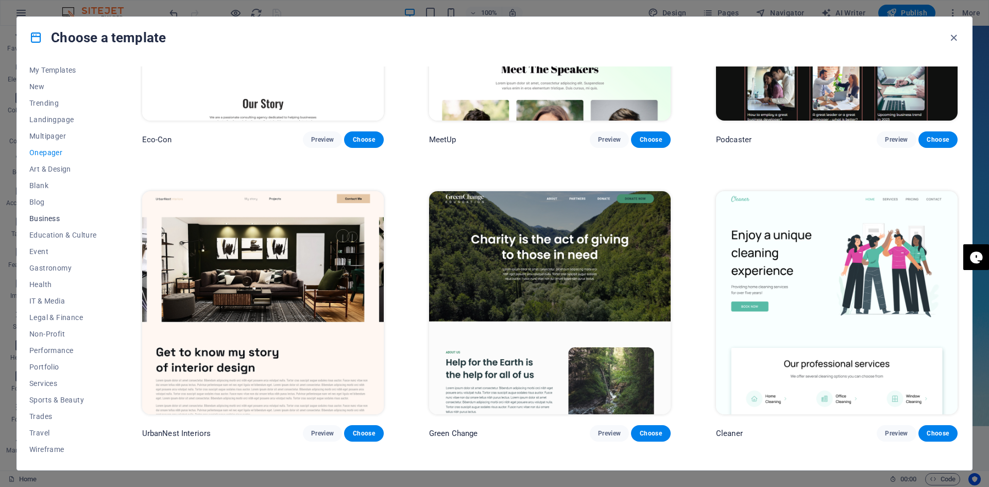
click at [47, 218] on span "Business" at bounding box center [62, 218] width 67 height 8
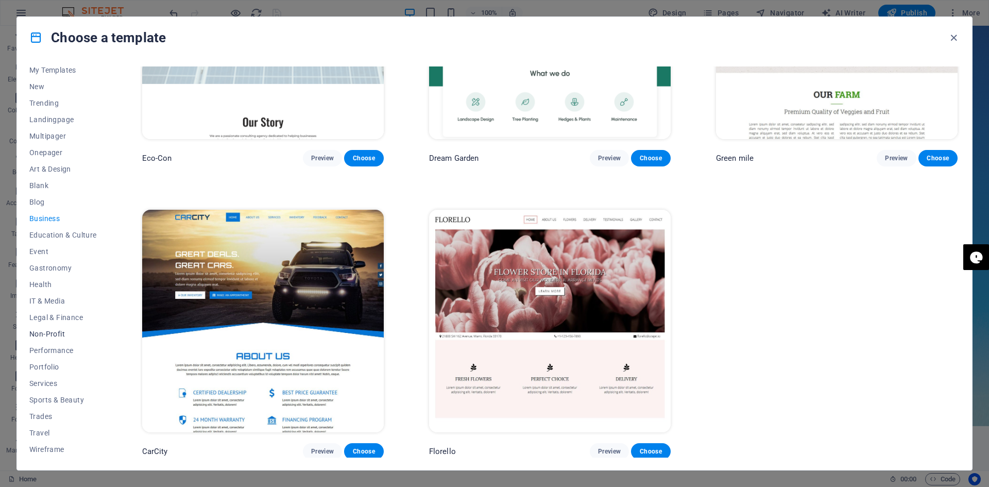
click at [49, 329] on button "Non-Profit" at bounding box center [62, 334] width 67 height 16
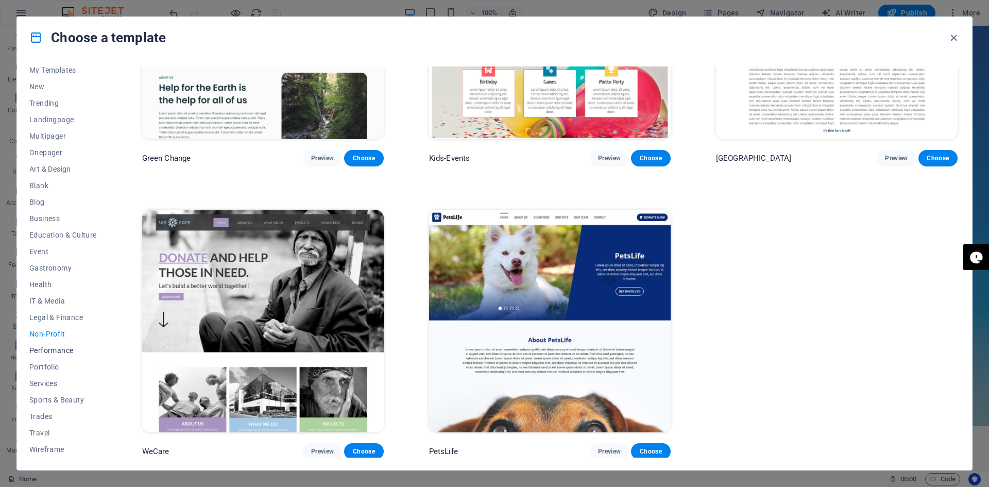
click at [48, 349] on span "Performance" at bounding box center [62, 350] width 67 height 8
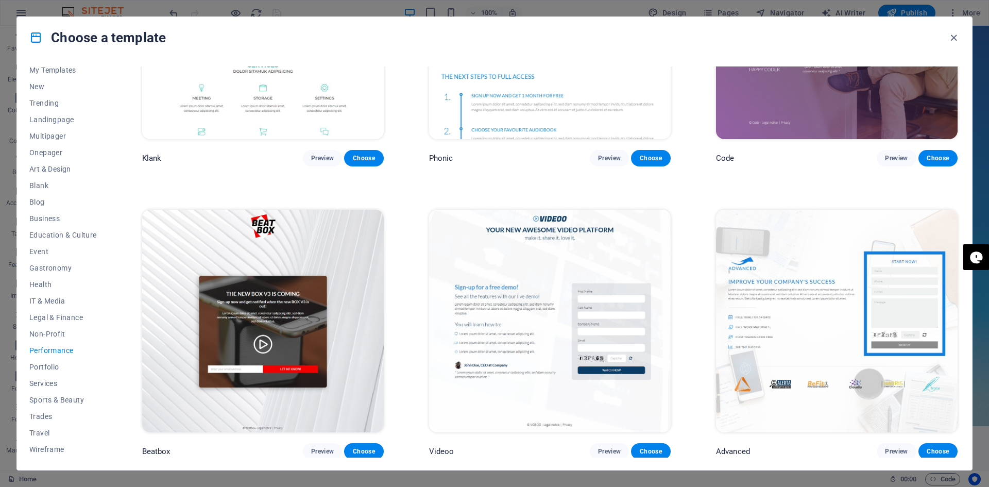
scroll to position [464, 0]
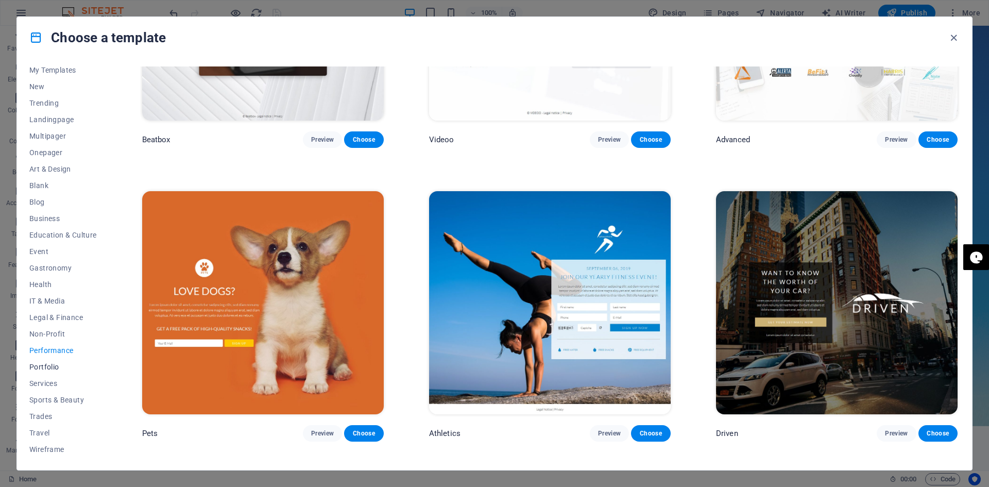
click at [46, 363] on span "Portfolio" at bounding box center [62, 367] width 67 height 8
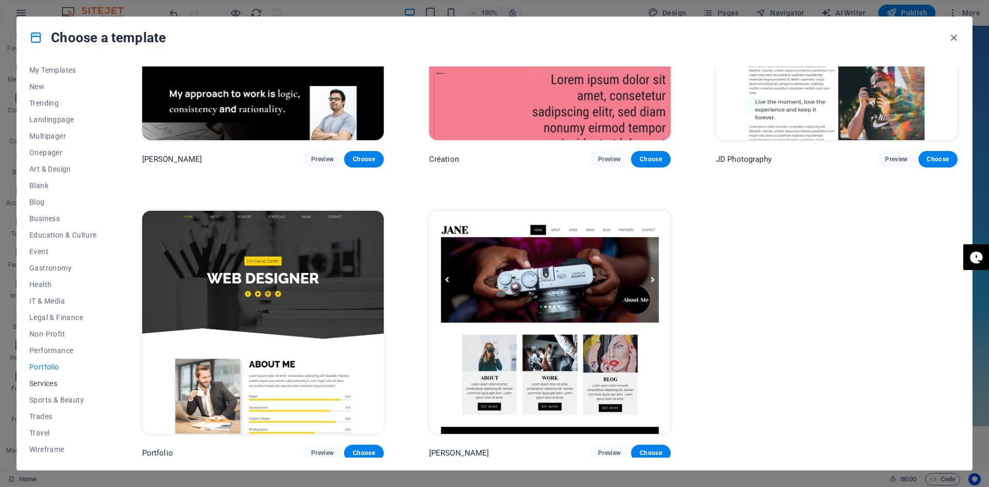
click at [49, 383] on span "Services" at bounding box center [62, 383] width 67 height 8
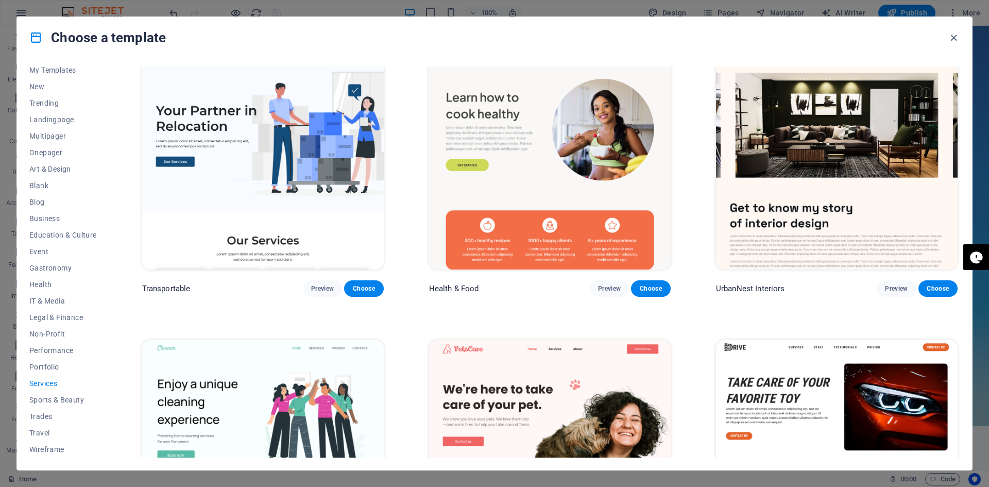
scroll to position [204, 0]
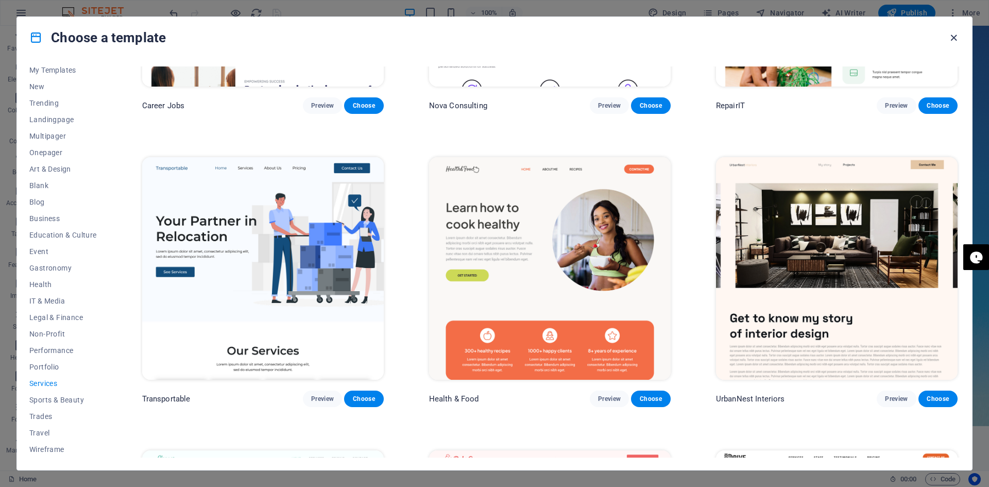
click at [953, 36] on icon "button" at bounding box center [954, 38] width 12 height 12
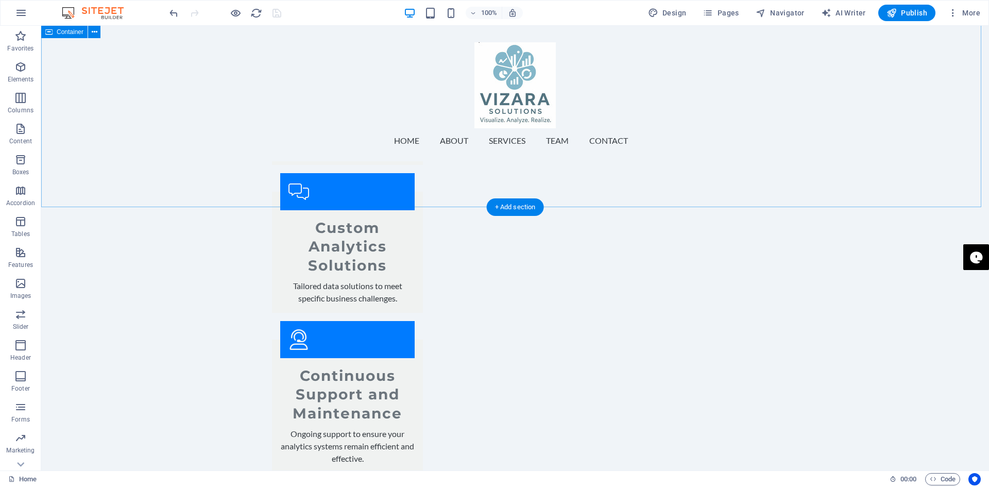
scroll to position [1748, 0]
